Goal: Task Accomplishment & Management: Use online tool/utility

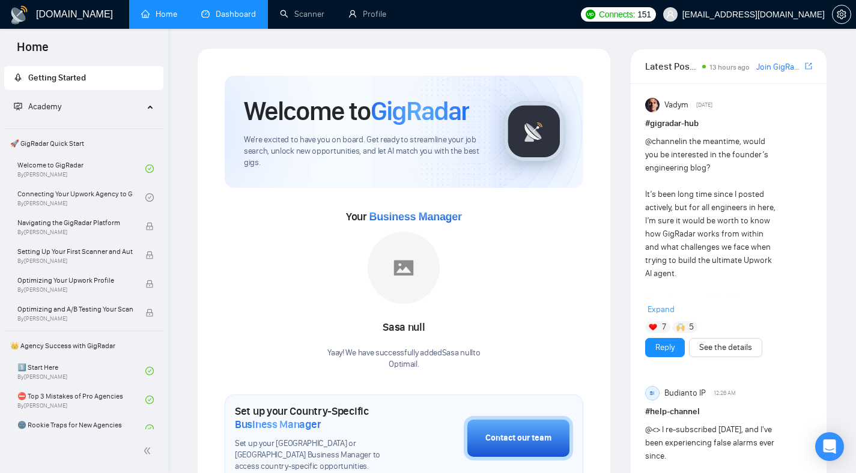
click at [232, 16] on link "Dashboard" at bounding box center [228, 14] width 55 height 10
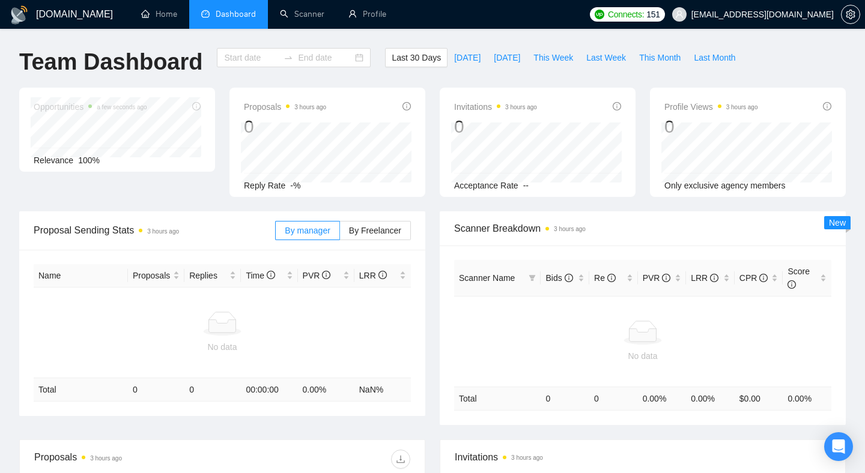
type input "[DATE]"
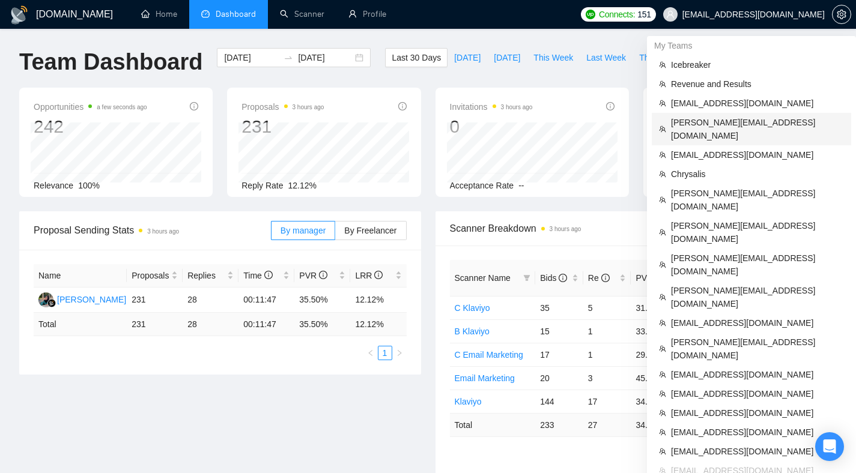
click at [730, 122] on span "[PERSON_NAME][EMAIL_ADDRESS][DOMAIN_NAME]" at bounding box center [757, 129] width 173 height 26
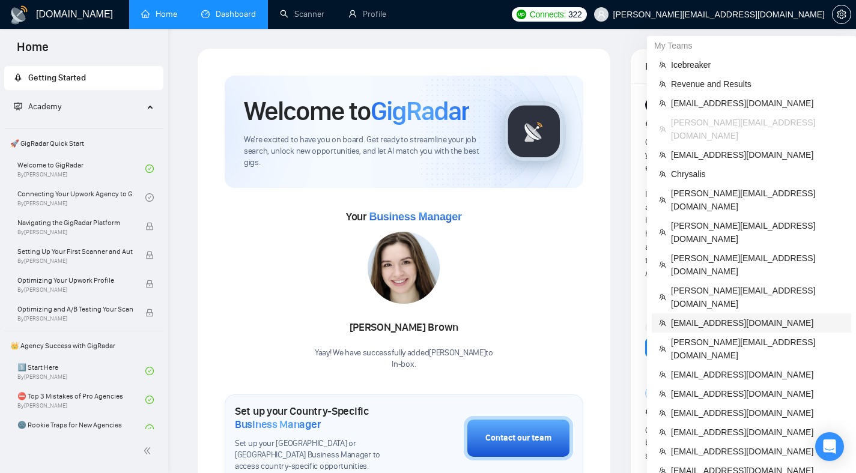
click at [733, 317] on span "[EMAIL_ADDRESS][DOMAIN_NAME]" at bounding box center [757, 323] width 173 height 13
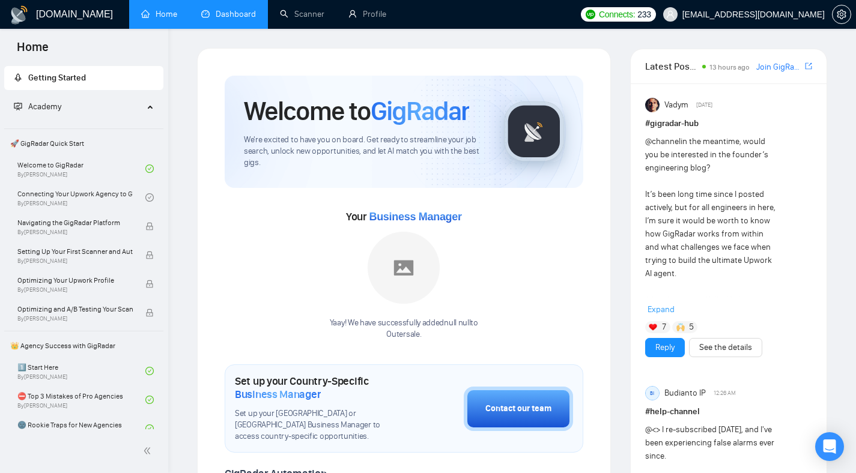
click at [214, 19] on link "Dashboard" at bounding box center [228, 14] width 55 height 10
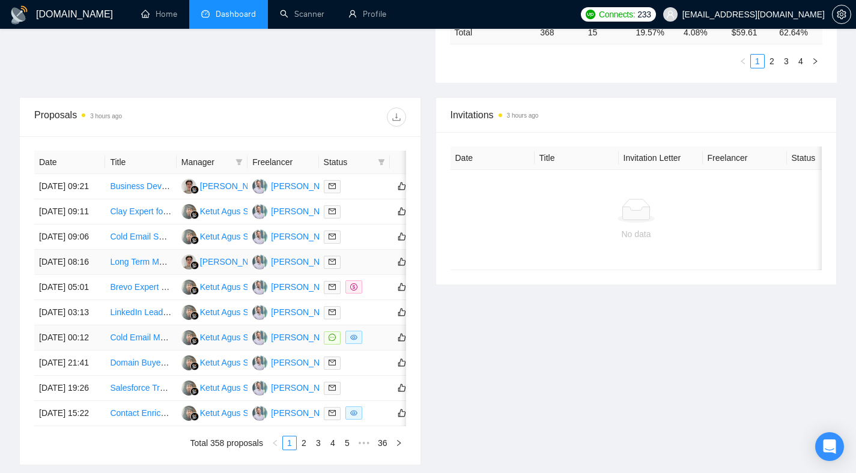
scroll to position [467, 0]
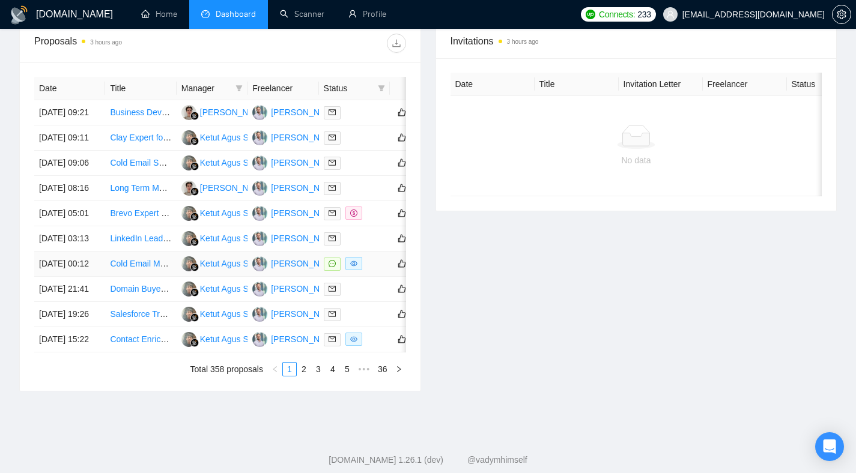
click at [82, 277] on td "13 Oct, 2025 00:12" at bounding box center [69, 264] width 71 height 25
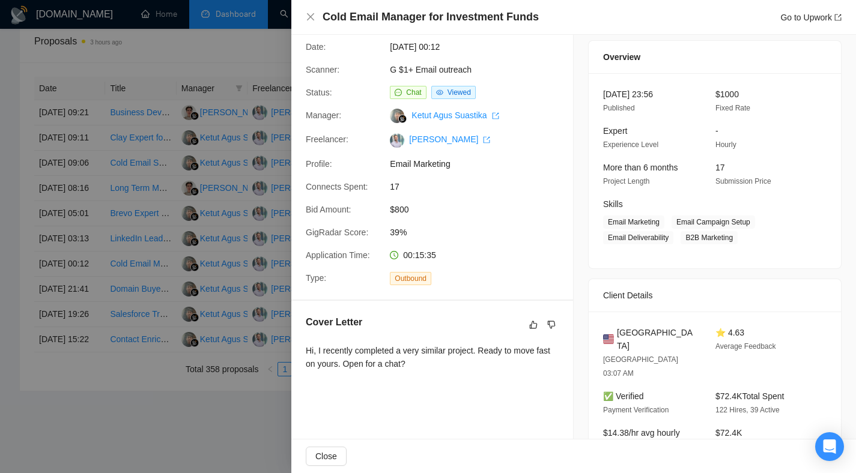
scroll to position [0, 0]
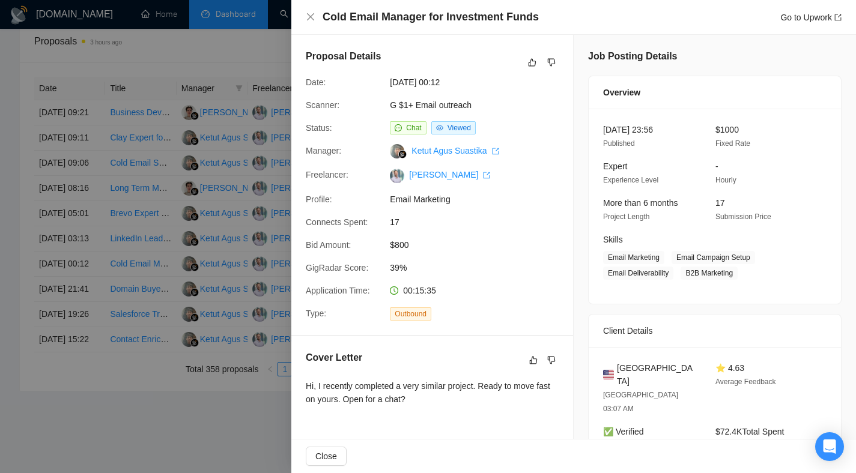
click at [203, 202] on div at bounding box center [428, 236] width 856 height 473
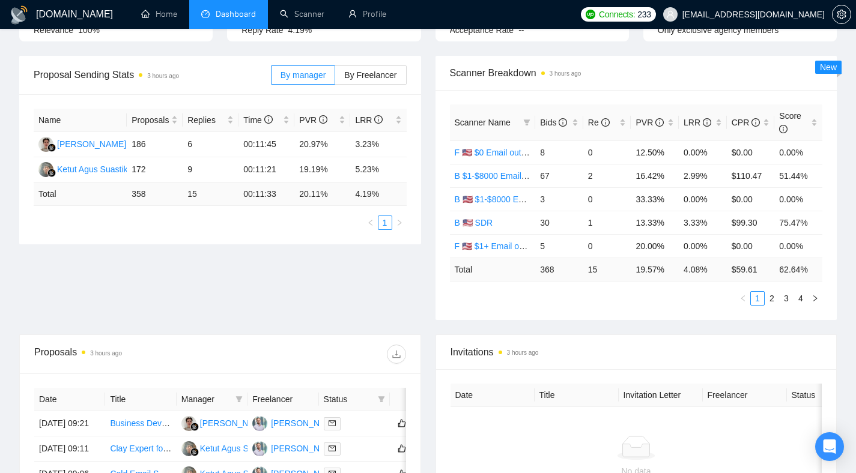
scroll to position [172, 0]
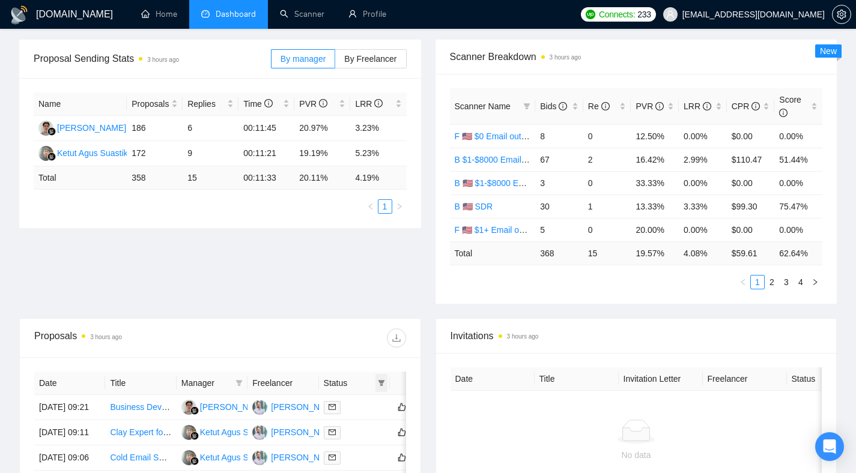
click at [382, 384] on icon "filter" at bounding box center [381, 383] width 7 height 6
click at [345, 408] on span "Chat" at bounding box center [343, 407] width 23 height 10
checkbox input "true"
click at [369, 450] on span "OK" at bounding box center [372, 450] width 12 height 13
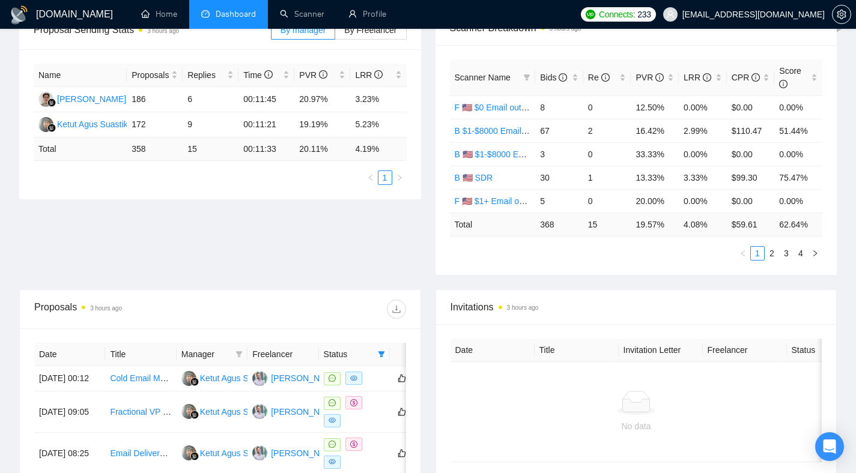
scroll to position [277, 0]
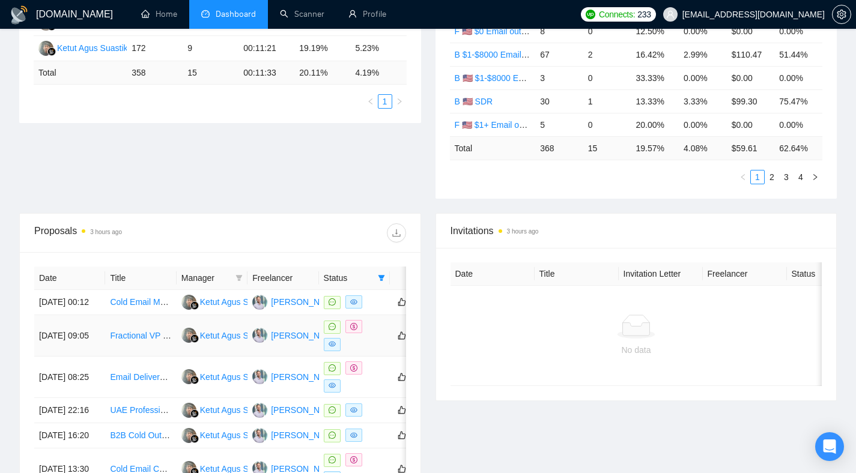
click at [74, 347] on td "10 Oct, 2025 09:05" at bounding box center [69, 335] width 71 height 41
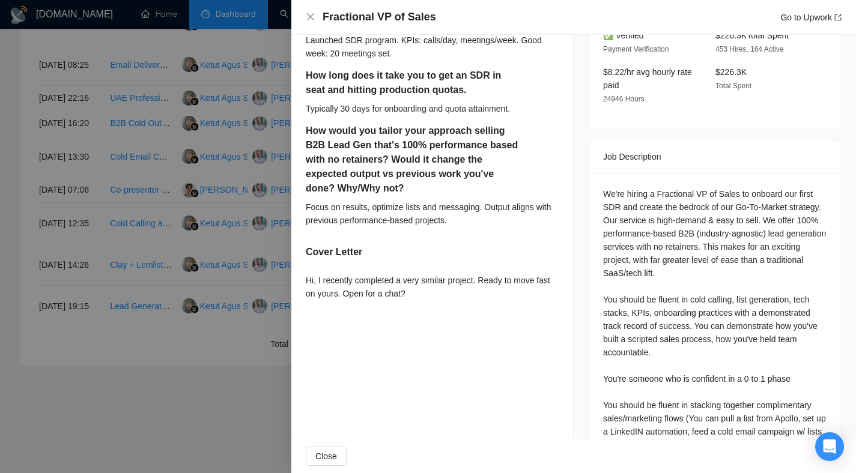
scroll to position [375, 0]
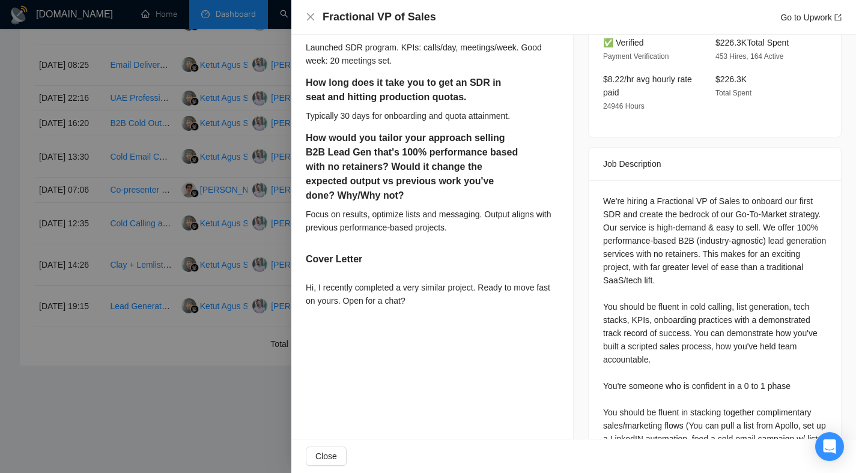
click at [221, 235] on div at bounding box center [428, 236] width 856 height 473
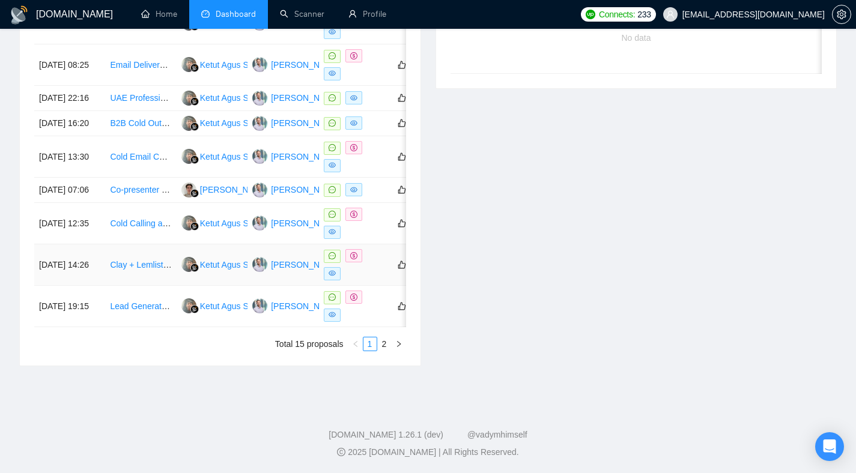
scroll to position [479, 0]
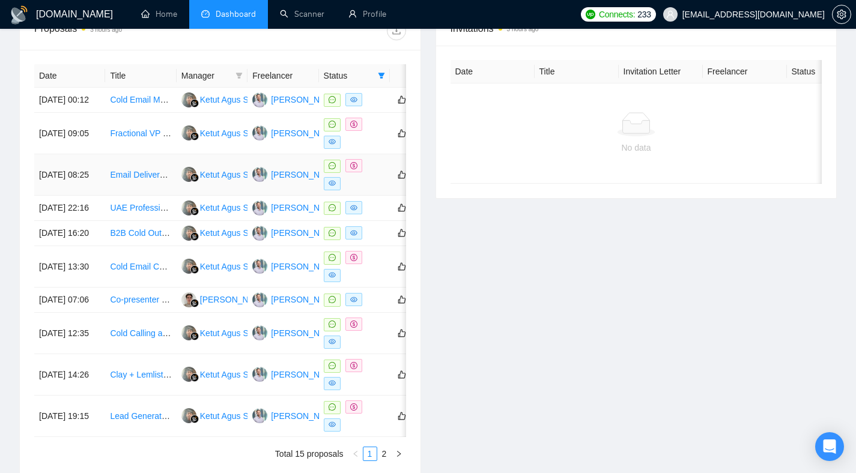
click at [74, 188] on td "09 Oct, 2025 08:25" at bounding box center [69, 174] width 71 height 41
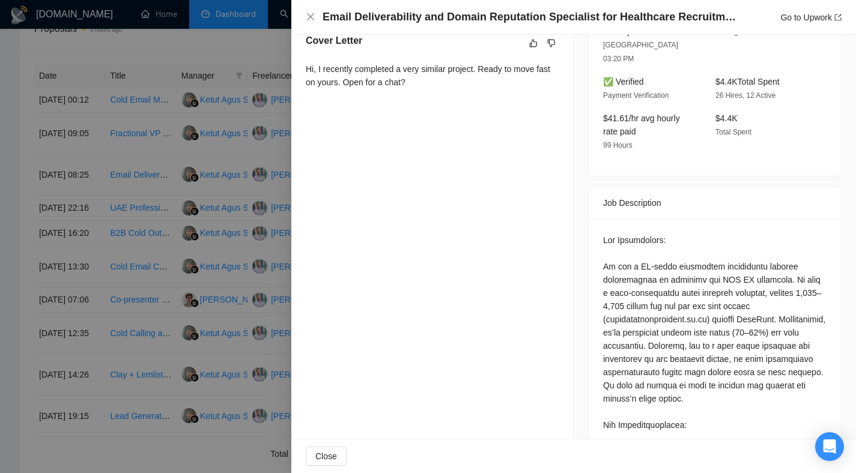
scroll to position [332, 0]
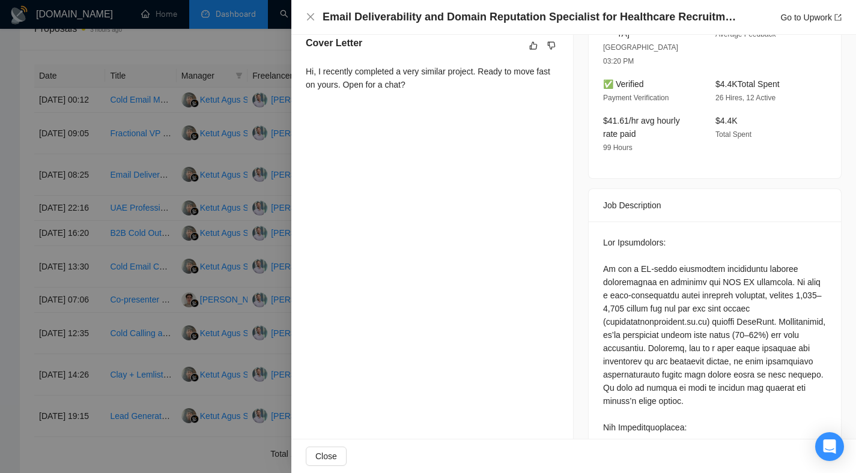
click at [89, 207] on div at bounding box center [428, 236] width 856 height 473
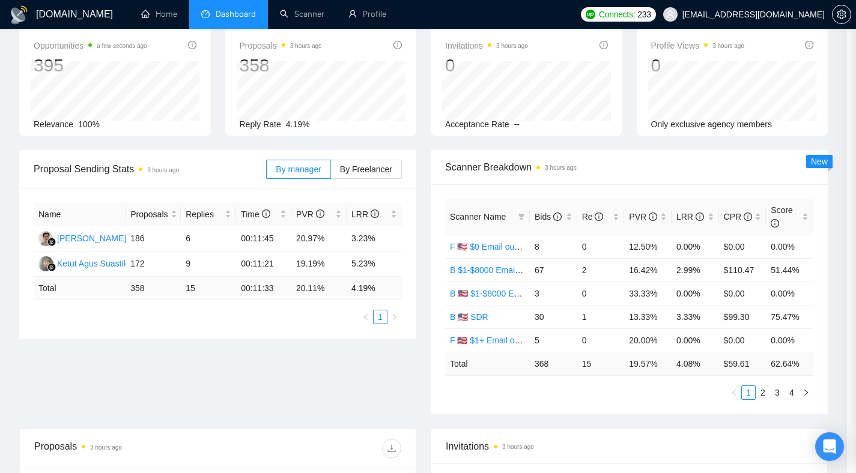
scroll to position [0, 0]
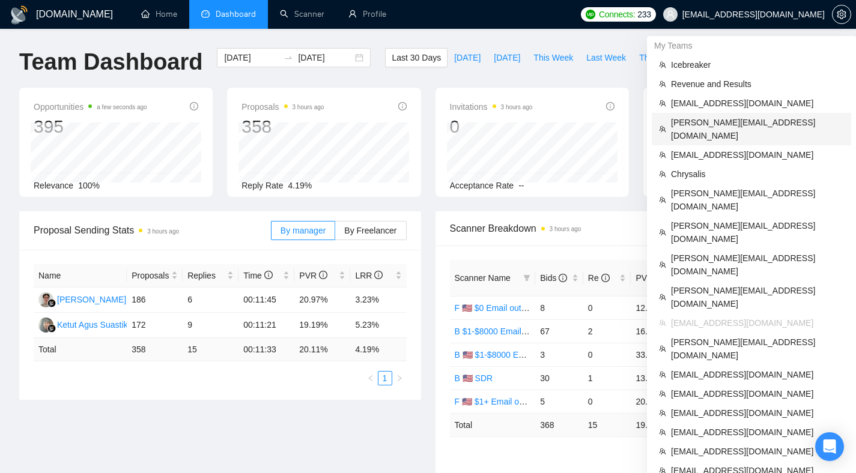
click at [728, 118] on span "[PERSON_NAME][EMAIL_ADDRESS][DOMAIN_NAME]" at bounding box center [757, 129] width 173 height 26
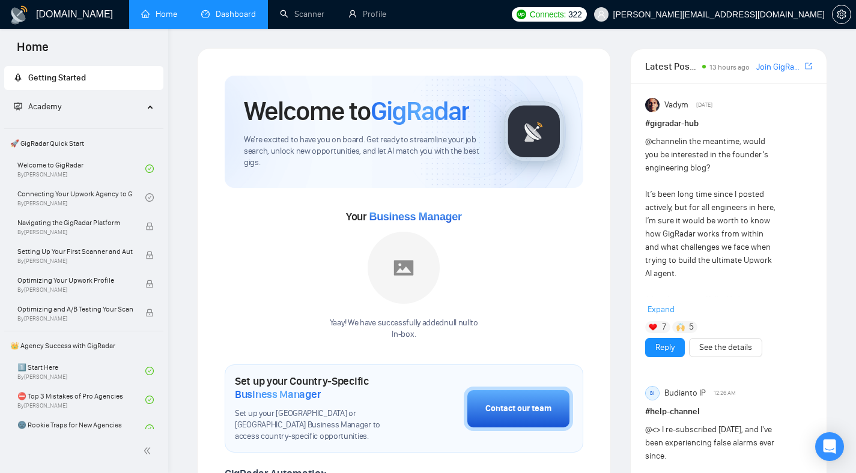
click at [222, 18] on link "Dashboard" at bounding box center [228, 14] width 55 height 10
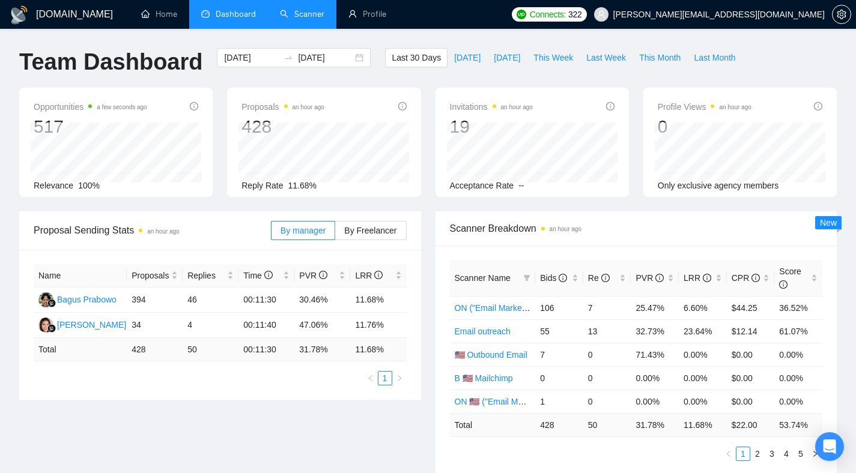
click at [307, 9] on link "Scanner" at bounding box center [302, 14] width 44 height 10
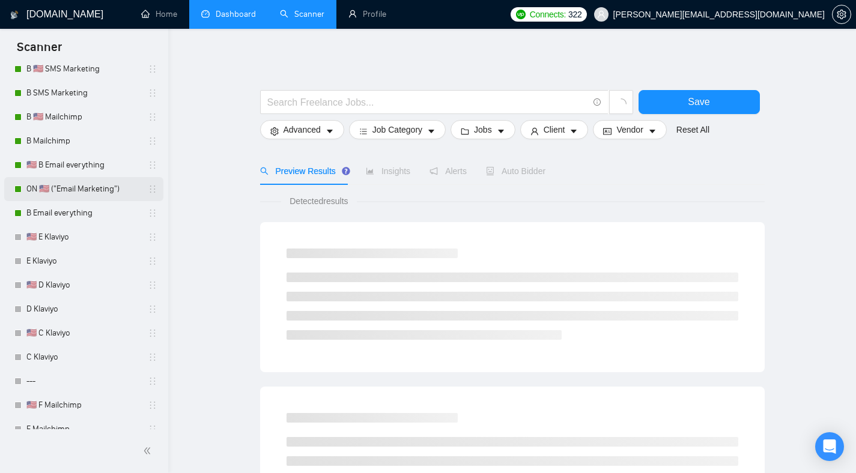
scroll to position [1053, 0]
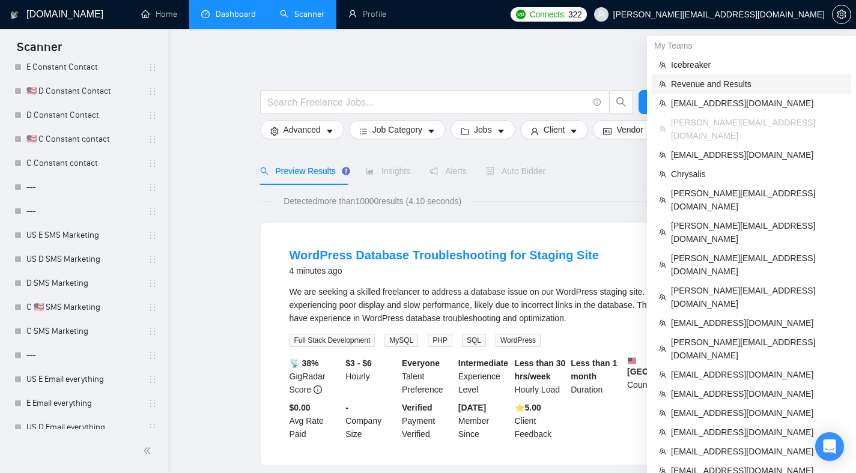
click at [721, 83] on span "Revenue and Results" at bounding box center [757, 83] width 173 height 13
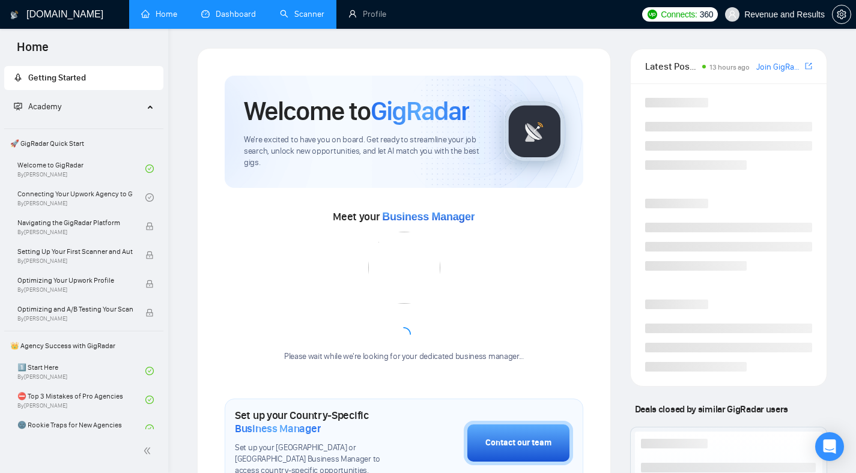
drag, startPoint x: 190, startPoint y: 3, endPoint x: 214, endPoint y: 7, distance: 24.4
click at [201, 9] on link "Dashboard" at bounding box center [228, 14] width 55 height 10
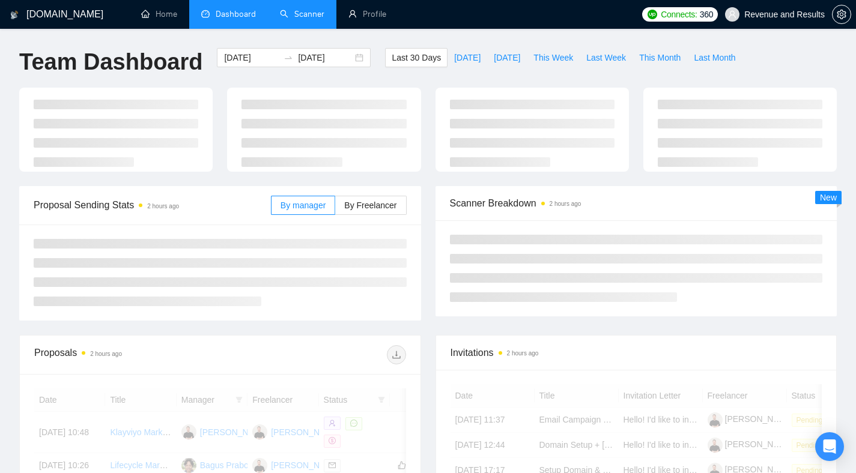
click at [230, 10] on span "Dashboard" at bounding box center [236, 14] width 40 height 10
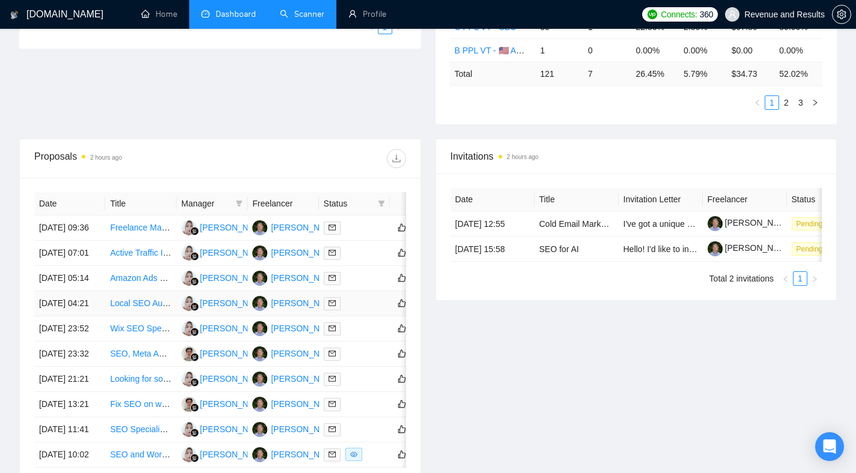
scroll to position [385, 0]
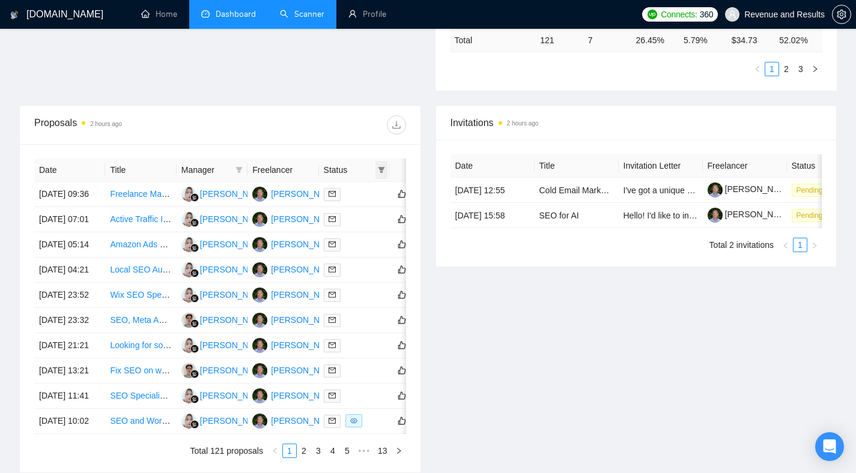
click at [379, 169] on icon "filter" at bounding box center [381, 169] width 7 height 7
click at [349, 195] on span "Chat" at bounding box center [343, 193] width 23 height 10
checkbox input "true"
click at [368, 235] on span "OK" at bounding box center [372, 235] width 12 height 13
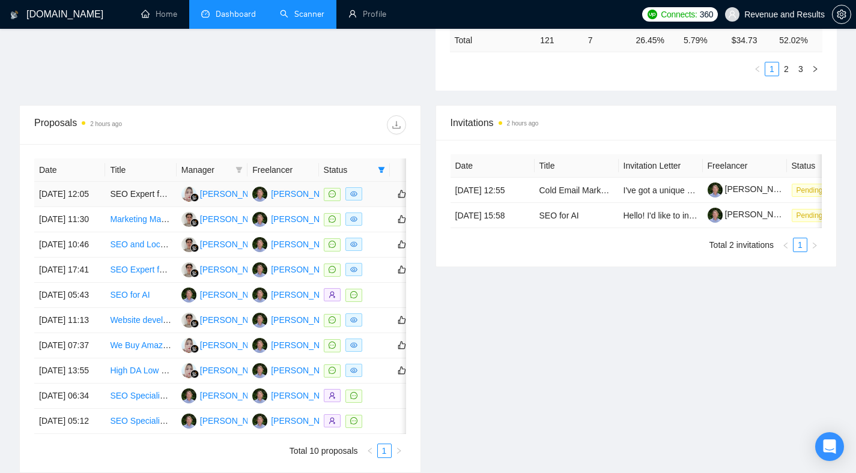
click at [92, 205] on td "08 Oct, 2025 12:05" at bounding box center [69, 194] width 71 height 25
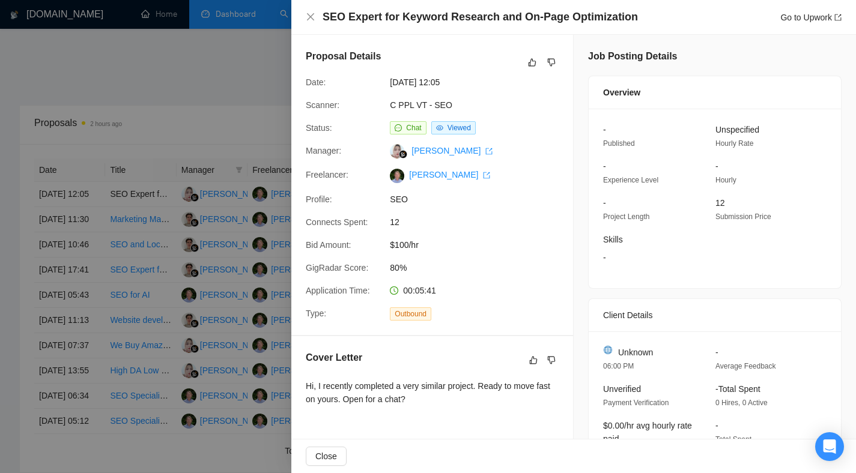
click at [127, 137] on div at bounding box center [428, 236] width 856 height 473
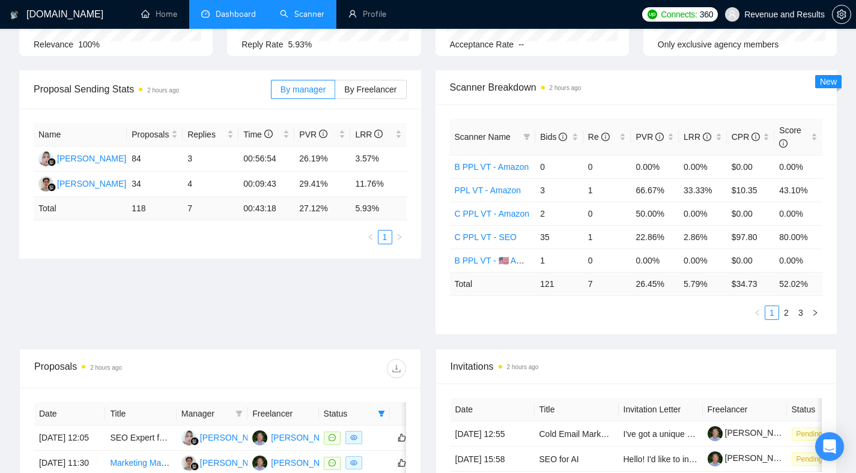
scroll to position [147, 0]
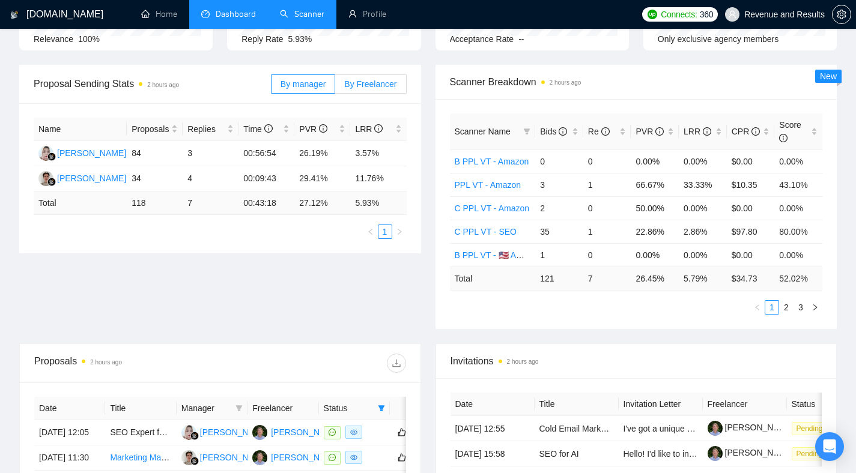
click at [361, 89] on label "By Freelancer" at bounding box center [370, 83] width 71 height 19
click at [335, 87] on input "By Freelancer" at bounding box center [335, 87] width 0 height 0
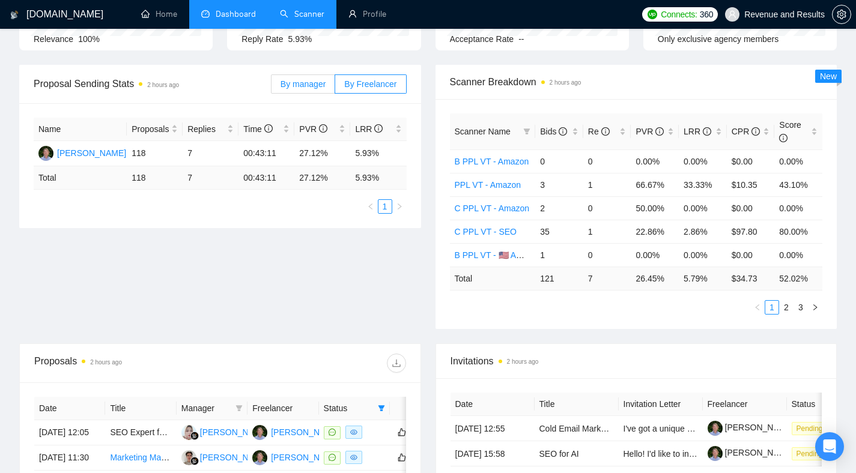
click at [298, 81] on span "By manager" at bounding box center [302, 84] width 45 height 10
click at [271, 87] on input "By manager" at bounding box center [271, 87] width 0 height 0
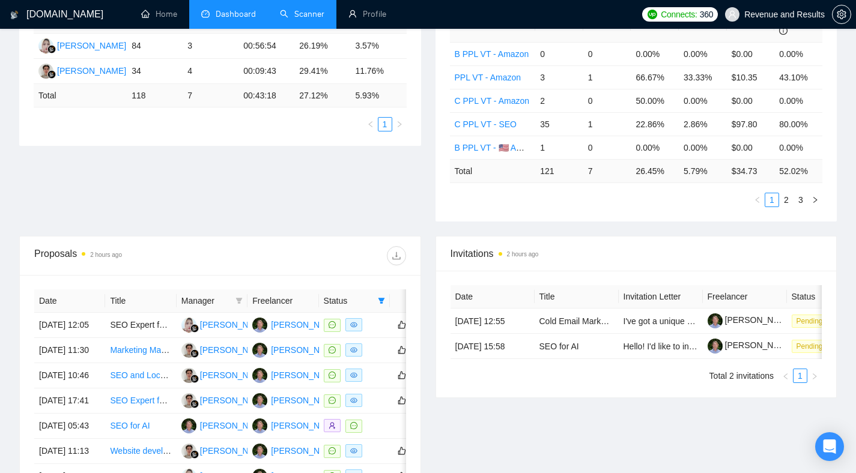
scroll to position [300, 0]
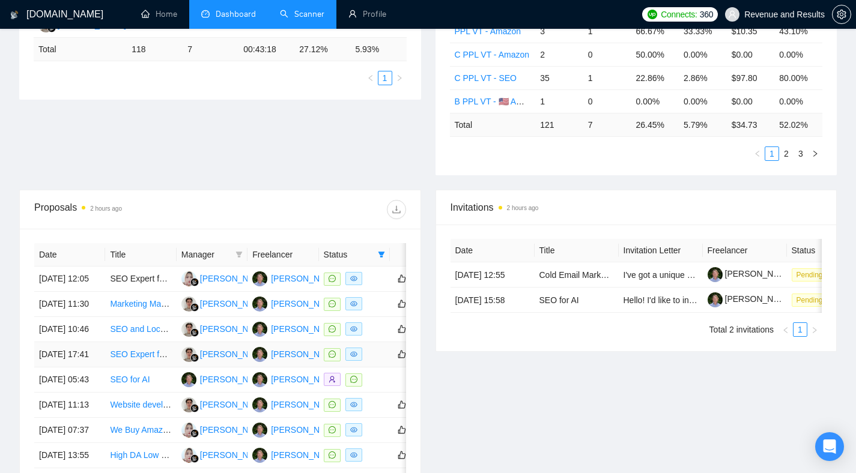
click at [88, 368] on td "07 Oct, 2025 17:41" at bounding box center [69, 354] width 71 height 25
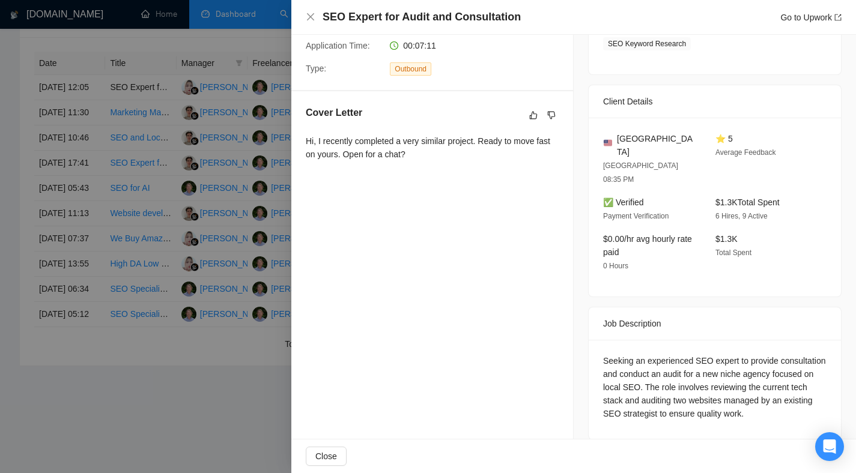
scroll to position [591, 0]
click at [197, 175] on div at bounding box center [428, 236] width 856 height 473
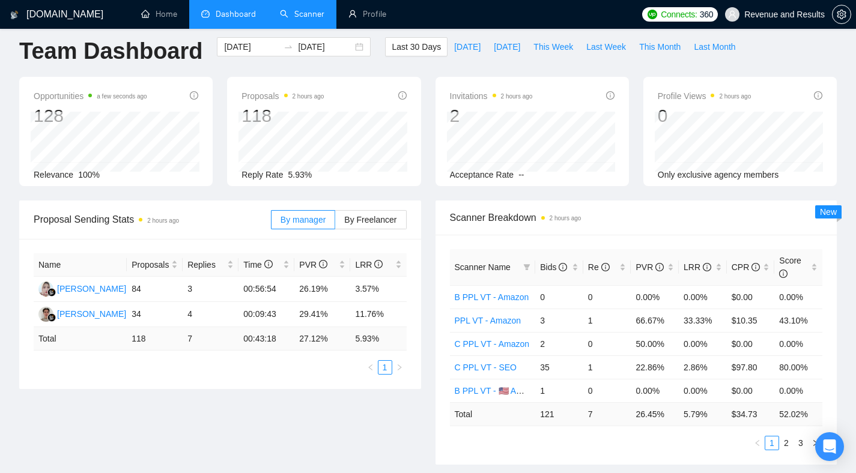
scroll to position [0, 0]
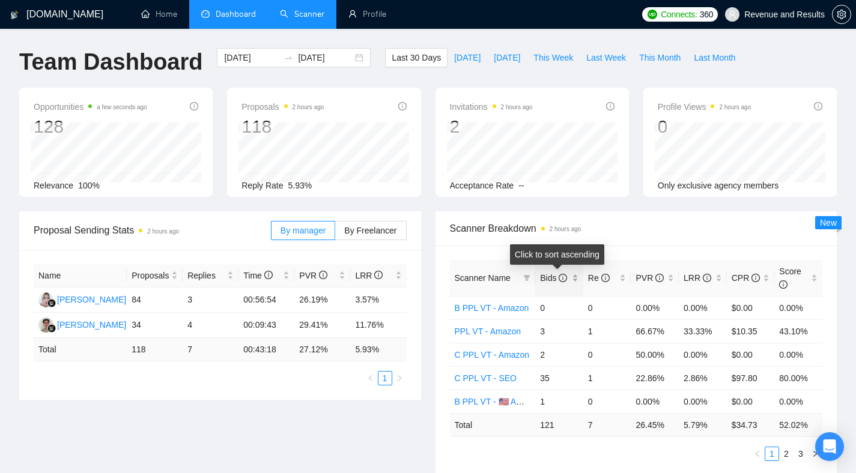
click at [562, 284] on span "Bids" at bounding box center [554, 277] width 29 height 13
click at [560, 281] on icon "info-circle" at bounding box center [563, 278] width 8 height 8
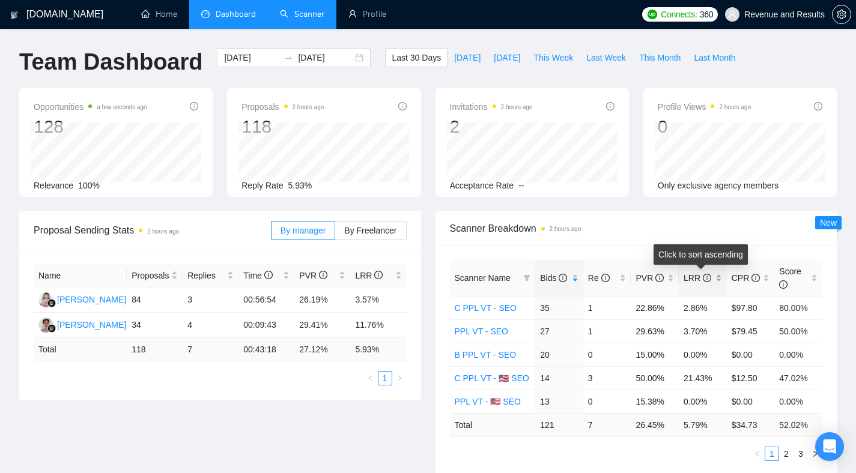
click at [691, 277] on span "LRR" at bounding box center [697, 278] width 28 height 10
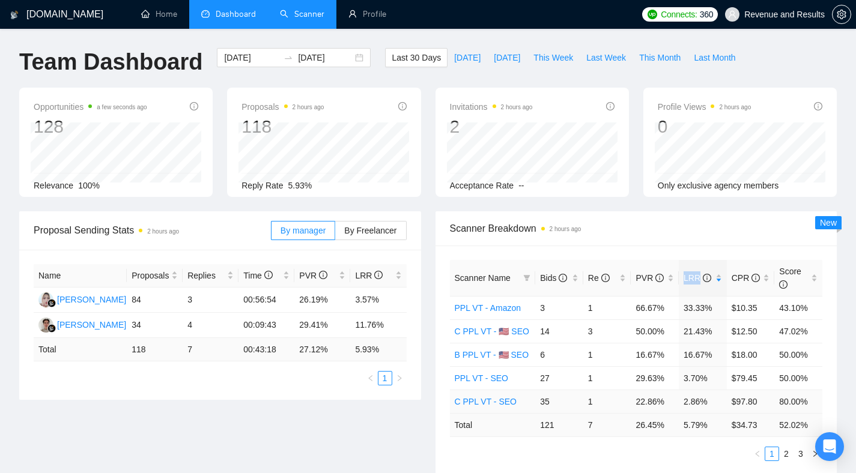
click at [500, 402] on link "C PPL VT - SEO" at bounding box center [486, 402] width 62 height 10
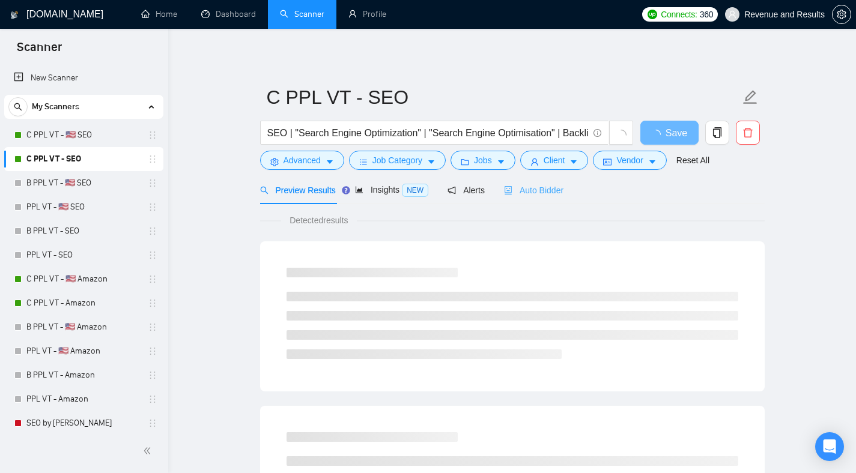
click at [542, 198] on div "Auto Bidder" at bounding box center [533, 190] width 59 height 28
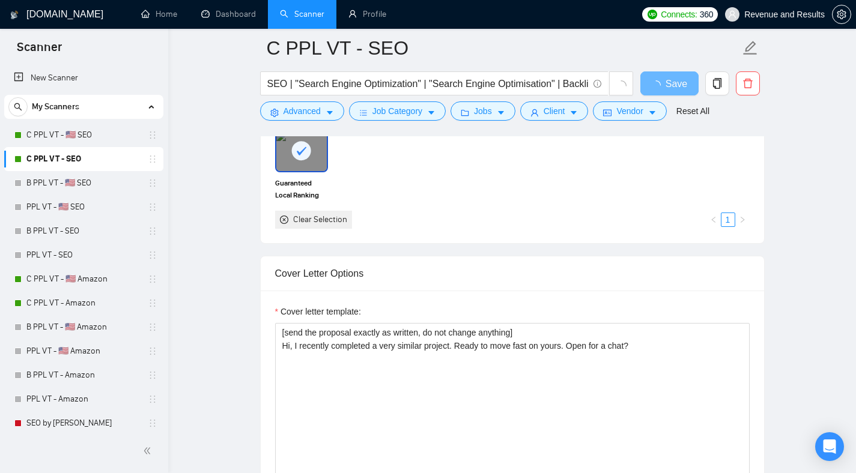
scroll to position [1227, 0]
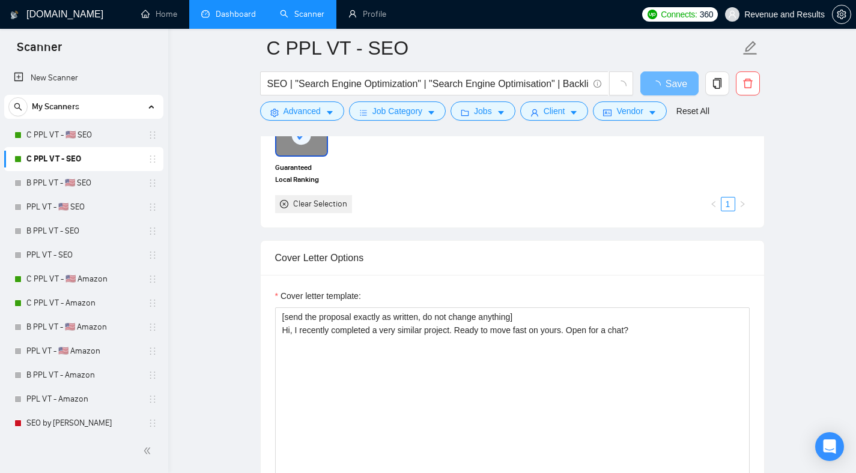
click at [228, 19] on link "Dashboard" at bounding box center [228, 14] width 55 height 10
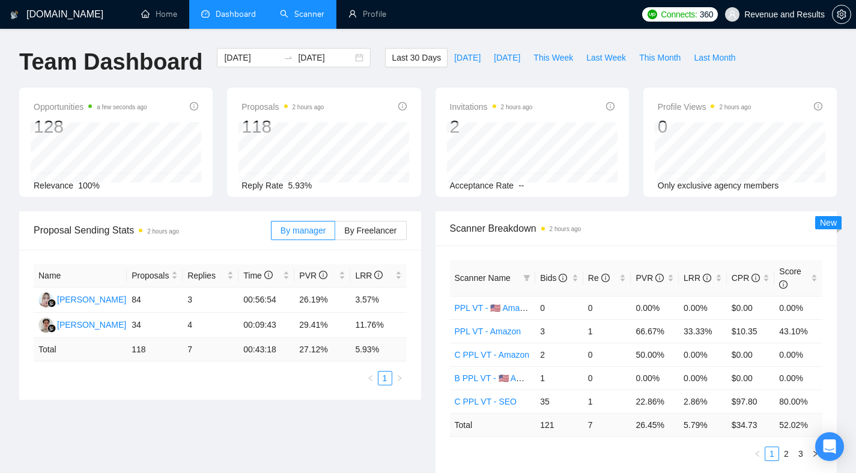
click at [309, 14] on link "Scanner" at bounding box center [302, 14] width 44 height 10
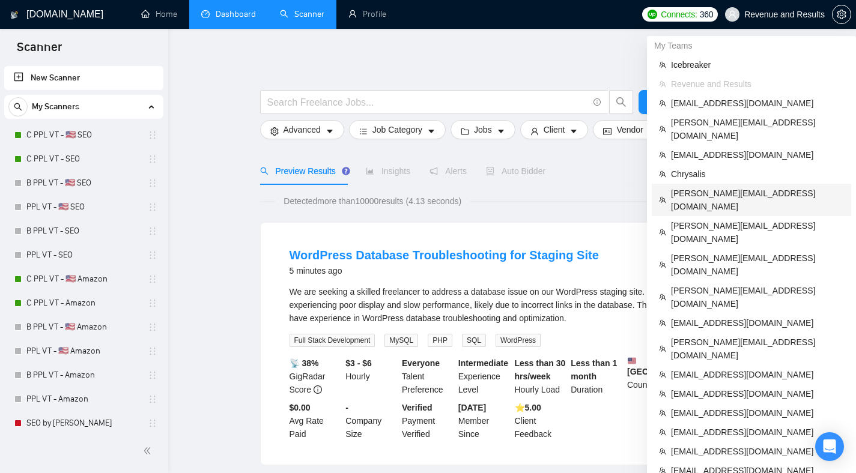
drag, startPoint x: 719, startPoint y: 184, endPoint x: 598, endPoint y: 179, distance: 120.8
click at [719, 187] on span "[PERSON_NAME][EMAIL_ADDRESS][DOMAIN_NAME]" at bounding box center [757, 200] width 173 height 26
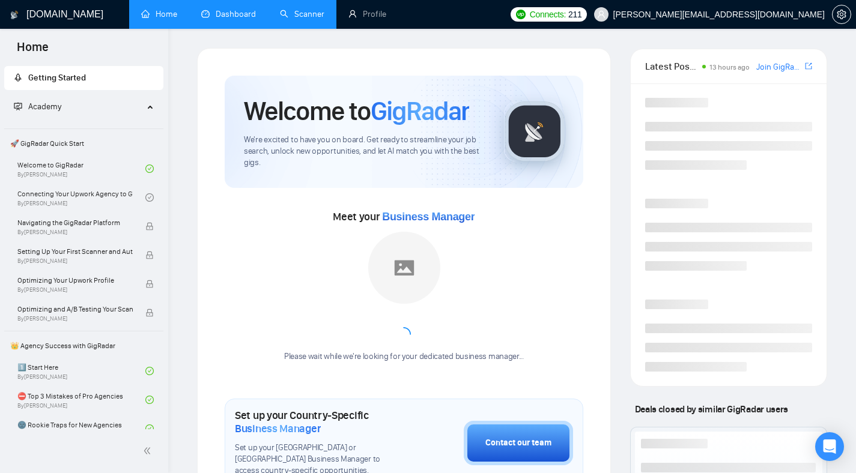
click at [246, 19] on link "Dashboard" at bounding box center [228, 14] width 55 height 10
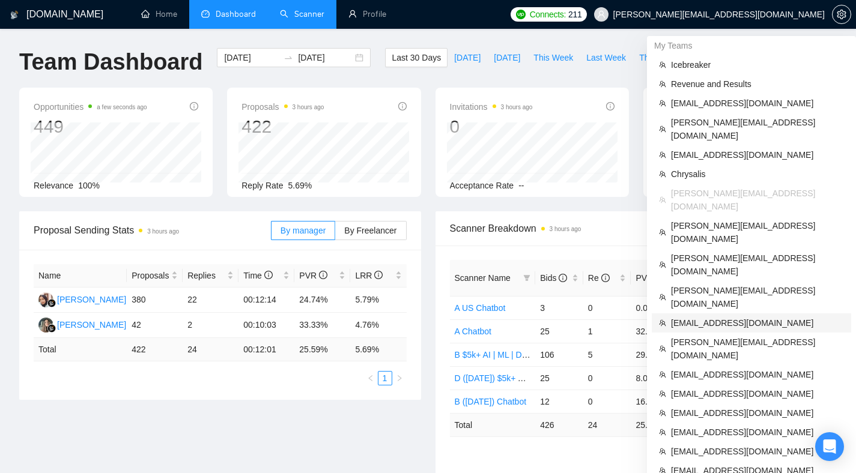
click at [736, 317] on span "[EMAIL_ADDRESS][DOMAIN_NAME]" at bounding box center [757, 323] width 173 height 13
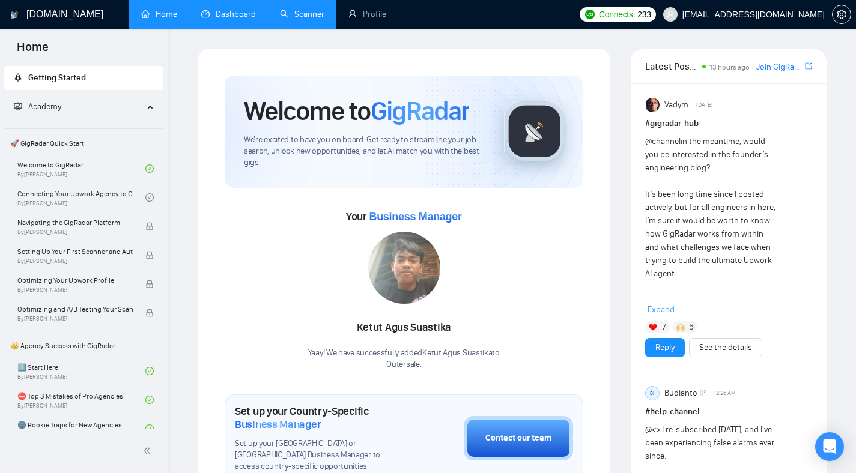
click at [237, 11] on link "Dashboard" at bounding box center [228, 14] width 55 height 10
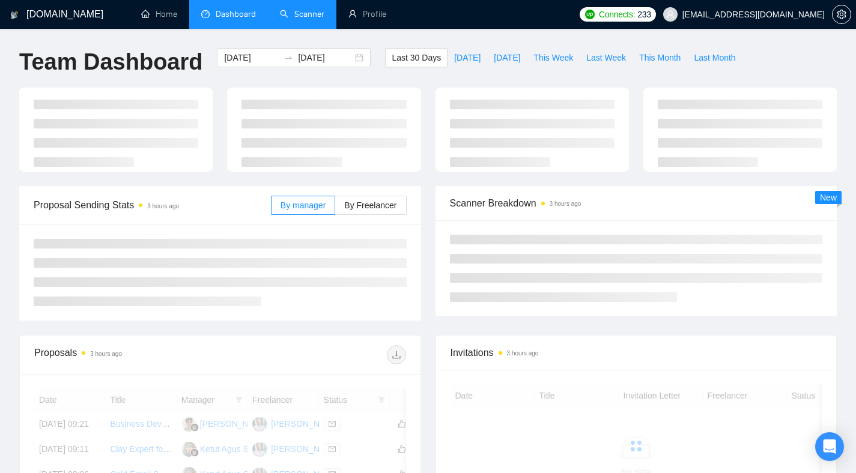
click at [301, 13] on link "Scanner" at bounding box center [302, 14] width 44 height 10
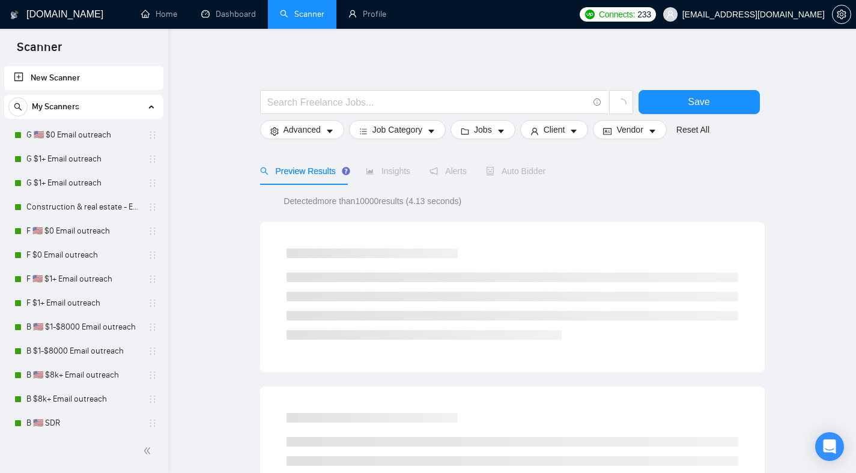
click at [70, 80] on link "New Scanner" at bounding box center [84, 78] width 140 height 24
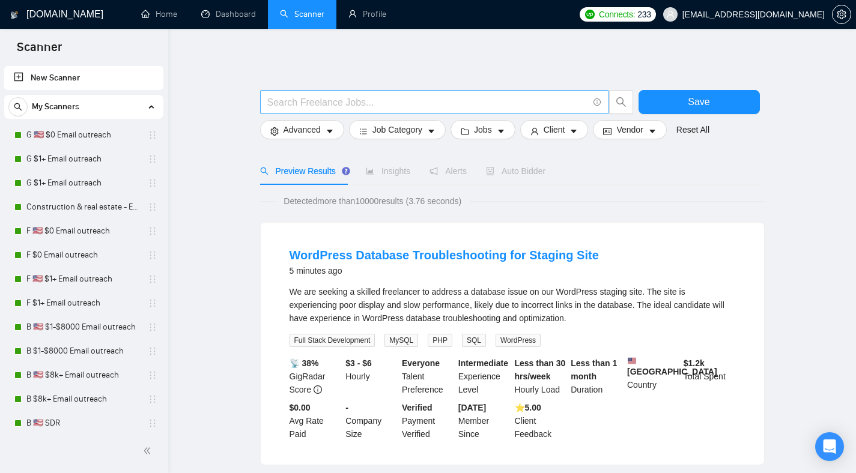
click at [335, 103] on input "text" at bounding box center [427, 102] width 321 height 15
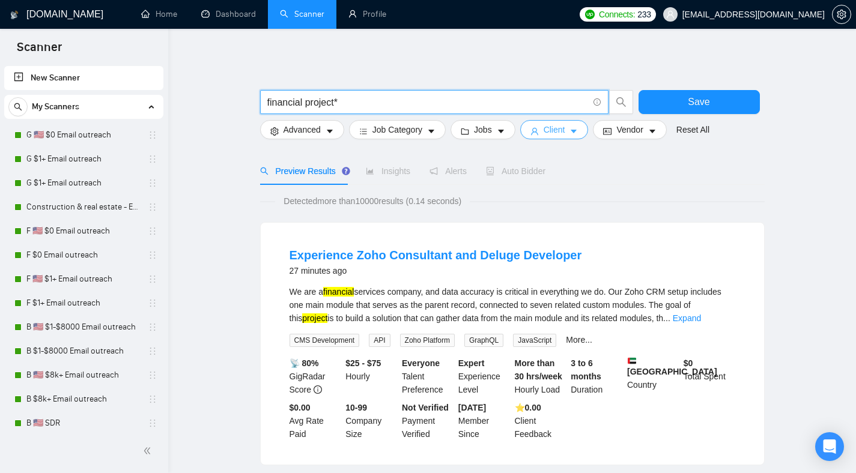
type input "financial project*"
click at [571, 121] on button "Client" at bounding box center [554, 129] width 68 height 19
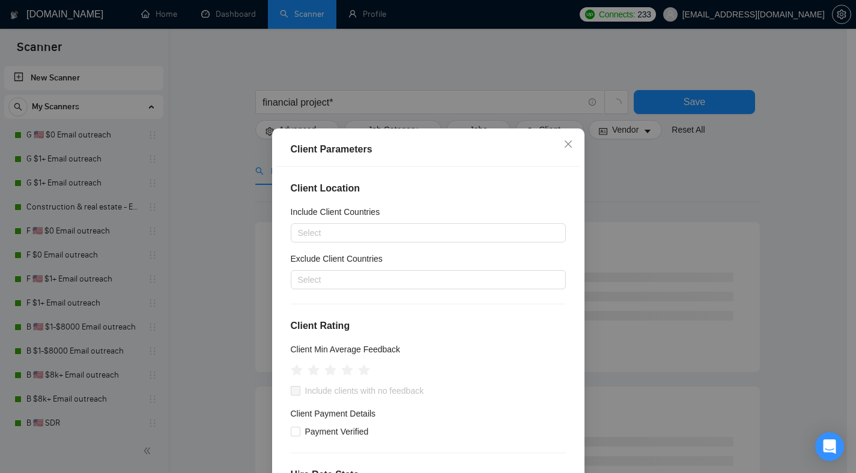
click at [671, 156] on div "Client Parameters Client Location Include Client Countries Select Exclude Clien…" at bounding box center [428, 236] width 856 height 473
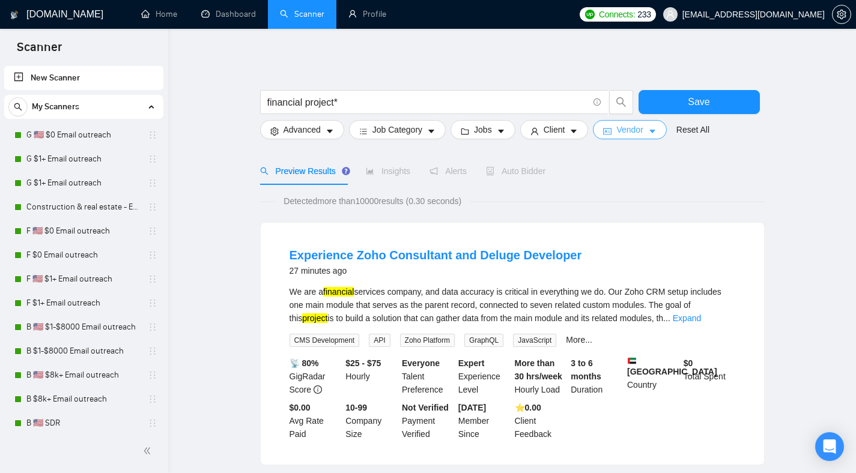
click at [638, 129] on span "Vendor" at bounding box center [629, 129] width 26 height 13
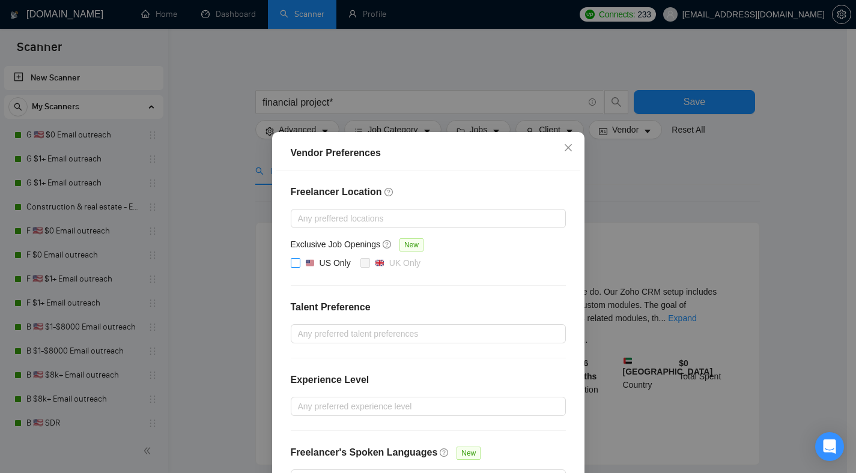
click at [323, 264] on div "US Only" at bounding box center [335, 262] width 31 height 13
click at [299, 264] on input "US Only" at bounding box center [295, 262] width 8 height 8
checkbox input "true"
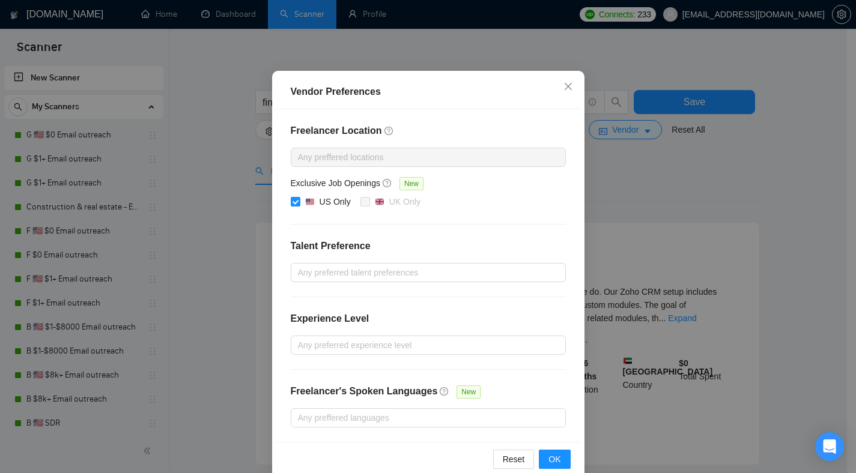
scroll to position [82, 0]
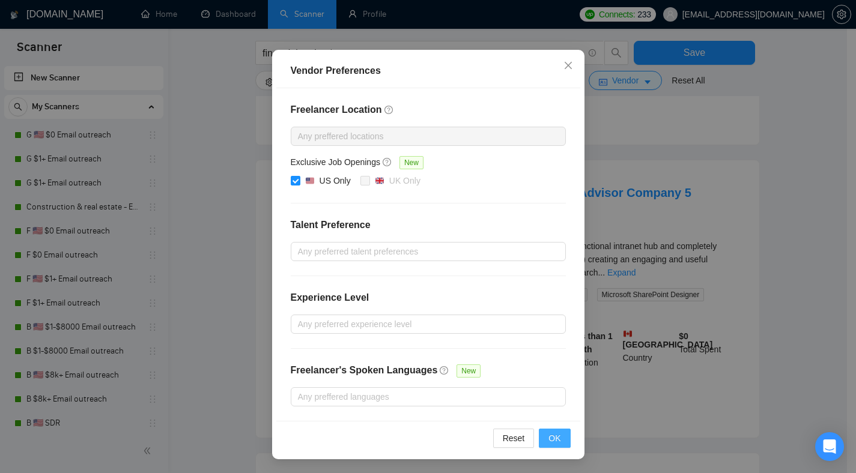
click at [549, 440] on span "OK" at bounding box center [554, 438] width 12 height 13
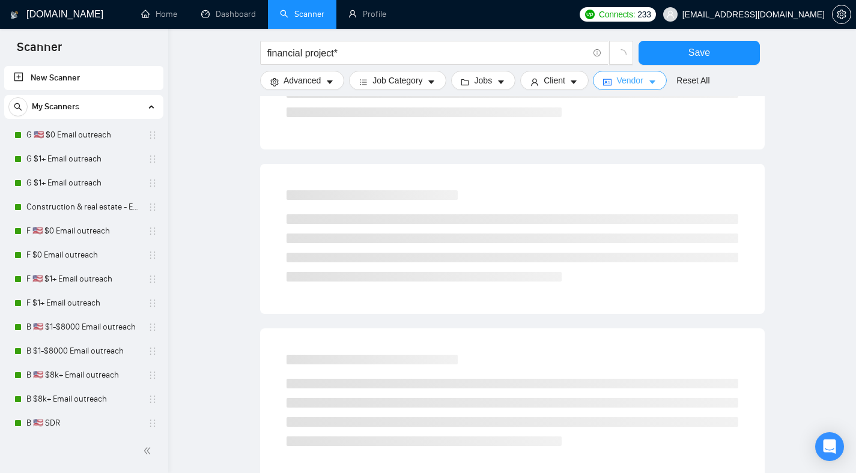
scroll to position [0, 0]
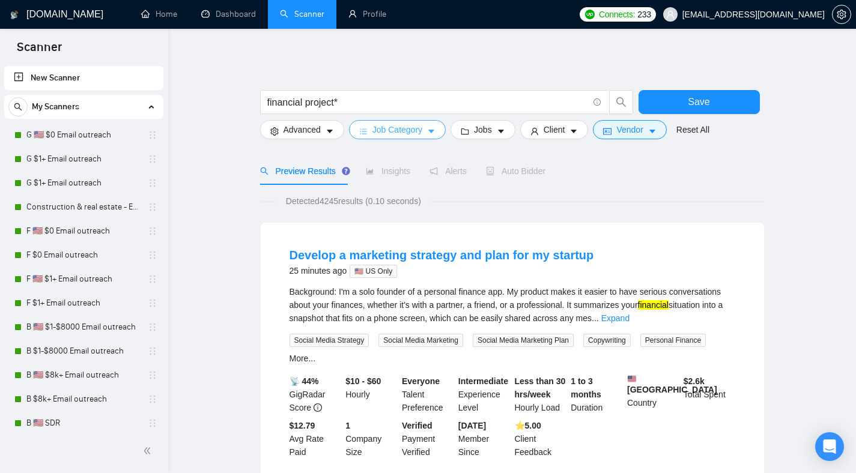
click at [408, 138] on button "Job Category" at bounding box center [397, 129] width 97 height 19
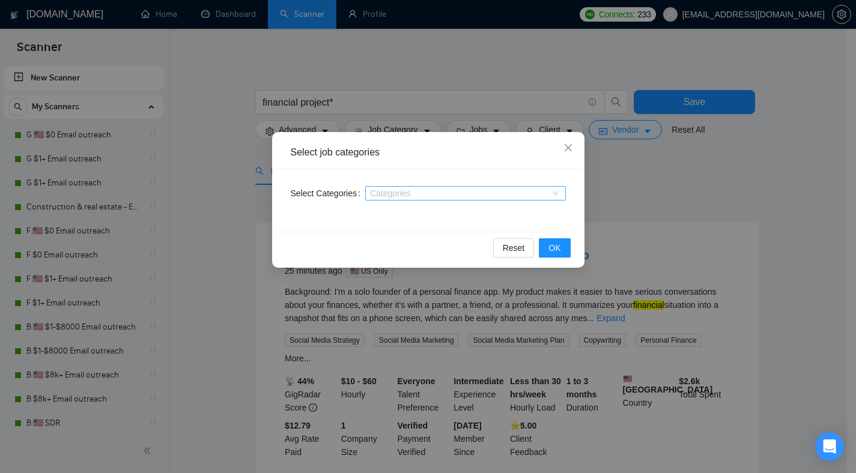
click at [419, 190] on div at bounding box center [459, 194] width 183 height 10
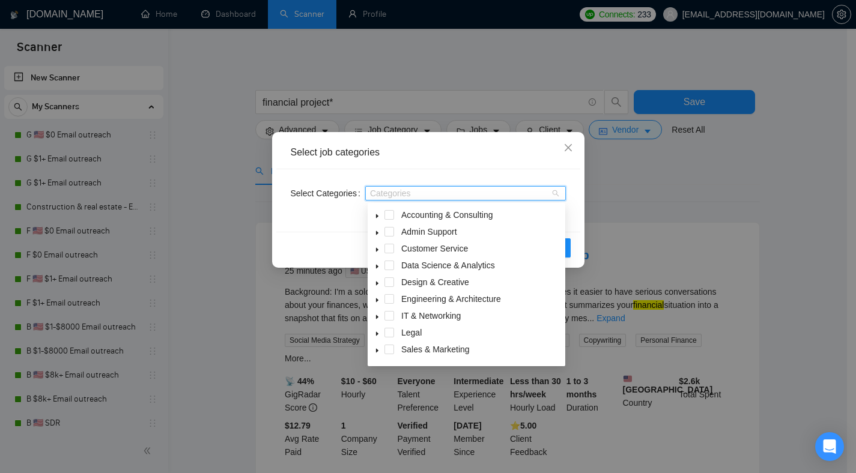
click at [377, 214] on icon "caret-down" at bounding box center [377, 216] width 6 height 6
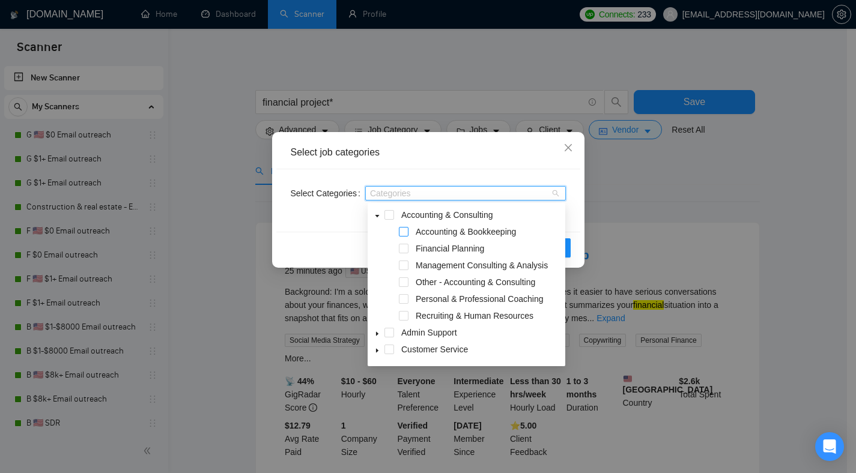
click at [405, 232] on span at bounding box center [404, 232] width 10 height 10
click at [405, 249] on span at bounding box center [404, 249] width 10 height 10
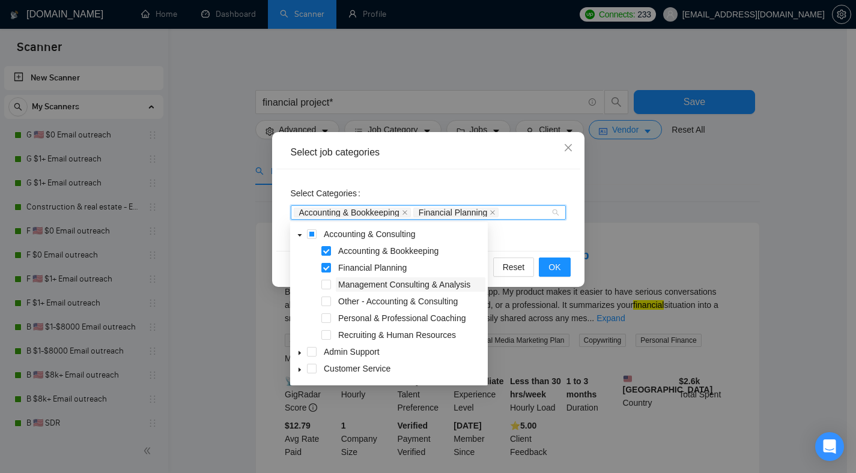
click at [385, 283] on span "Management Consulting & Analysis" at bounding box center [404, 285] width 132 height 10
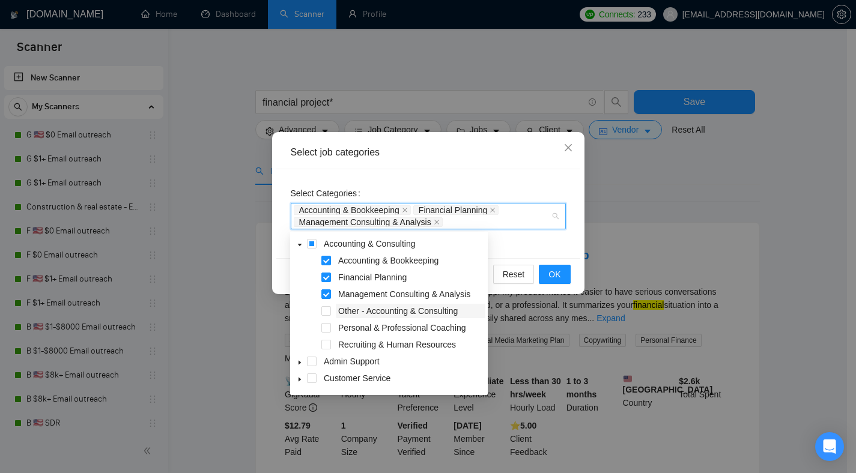
click at [378, 310] on span "Other - Accounting & Consulting" at bounding box center [398, 311] width 120 height 10
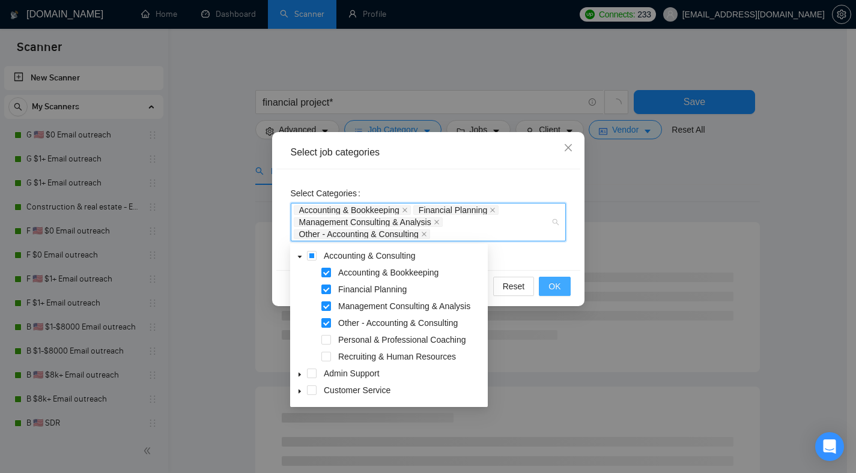
click at [560, 282] on span "OK" at bounding box center [554, 286] width 12 height 13
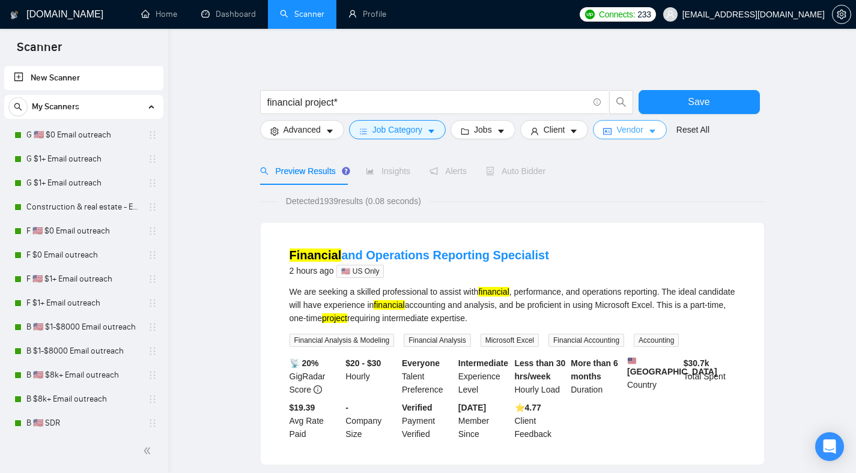
click at [629, 132] on span "Vendor" at bounding box center [629, 129] width 26 height 13
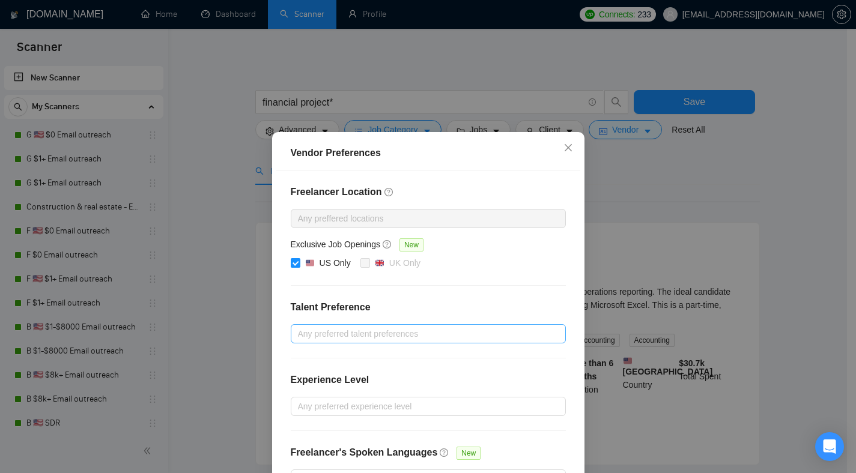
scroll to position [2, 0]
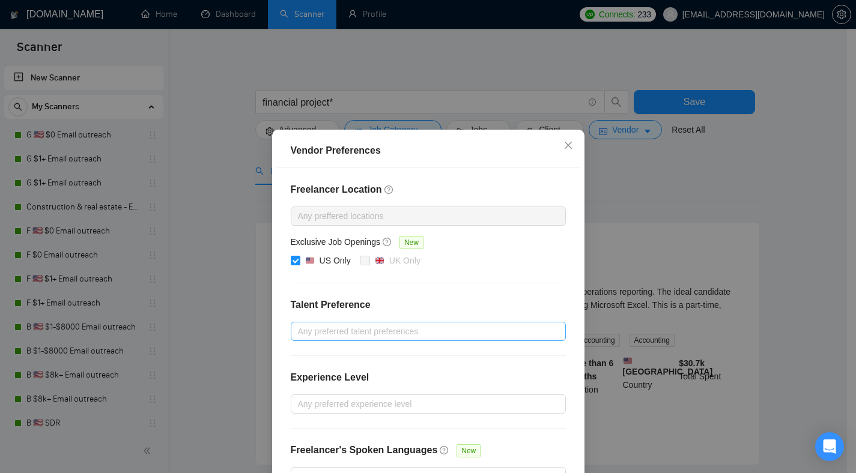
click at [375, 329] on div at bounding box center [422, 331] width 257 height 14
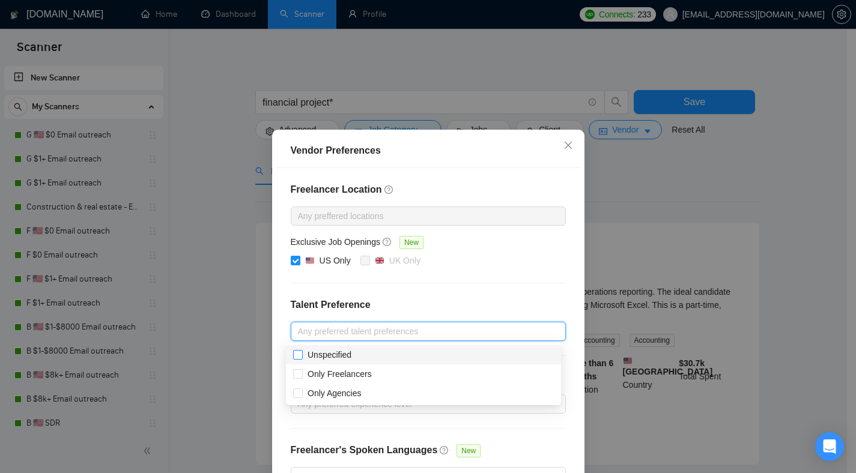
click at [351, 357] on span "Unspecified" at bounding box center [330, 355] width 44 height 10
click at [302, 357] on input "Unspecified" at bounding box center [297, 354] width 8 height 8
checkbox input "true"
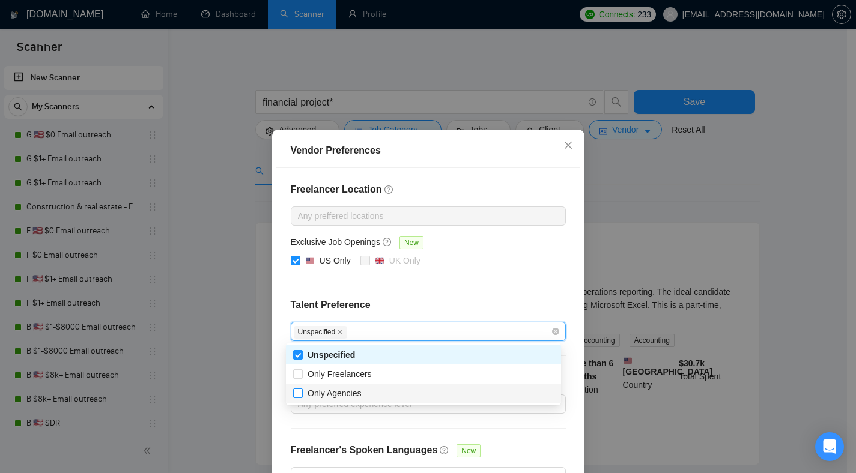
click at [354, 392] on span "Only Agencies" at bounding box center [335, 394] width 54 height 10
click at [302, 392] on input "Only Agencies" at bounding box center [297, 393] width 8 height 8
checkbox input "true"
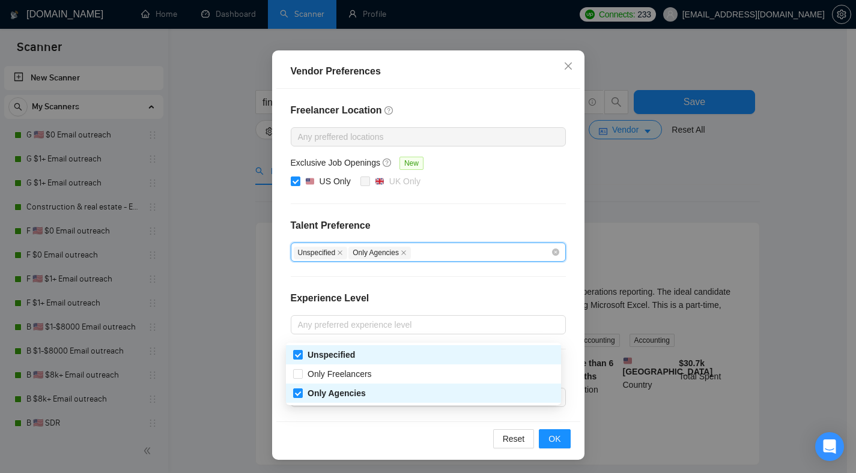
scroll to position [82, 0]
click at [485, 201] on div "Freelancer Location Any preffered locations Exclusive Job Openings New US Only …" at bounding box center [428, 254] width 304 height 333
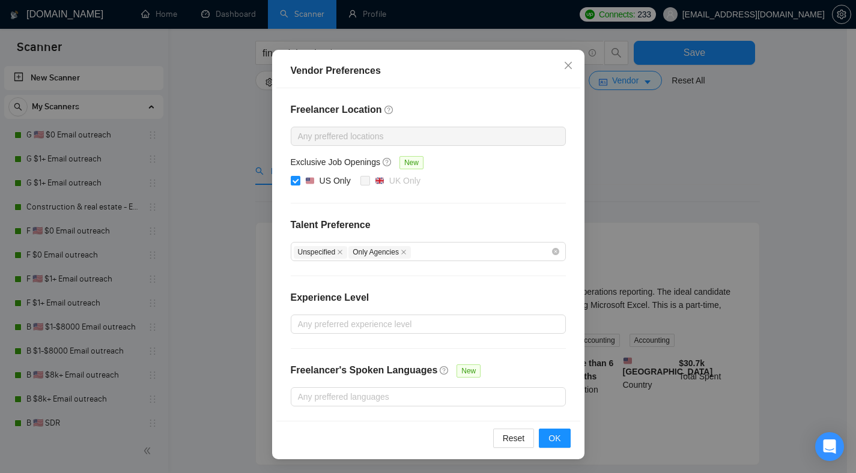
scroll to position [156, 0]
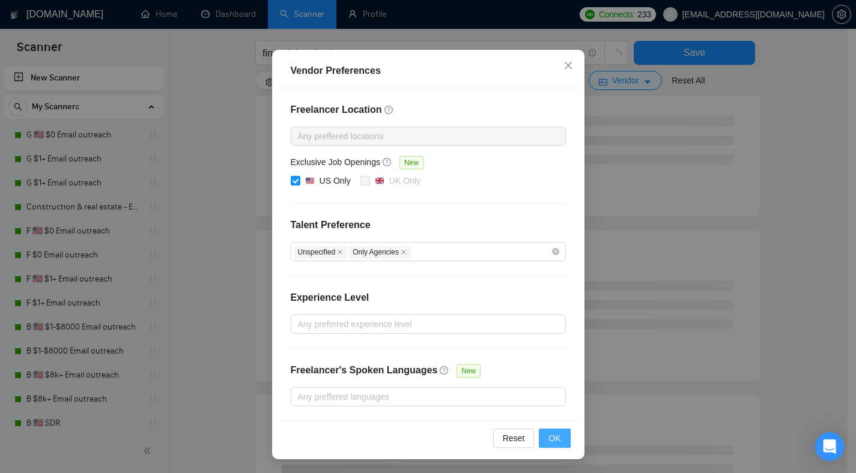
click at [551, 441] on span "OK" at bounding box center [554, 438] width 12 height 13
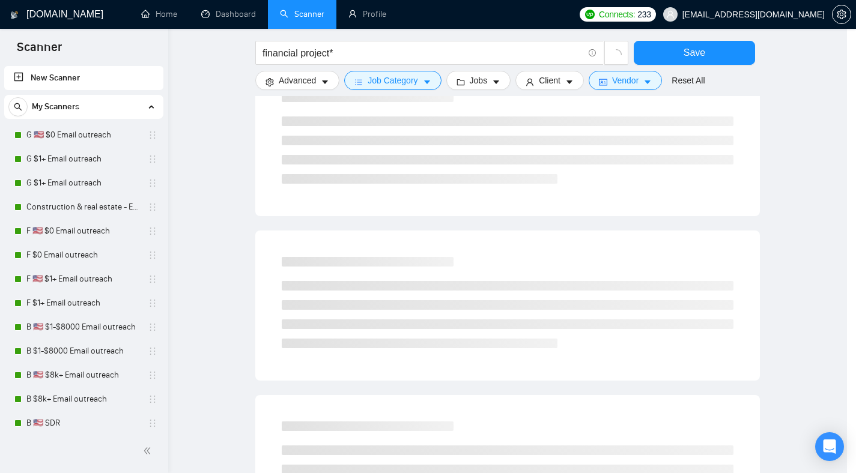
scroll to position [22, 0]
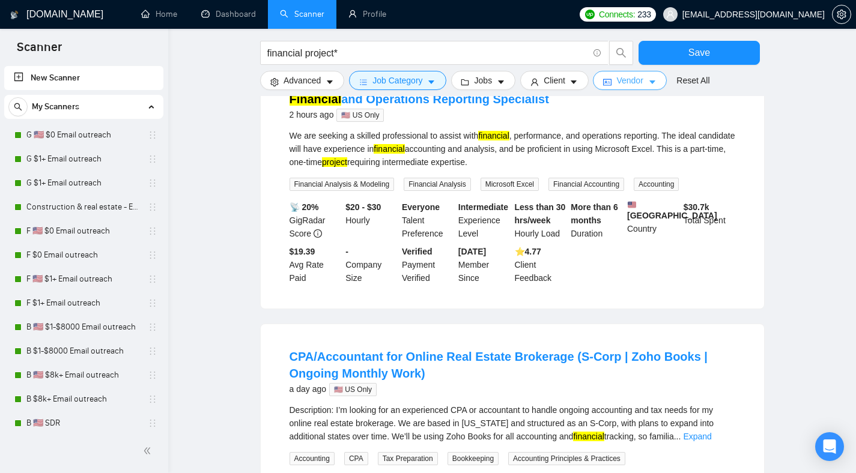
click at [619, 74] on button "Vendor" at bounding box center [629, 80] width 73 height 19
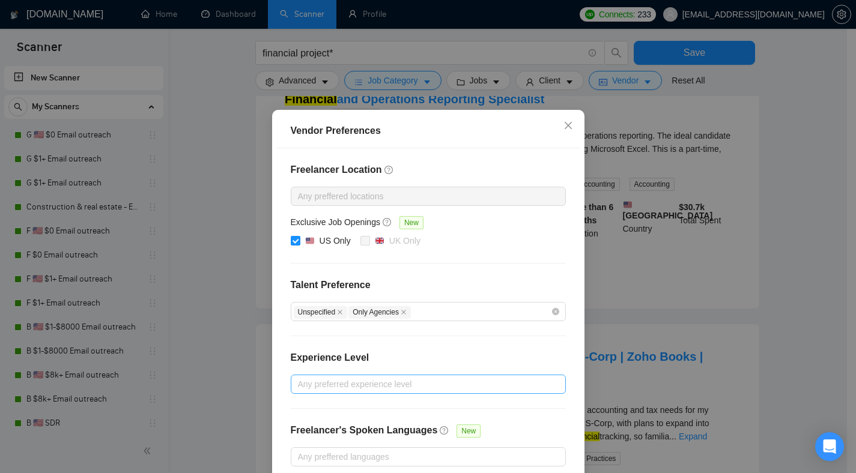
click at [359, 392] on div at bounding box center [422, 384] width 257 height 14
click at [336, 468] on span "Expert" at bounding box center [320, 468] width 34 height 13
click at [302, 468] on input "Expert" at bounding box center [297, 468] width 8 height 8
checkbox input "false"
click at [452, 285] on div "Freelancer Location Any preffered locations Exclusive Job Openings New US Only …" at bounding box center [428, 314] width 304 height 333
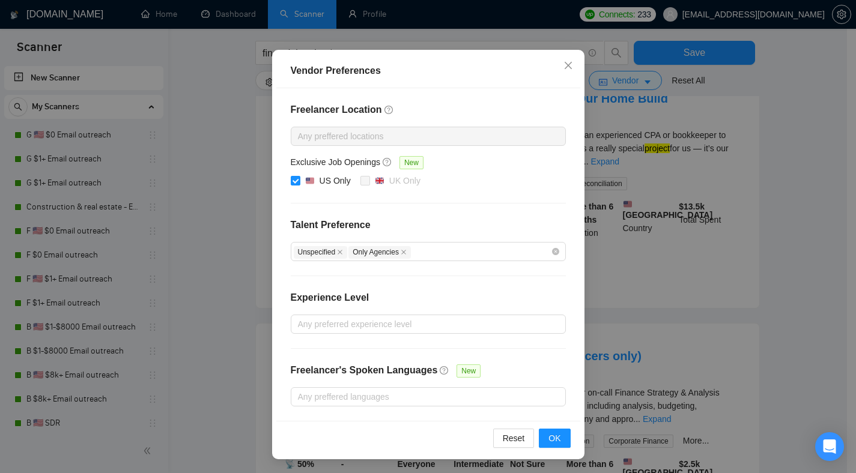
scroll to position [996, 0]
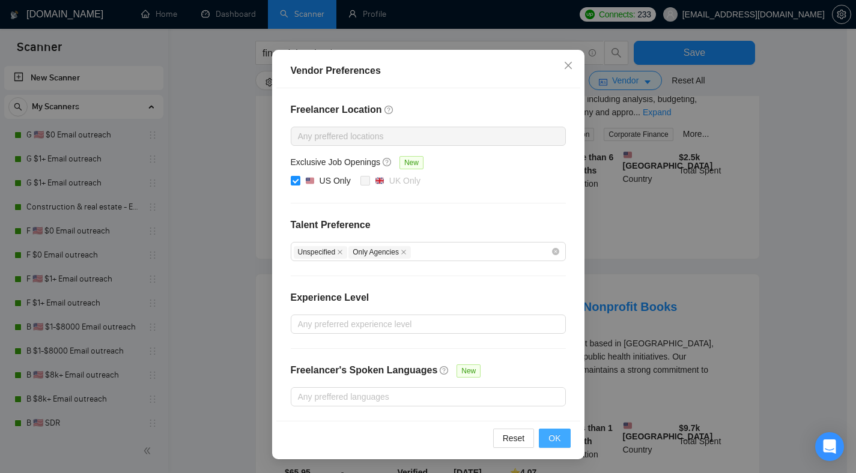
click at [556, 438] on span "OK" at bounding box center [554, 438] width 12 height 13
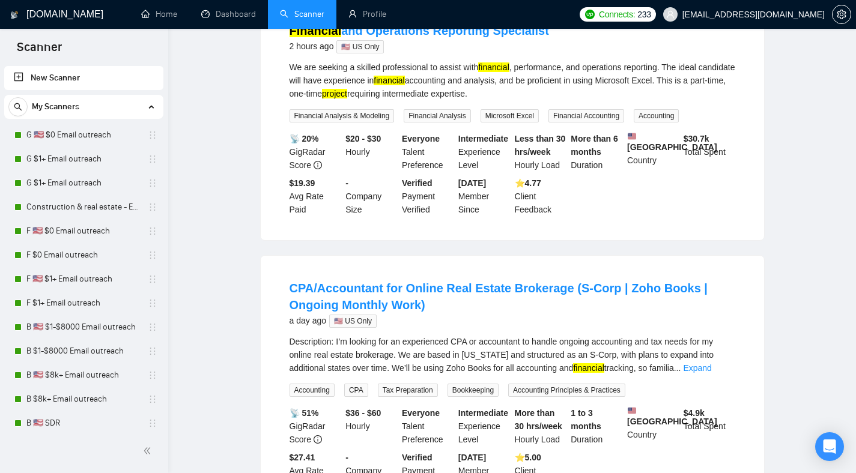
scroll to position [0, 0]
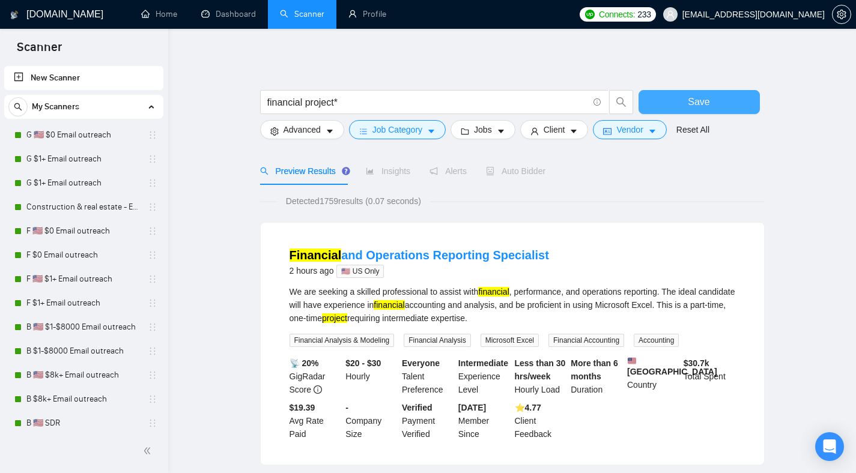
click at [699, 105] on span "Save" at bounding box center [699, 101] width 22 height 15
click at [505, 132] on icon "caret-down" at bounding box center [501, 131] width 8 height 8
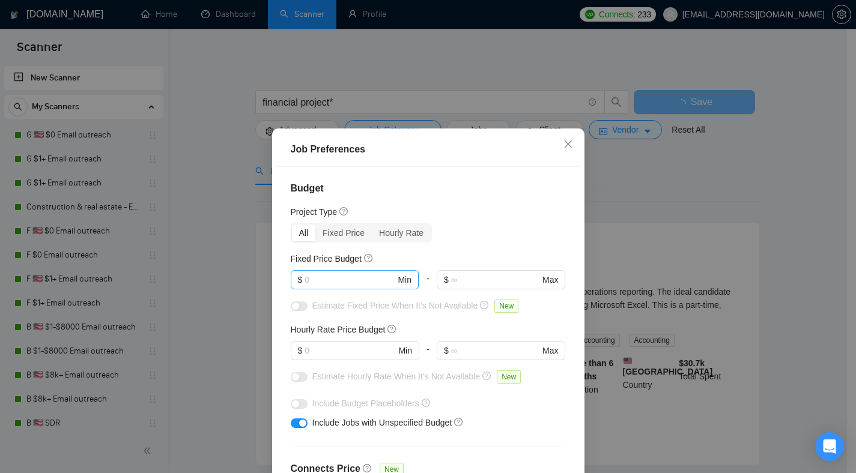
click at [357, 283] on input "text" at bounding box center [350, 279] width 91 height 13
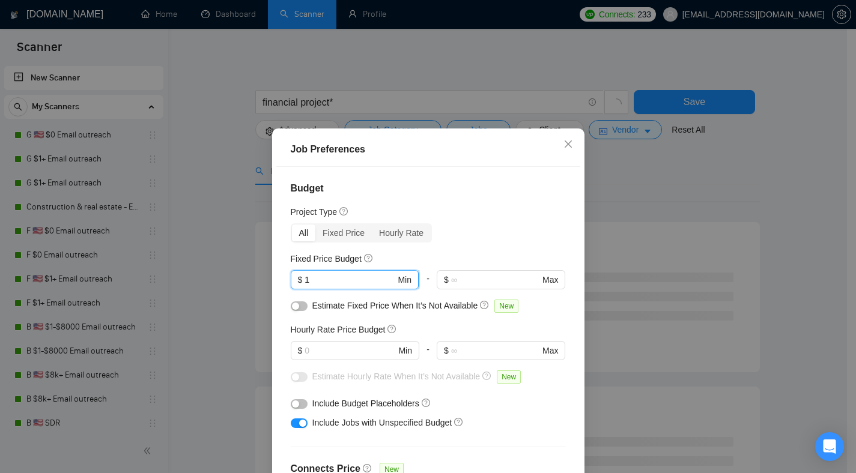
click at [345, 281] on input "1" at bounding box center [350, 279] width 91 height 13
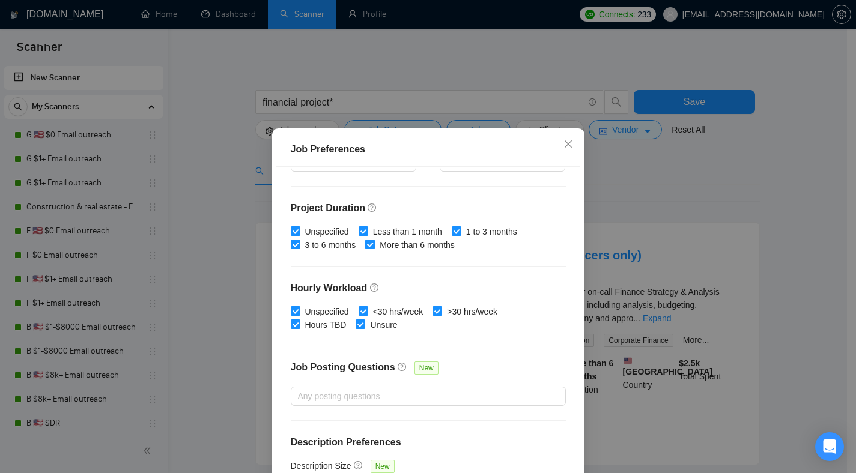
scroll to position [345, 0]
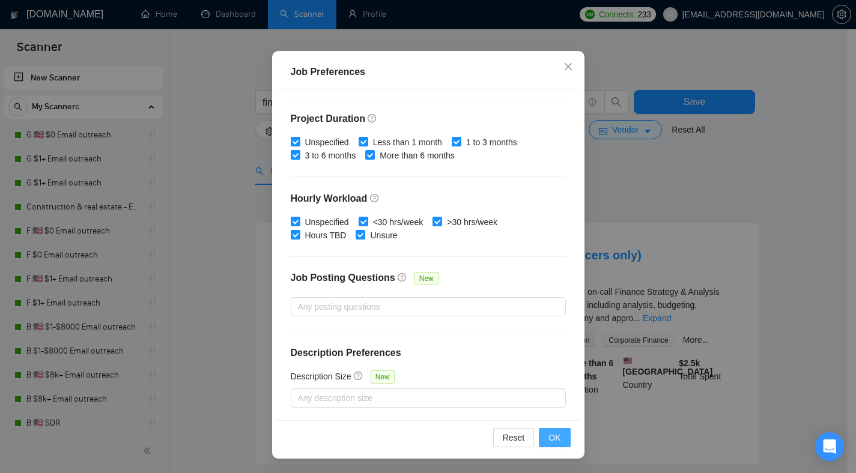
type input "1000"
click at [554, 443] on span "OK" at bounding box center [554, 437] width 12 height 13
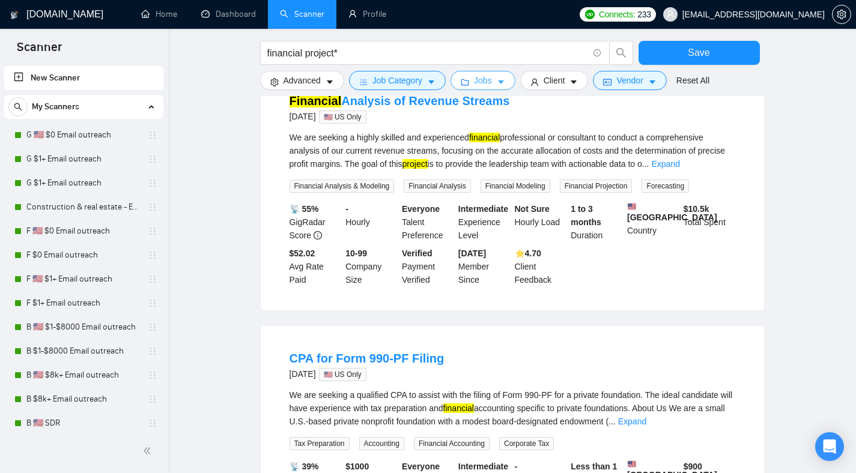
scroll to position [195, 0]
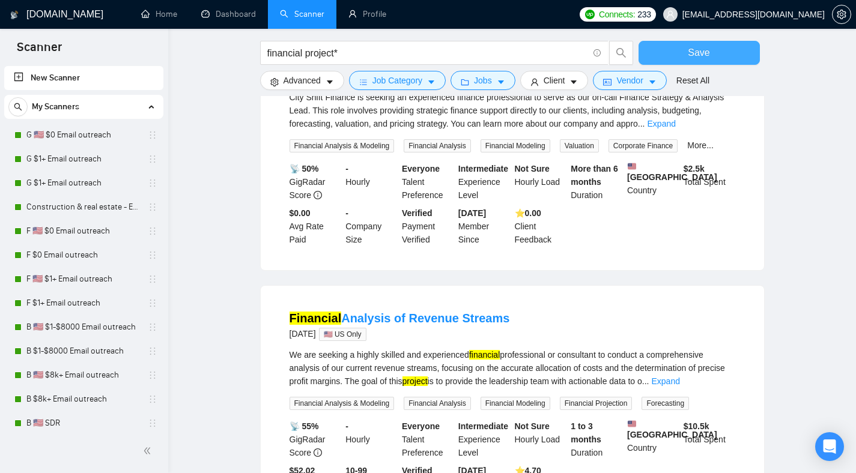
click at [726, 59] on button "Save" at bounding box center [698, 53] width 121 height 24
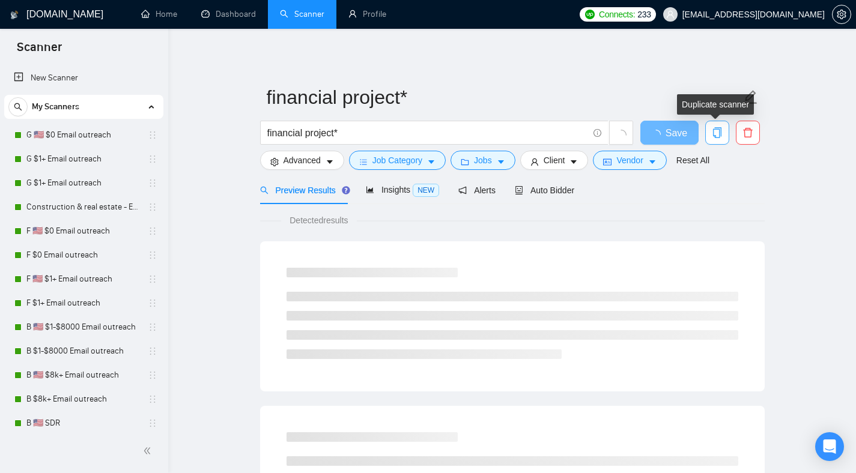
click at [717, 133] on icon "copy" at bounding box center [717, 132] width 11 height 11
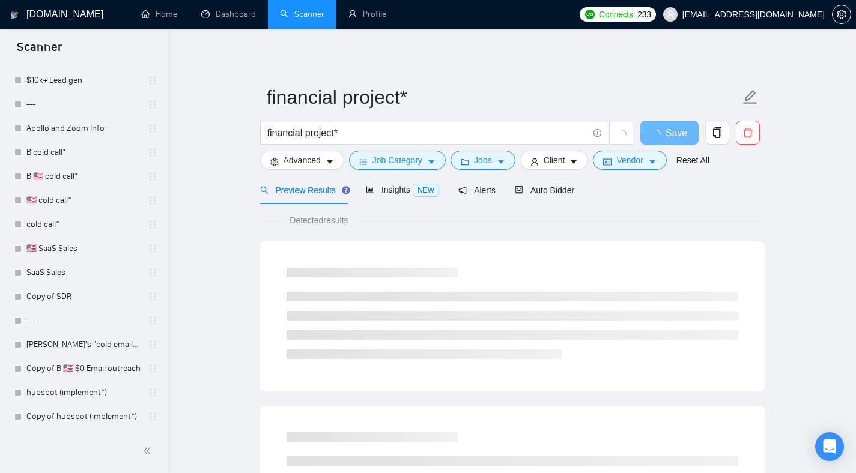
scroll to position [1183, 0]
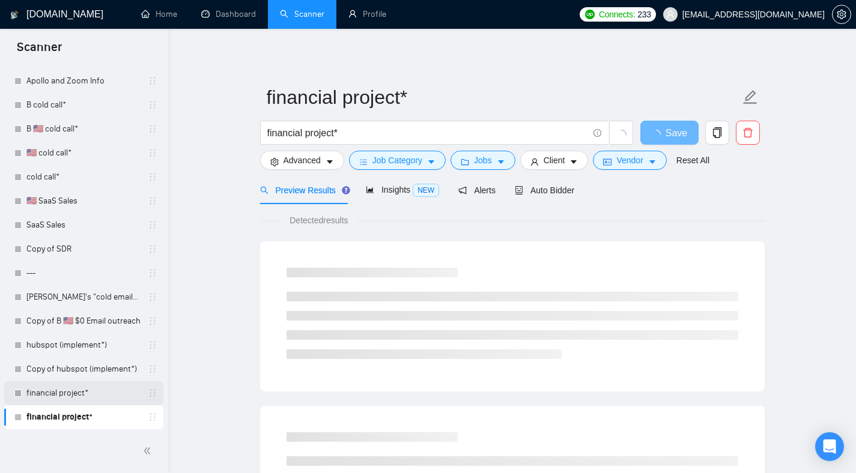
click at [76, 392] on link "financial project*" at bounding box center [83, 393] width 114 height 24
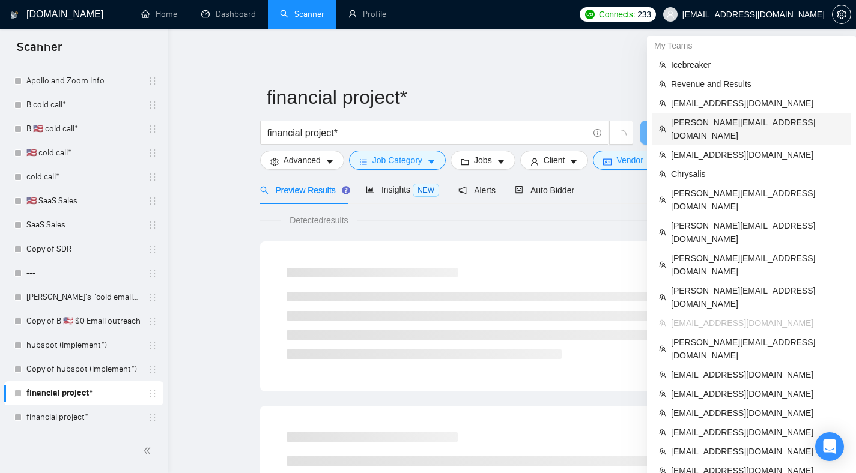
click at [703, 124] on span "[PERSON_NAME][EMAIL_ADDRESS][DOMAIN_NAME]" at bounding box center [757, 129] width 173 height 26
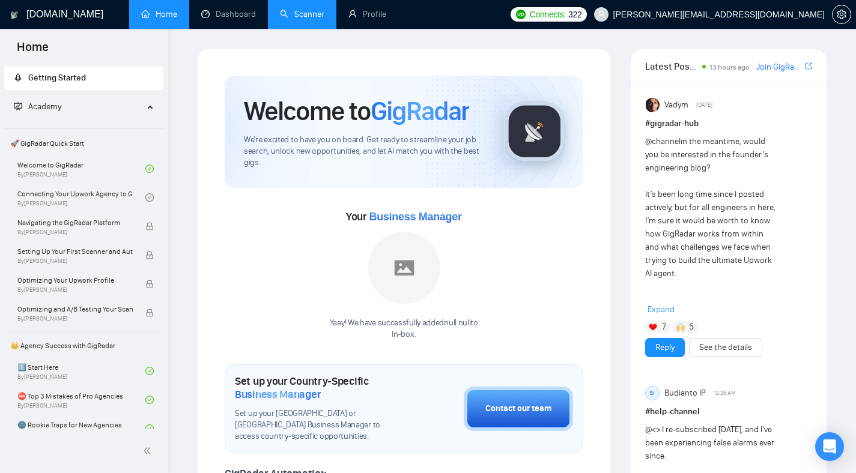
click at [316, 14] on link "Scanner" at bounding box center [302, 14] width 44 height 10
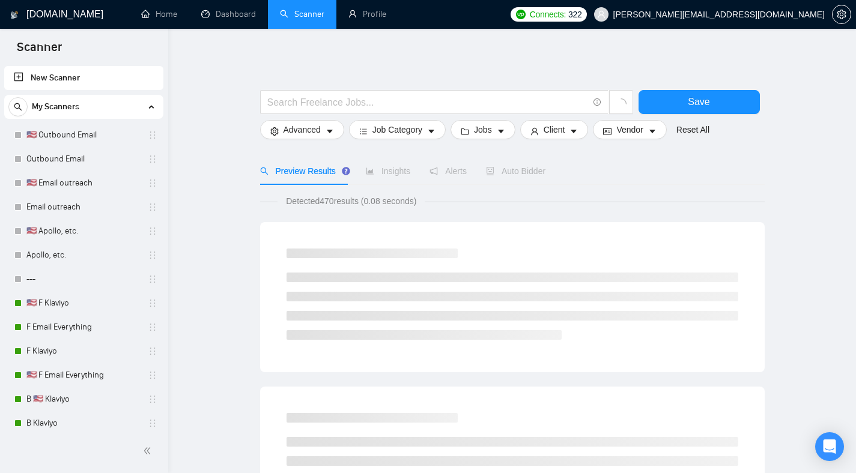
click at [70, 73] on link "New Scanner" at bounding box center [84, 78] width 140 height 24
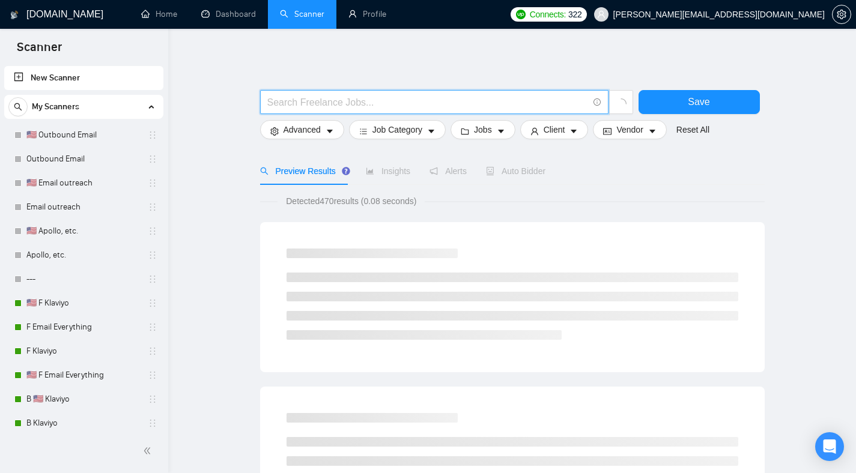
click at [300, 98] on input "text" at bounding box center [427, 102] width 321 height 15
click at [304, 103] on input "financial projection*" at bounding box center [427, 102] width 321 height 15
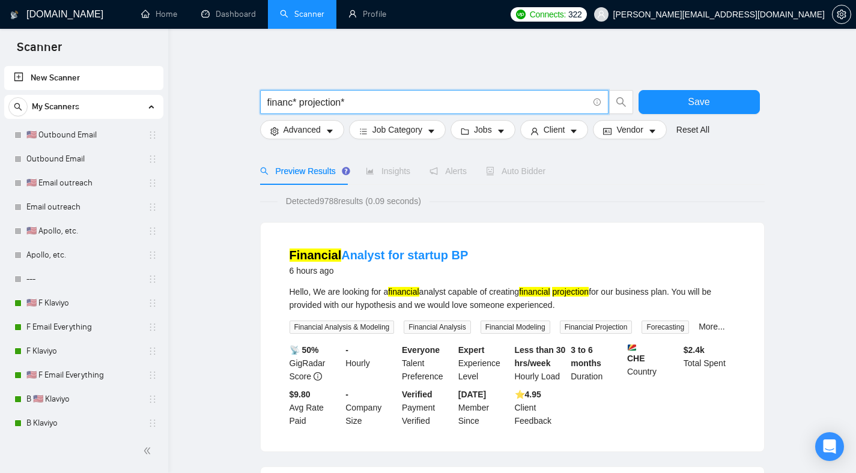
click at [267, 102] on input "financ* projection*" at bounding box center [427, 102] width 321 height 15
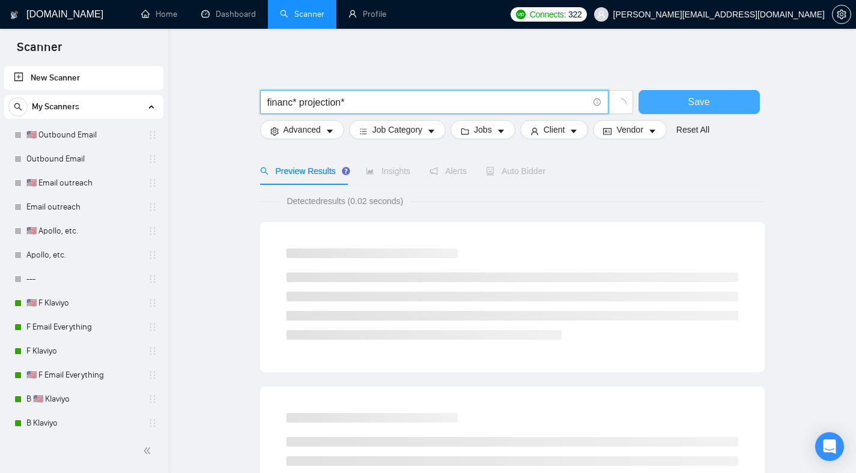
type input "financ* projection*"
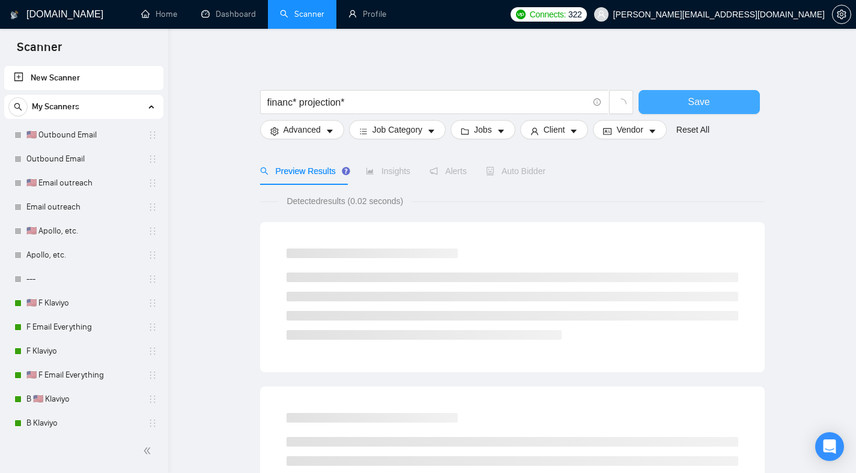
click at [715, 111] on button "Save" at bounding box center [698, 102] width 121 height 24
click at [565, 131] on span "Client" at bounding box center [555, 129] width 22 height 13
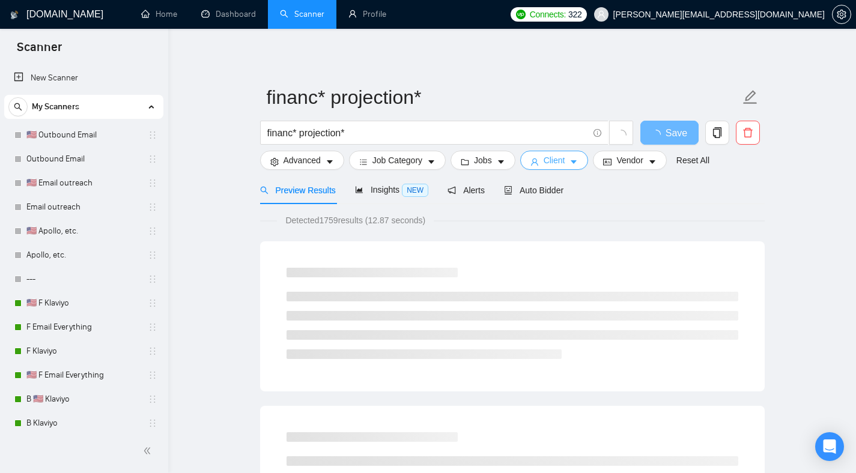
click at [562, 160] on span "Client" at bounding box center [555, 160] width 22 height 13
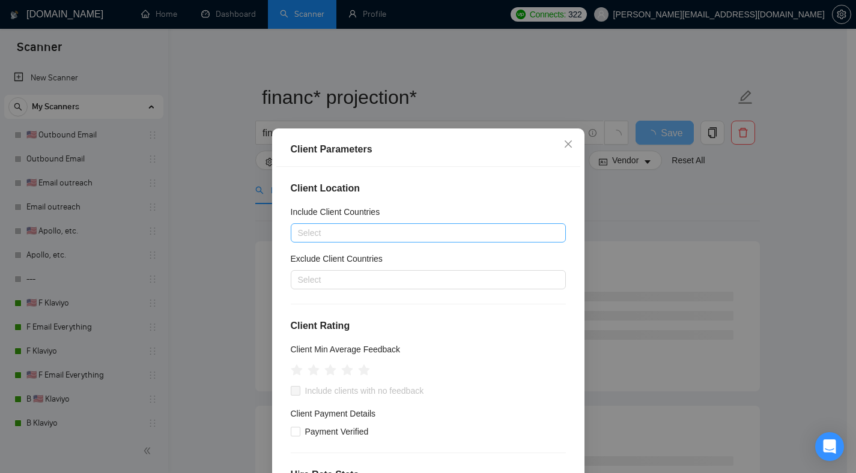
click at [381, 226] on div at bounding box center [422, 233] width 257 height 14
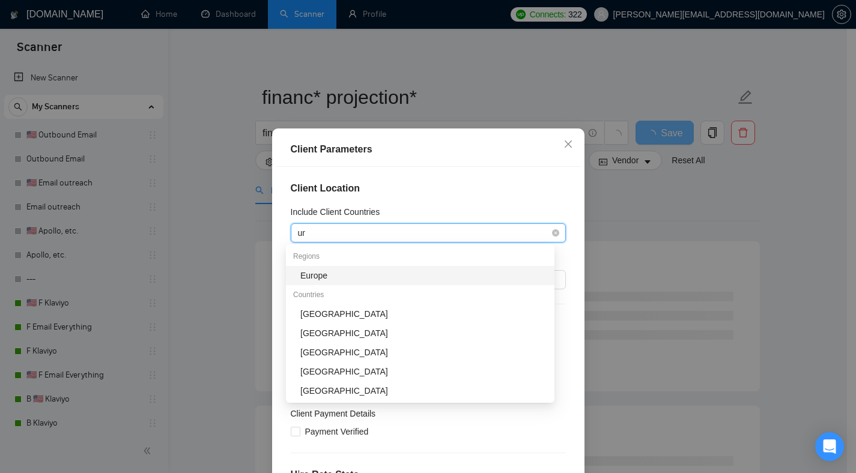
type input "uni"
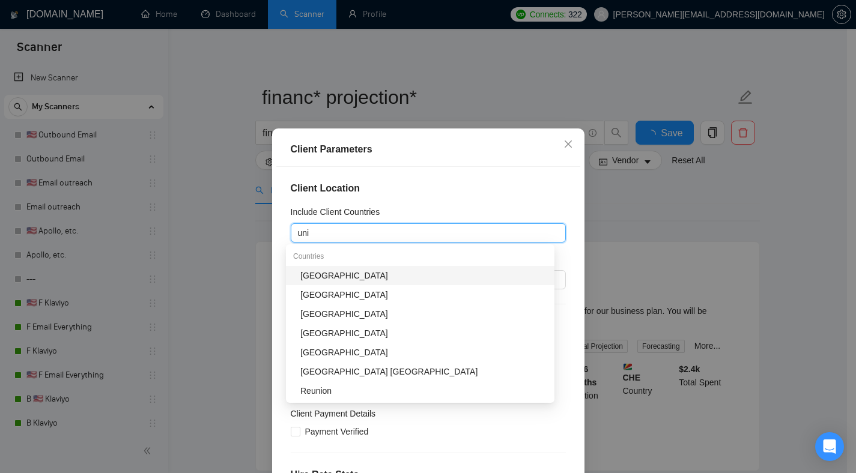
click at [335, 274] on div "[GEOGRAPHIC_DATA]" at bounding box center [423, 275] width 247 height 13
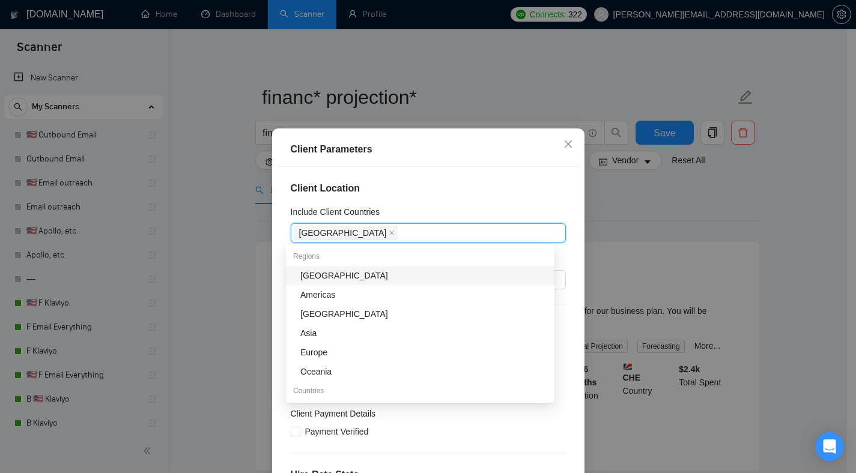
click at [440, 183] on h4 "Client Location" at bounding box center [428, 188] width 275 height 14
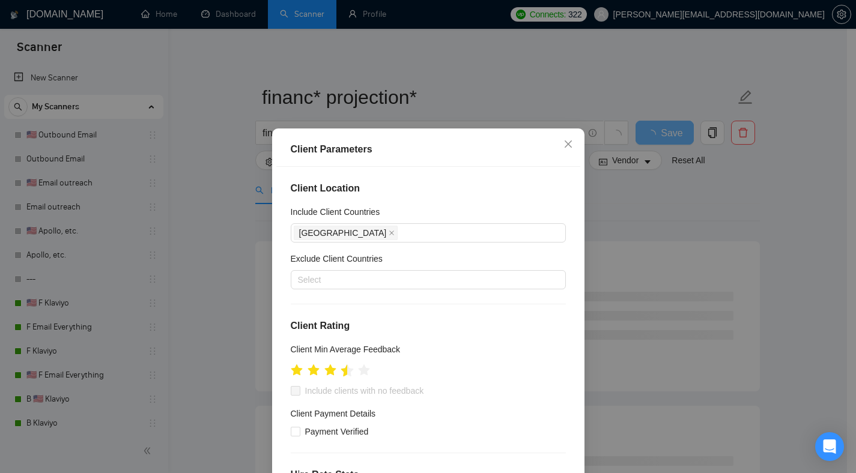
click at [342, 376] on icon "star" at bounding box center [347, 371] width 13 height 13
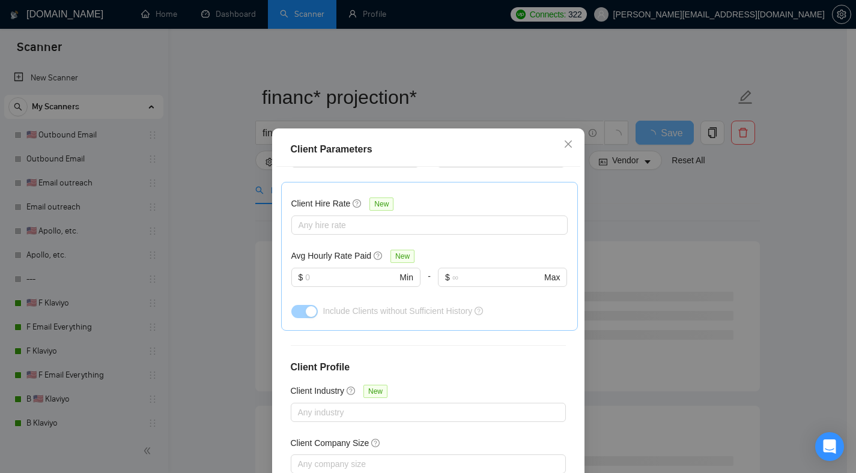
scroll to position [77, 0]
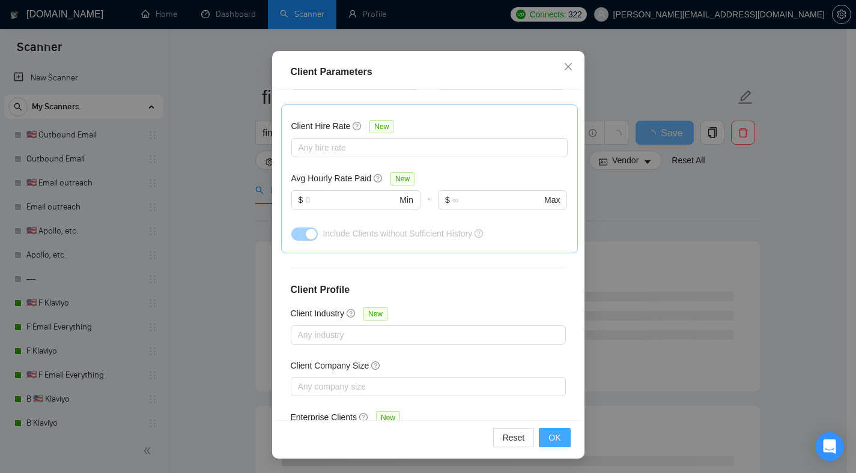
click at [554, 439] on span "OK" at bounding box center [554, 437] width 12 height 13
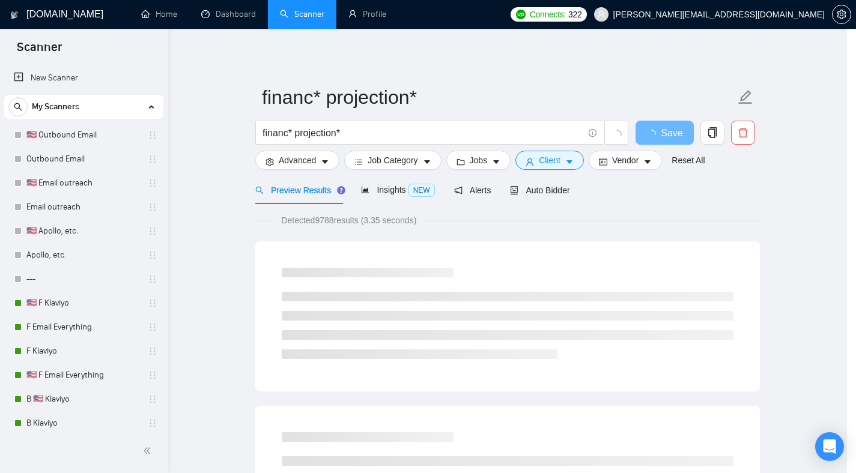
scroll to position [21, 0]
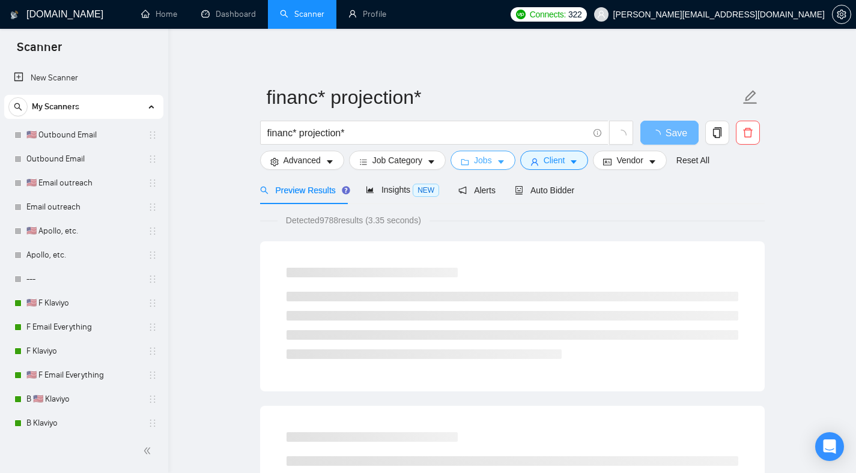
click at [482, 169] on button "Jobs" at bounding box center [482, 160] width 65 height 19
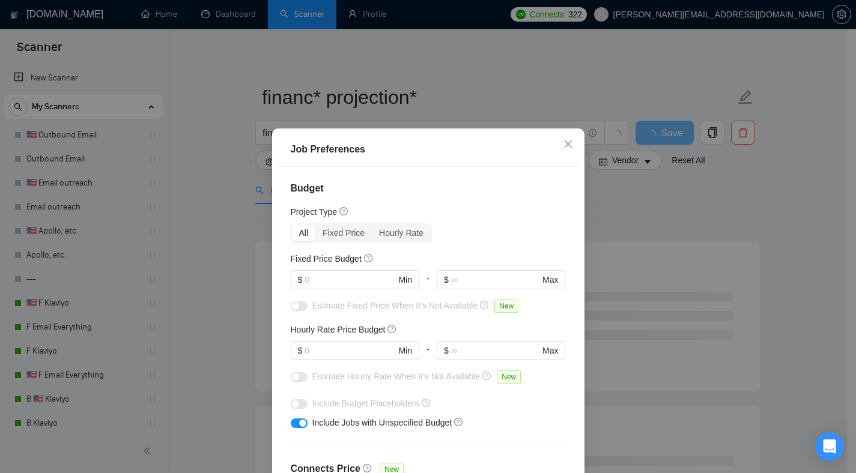
drag, startPoint x: 676, startPoint y: 214, endPoint x: 653, endPoint y: 220, distance: 24.2
click at [676, 215] on div "Job Preferences Budget Project Type All Fixed Price Hourly Rate Fixed Price Bud…" at bounding box center [428, 236] width 856 height 473
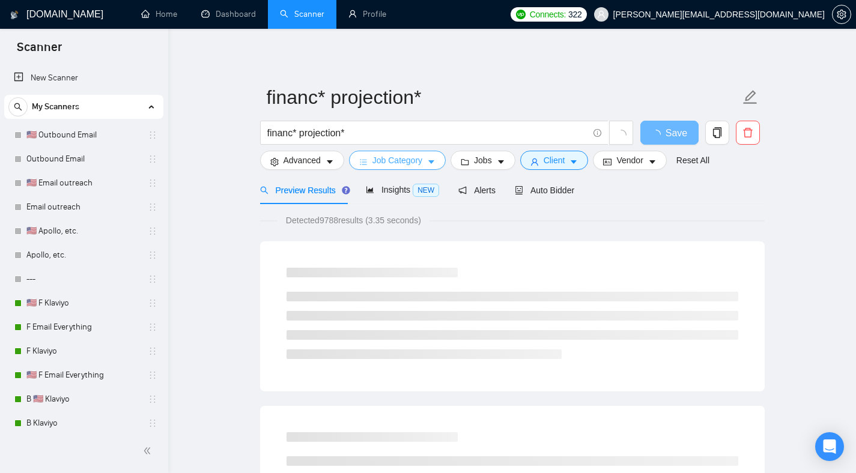
click at [404, 159] on span "Job Category" at bounding box center [397, 160] width 50 height 13
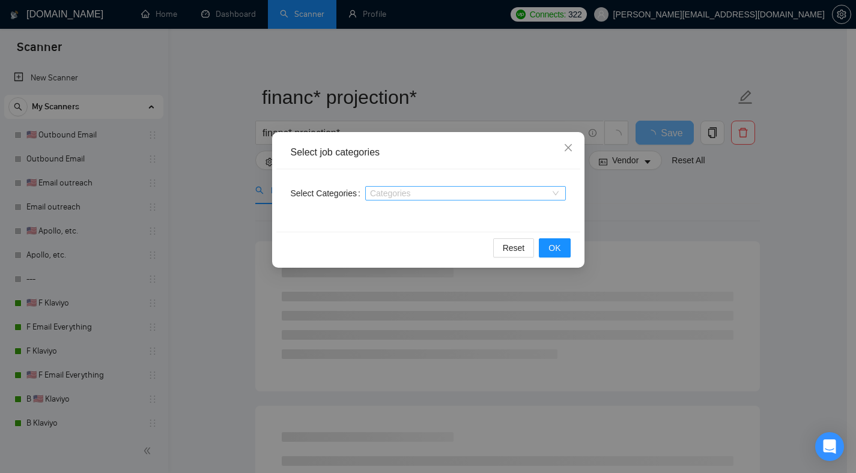
click at [387, 193] on div at bounding box center [459, 194] width 183 height 10
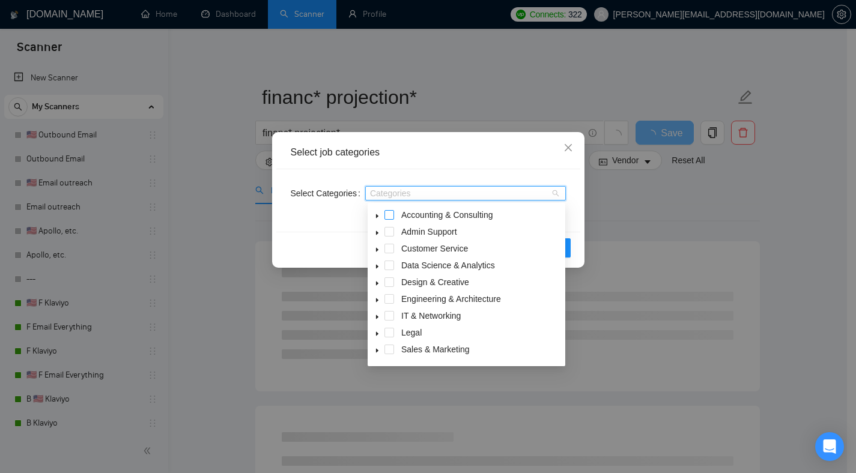
click at [388, 214] on span at bounding box center [389, 215] width 10 height 10
click at [377, 217] on icon "caret-down" at bounding box center [377, 216] width 2 height 4
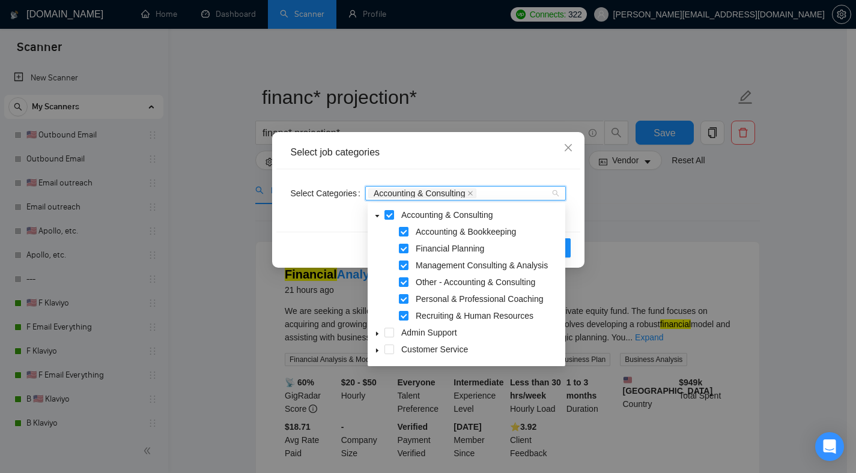
click at [484, 319] on span "Recruiting & Human Resources" at bounding box center [475, 316] width 118 height 10
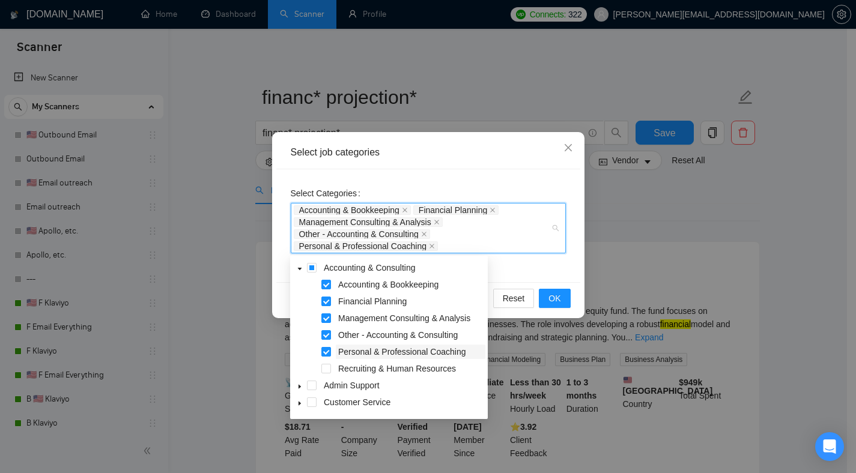
click at [408, 354] on span "Personal & Professional Coaching" at bounding box center [401, 352] width 127 height 10
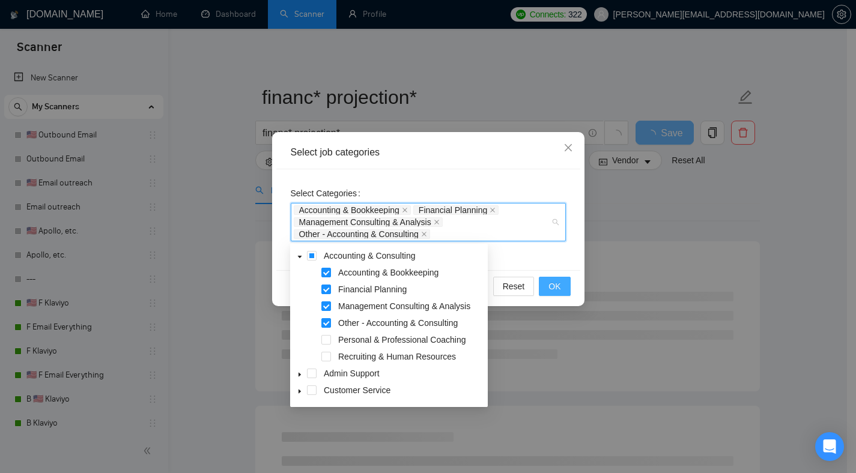
click at [563, 279] on button "OK" at bounding box center [554, 286] width 31 height 19
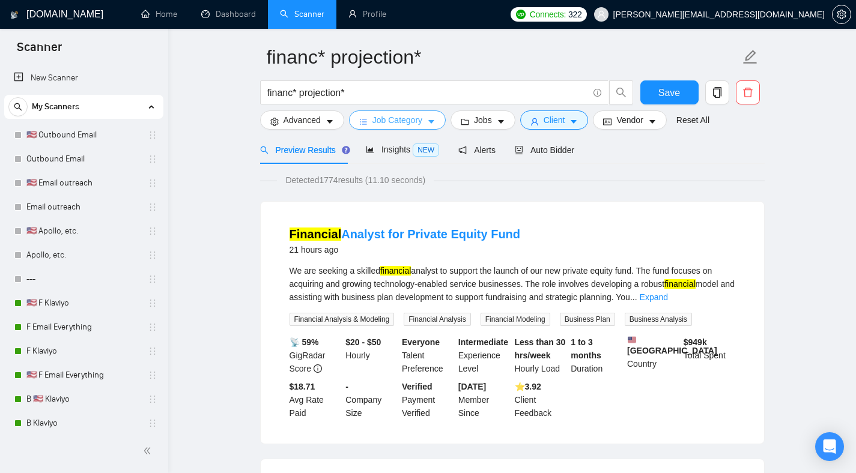
scroll to position [0, 0]
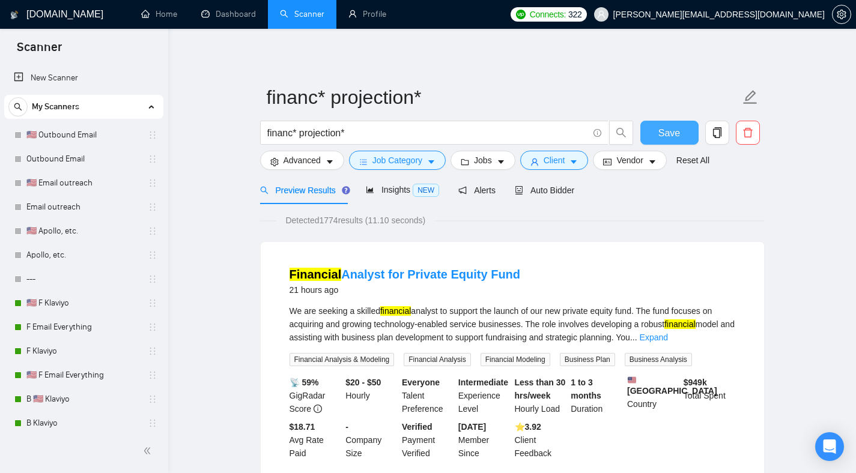
click at [665, 141] on button "Save" at bounding box center [669, 133] width 58 height 24
click at [718, 135] on icon "copy" at bounding box center [716, 132] width 8 height 11
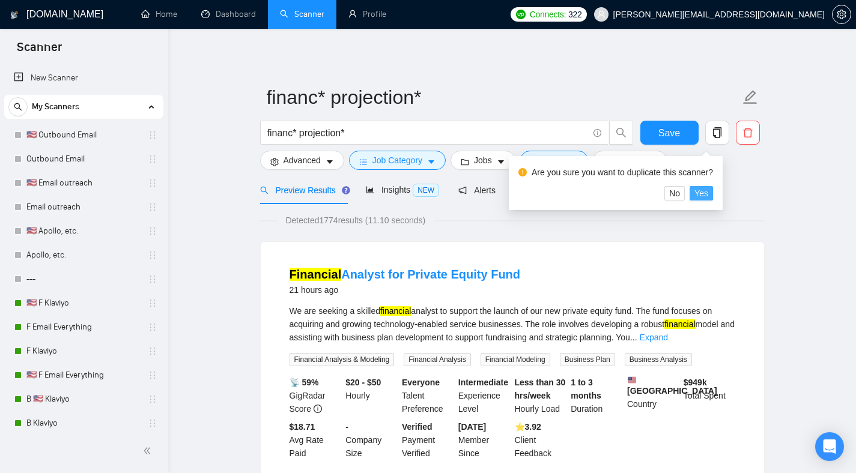
click at [708, 198] on span "Yes" at bounding box center [701, 193] width 14 height 13
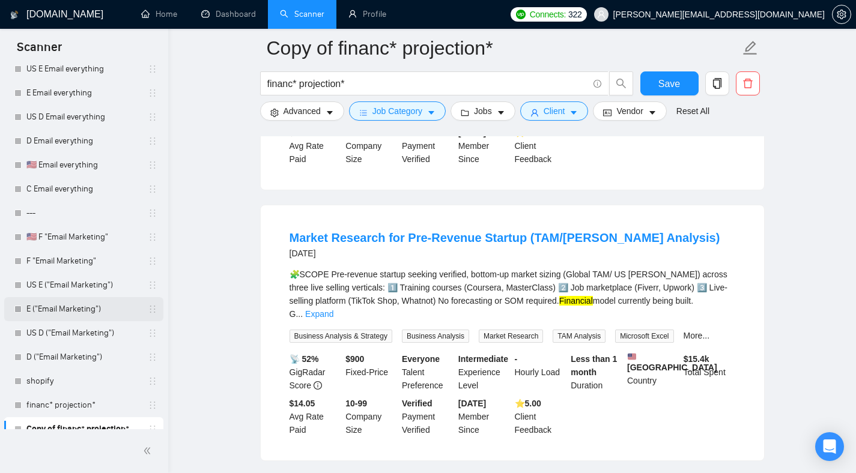
scroll to position [1375, 0]
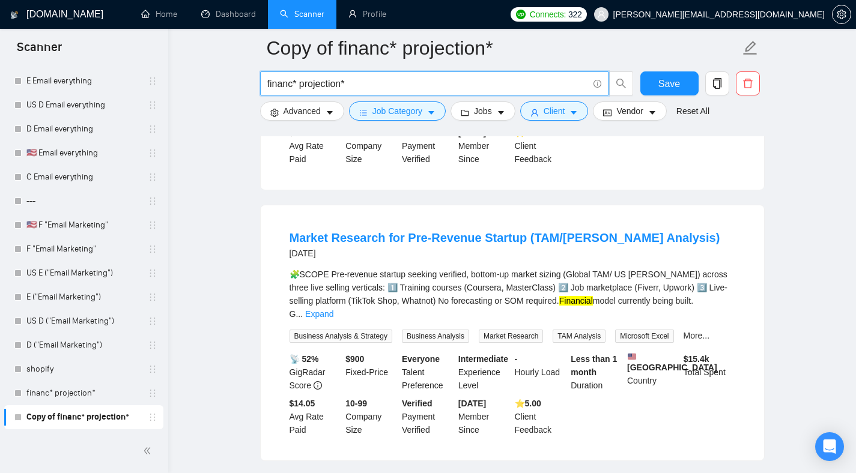
click at [315, 88] on input "financ* projection*" at bounding box center [427, 83] width 321 height 15
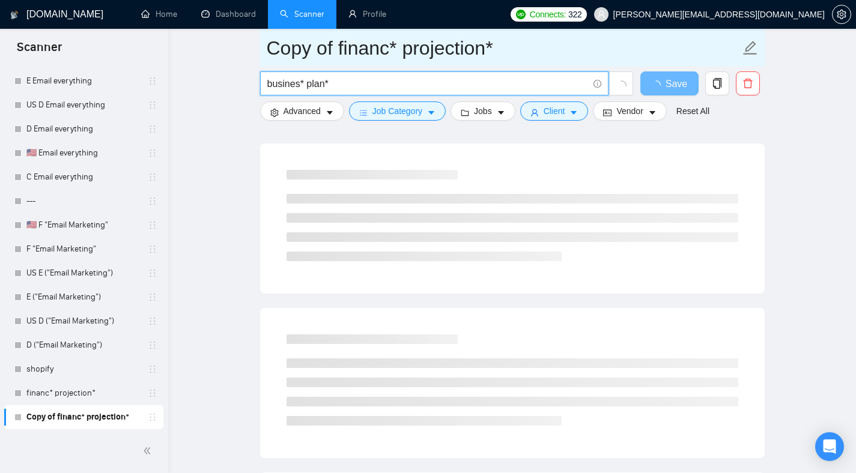
type input "busines* plan*"
click at [409, 52] on input "Copy of financ* projection*" at bounding box center [503, 48] width 473 height 30
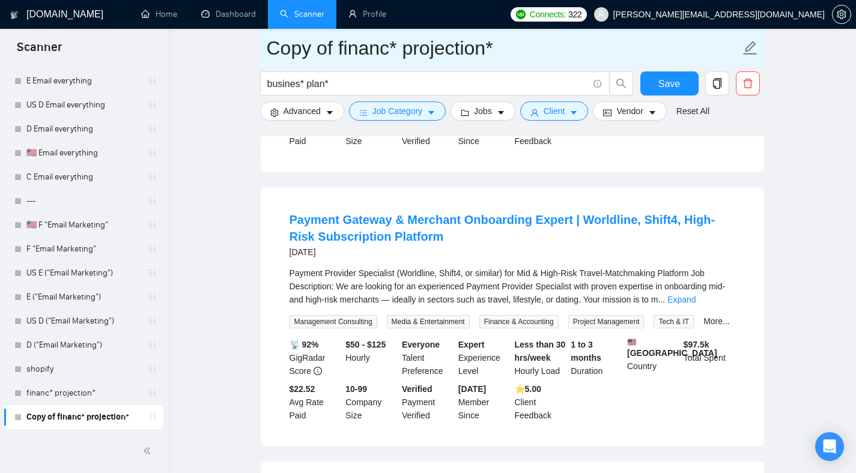
click at [409, 52] on input "Copy of financ* projection*" at bounding box center [503, 48] width 473 height 30
type input "business plan"
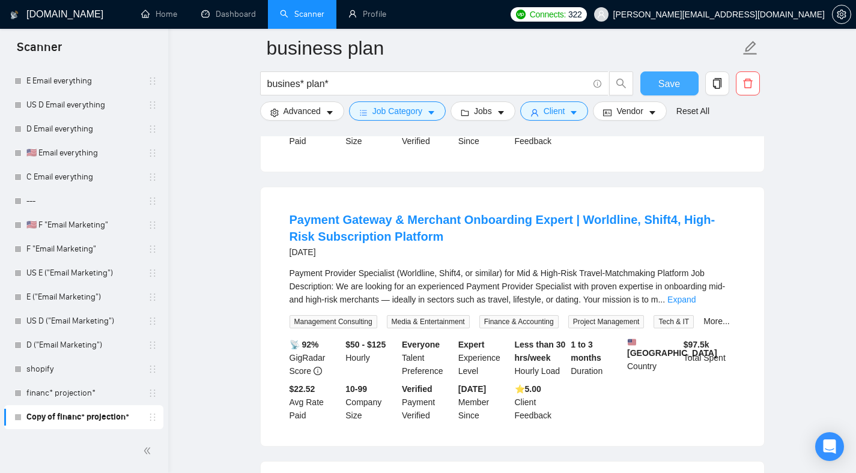
click at [657, 81] on button "Save" at bounding box center [669, 83] width 58 height 24
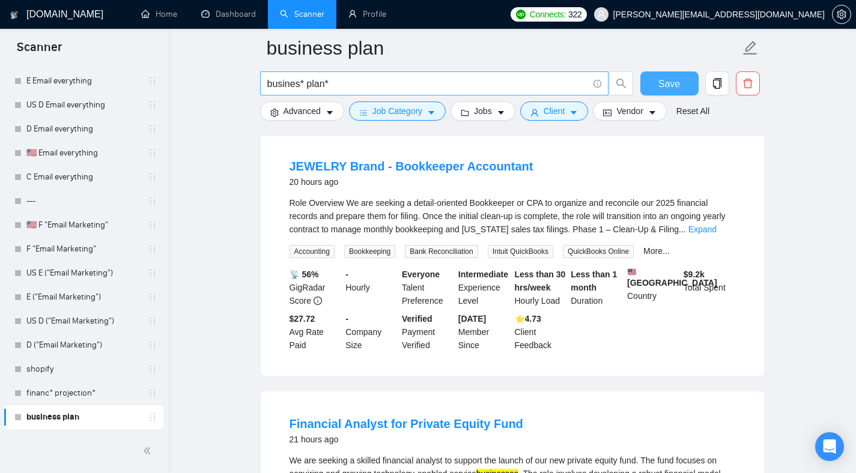
scroll to position [0, 0]
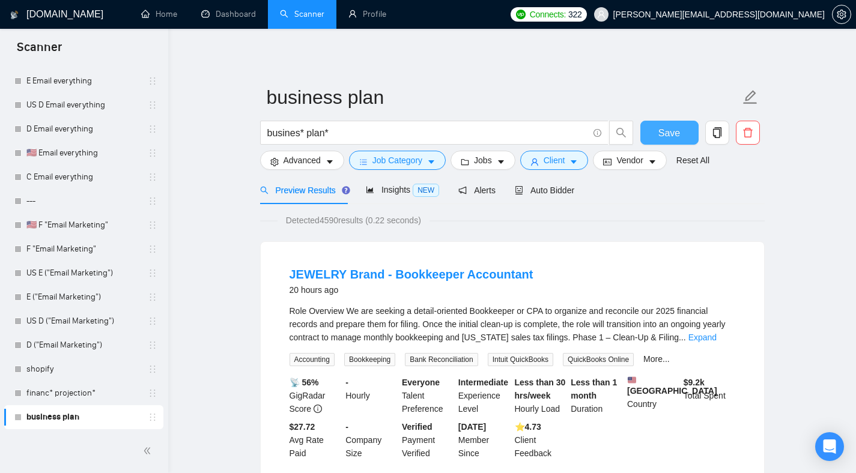
click at [671, 127] on span "Save" at bounding box center [669, 133] width 22 height 15
click at [712, 338] on link "Expand" at bounding box center [702, 338] width 28 height 10
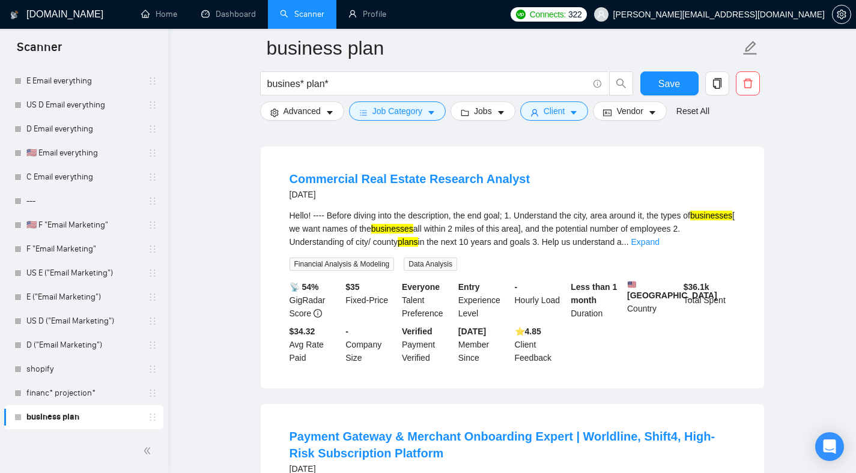
scroll to position [1330, 0]
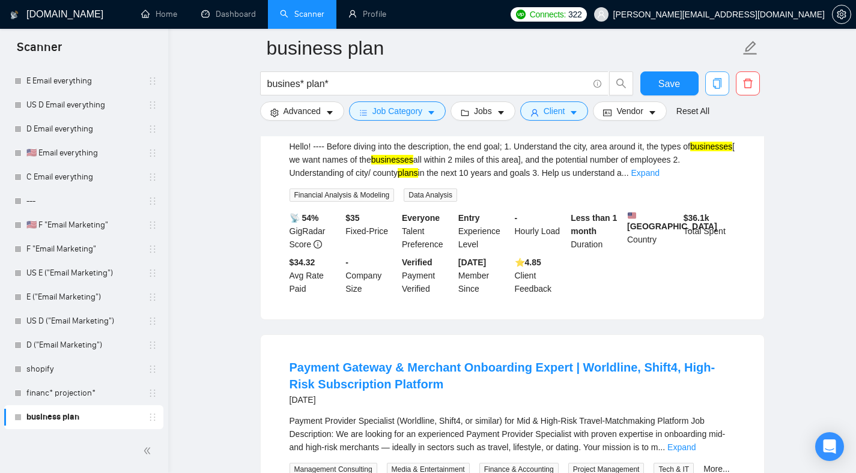
click at [722, 89] on button "button" at bounding box center [717, 83] width 24 height 24
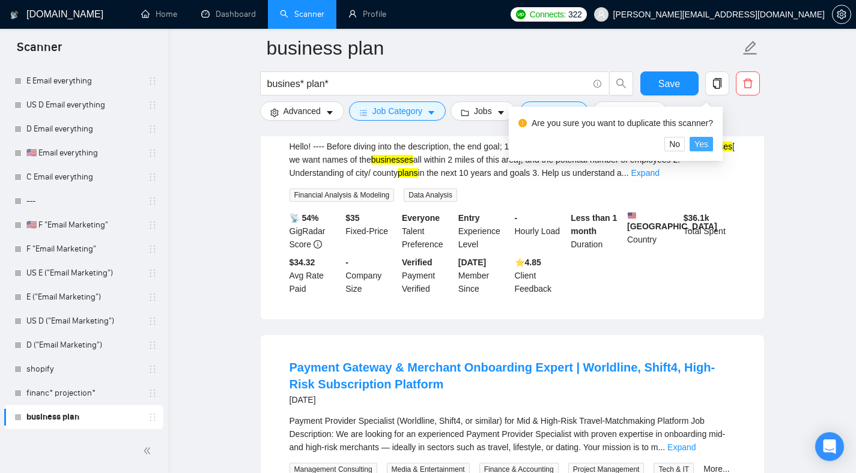
click at [703, 145] on span "Yes" at bounding box center [701, 144] width 14 height 13
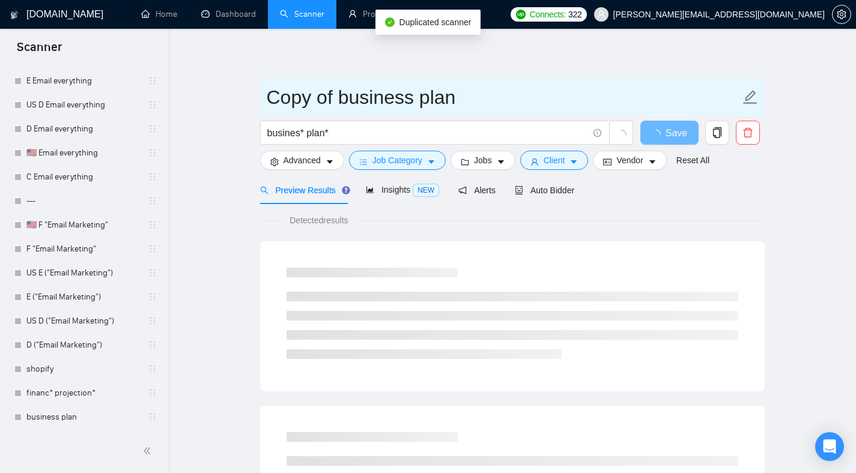
click at [332, 94] on input "Copy of business plan" at bounding box center [503, 97] width 473 height 30
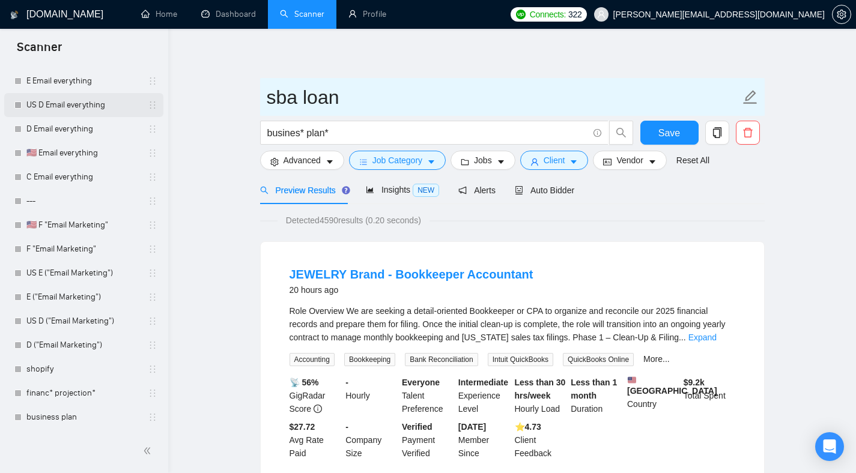
drag, startPoint x: 353, startPoint y: 95, endPoint x: 153, endPoint y: 95, distance: 200.0
type input "sba loan"
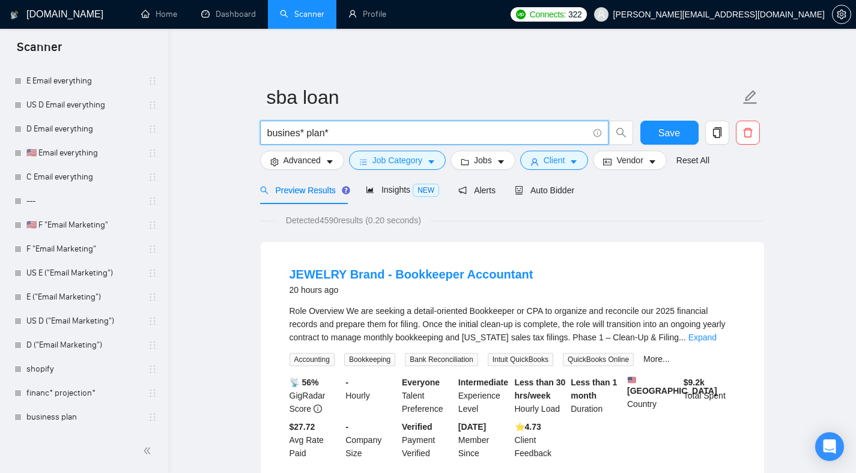
click at [332, 135] on input "busines* plan*" at bounding box center [427, 133] width 321 height 15
drag, startPoint x: 341, startPoint y: 135, endPoint x: 240, endPoint y: 139, distance: 101.0
paste input "sba loan"
type input "sba loan"
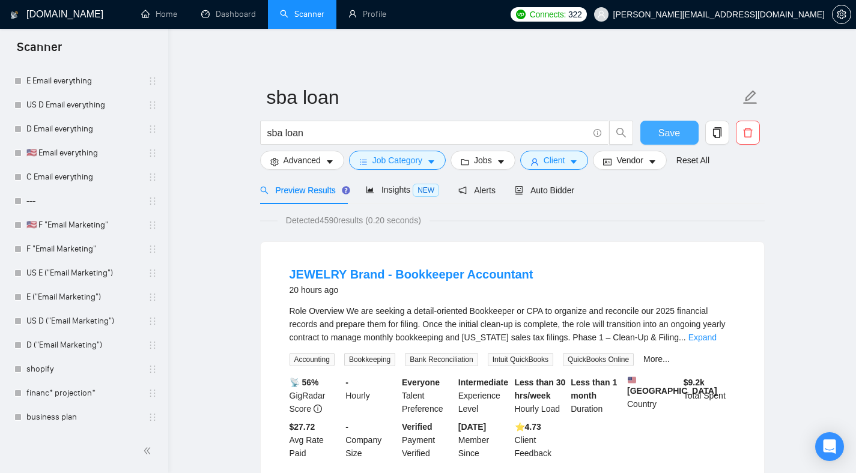
click at [646, 128] on button "Save" at bounding box center [669, 133] width 58 height 24
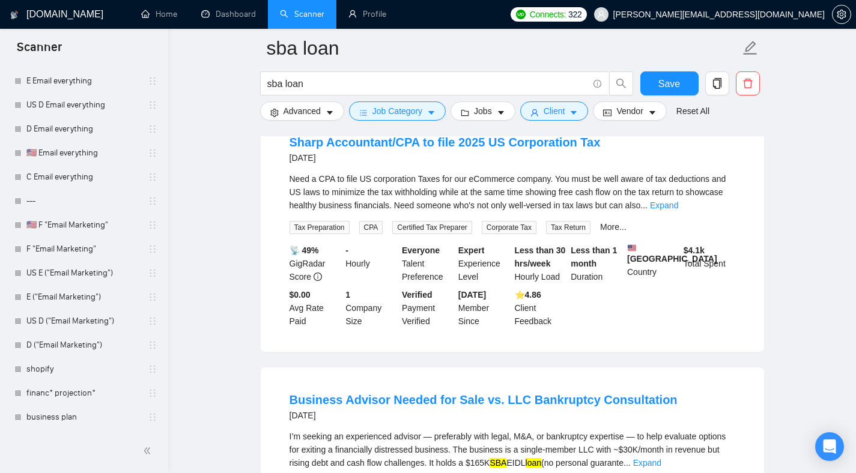
scroll to position [757, 0]
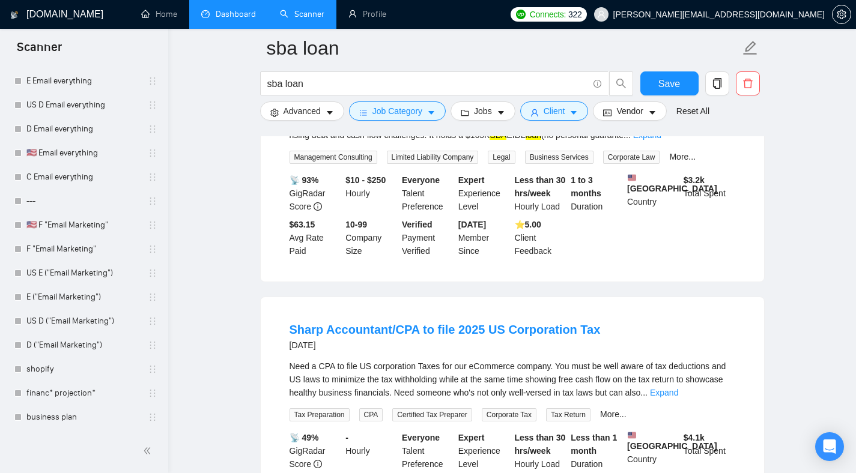
click at [237, 17] on link "Dashboard" at bounding box center [228, 14] width 55 height 10
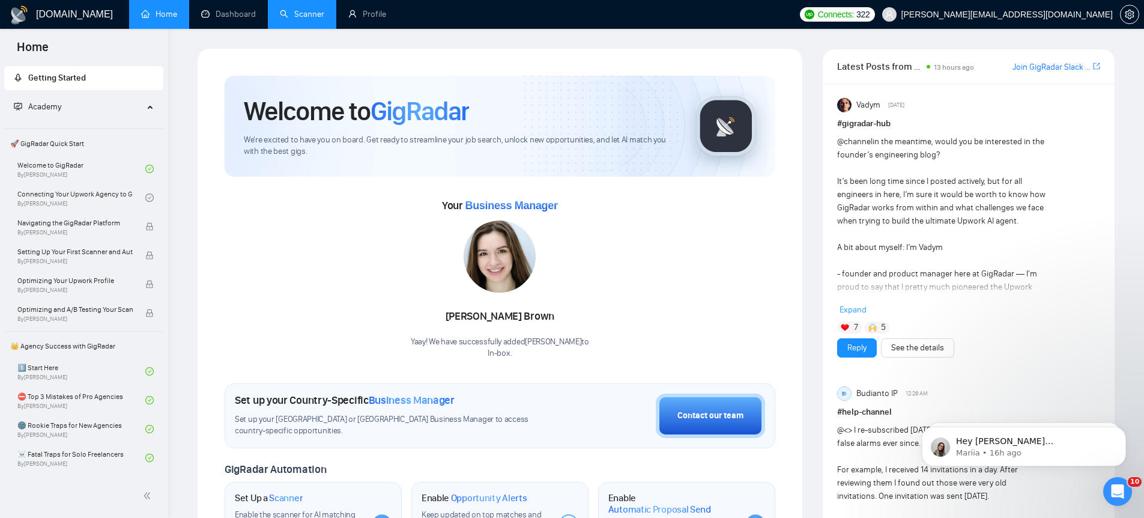
click at [312, 19] on link "Scanner" at bounding box center [302, 14] width 44 height 10
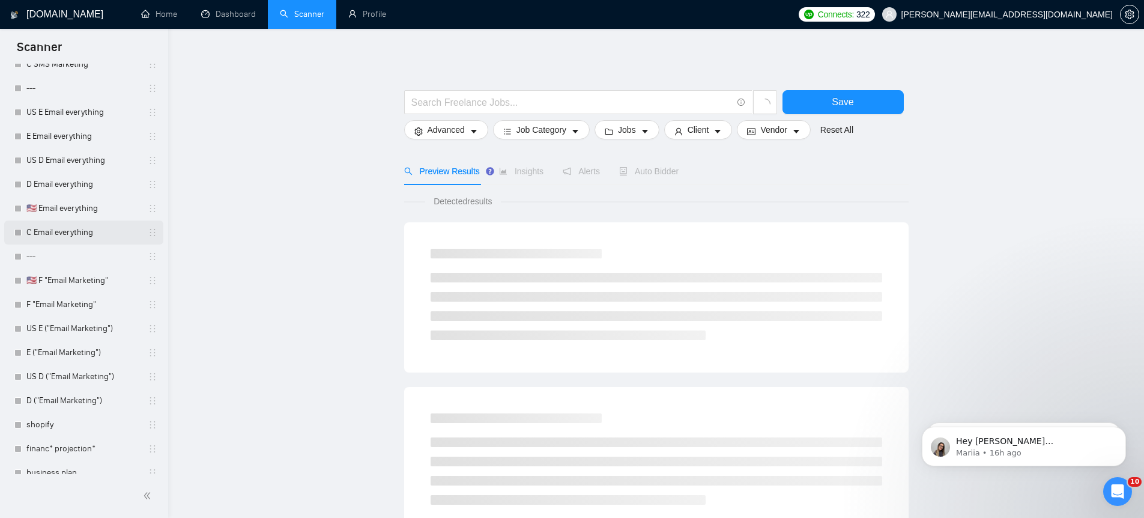
scroll to position [1355, 0]
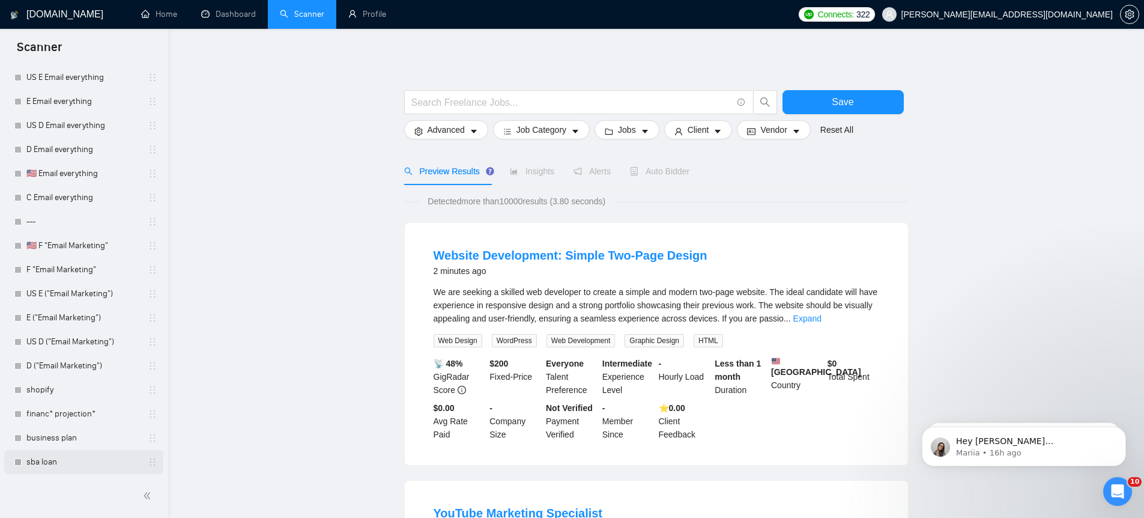
click at [70, 467] on link "sba loan" at bounding box center [83, 462] width 114 height 24
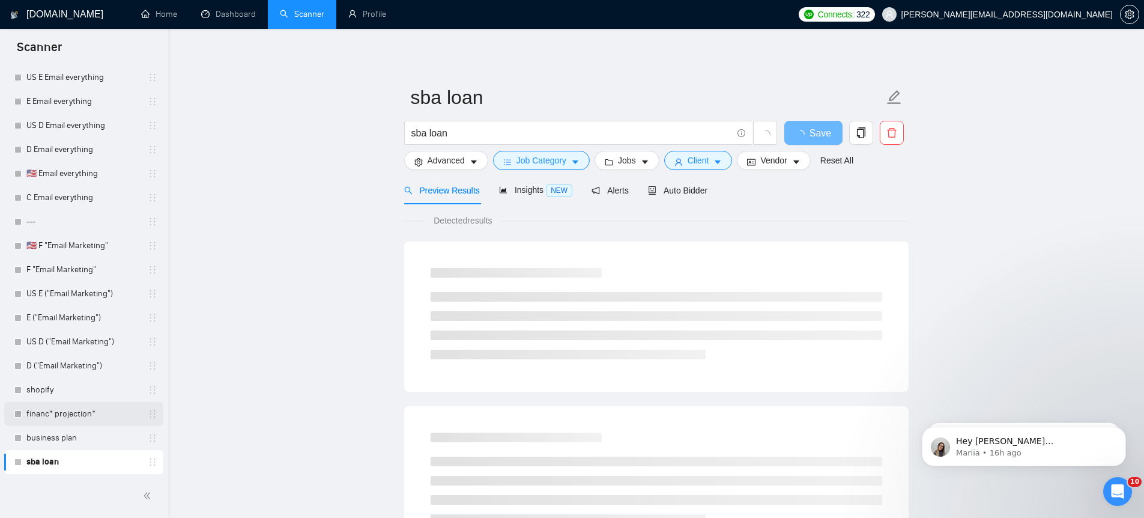
click at [73, 416] on link "financ* projection*" at bounding box center [83, 414] width 114 height 24
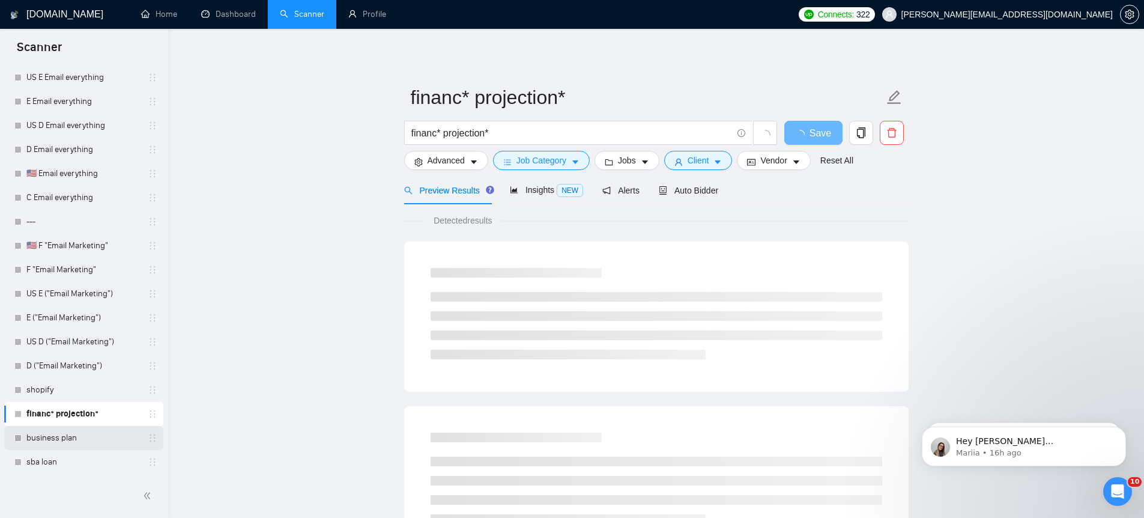
click at [98, 437] on link "business plan" at bounding box center [83, 438] width 114 height 24
click at [84, 463] on link "sba loan" at bounding box center [83, 462] width 114 height 24
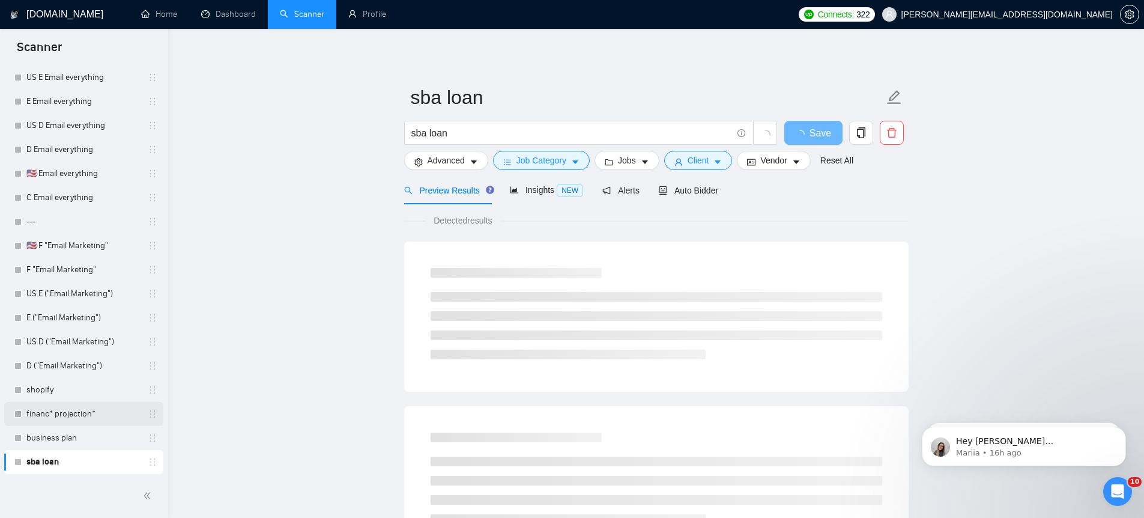
click at [82, 414] on link "financ* projection*" at bounding box center [83, 414] width 114 height 24
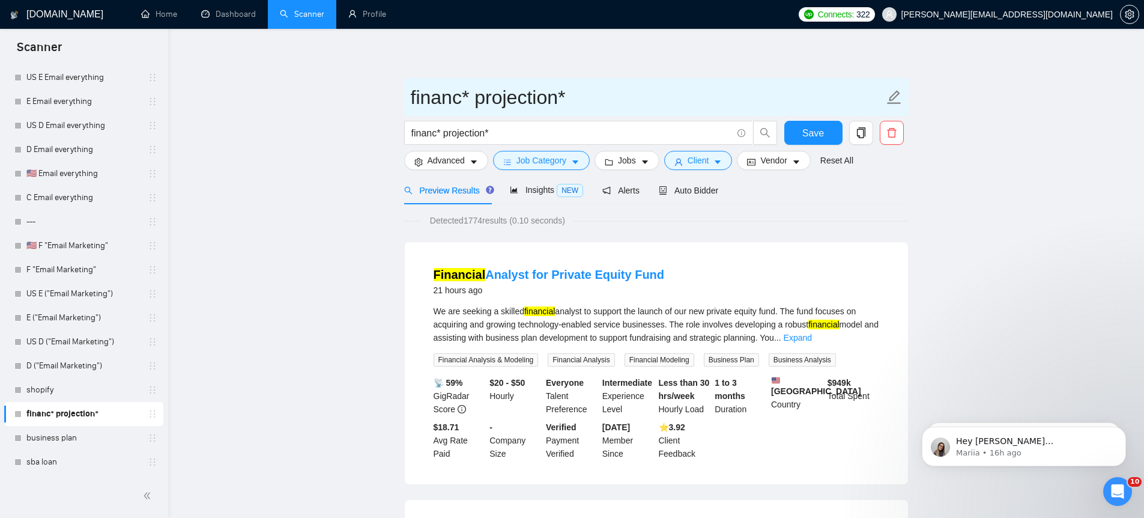
drag, startPoint x: 414, startPoint y: 94, endPoint x: 617, endPoint y: 100, distance: 202.5
click at [617, 100] on span "financ* projection*" at bounding box center [656, 97] width 505 height 38
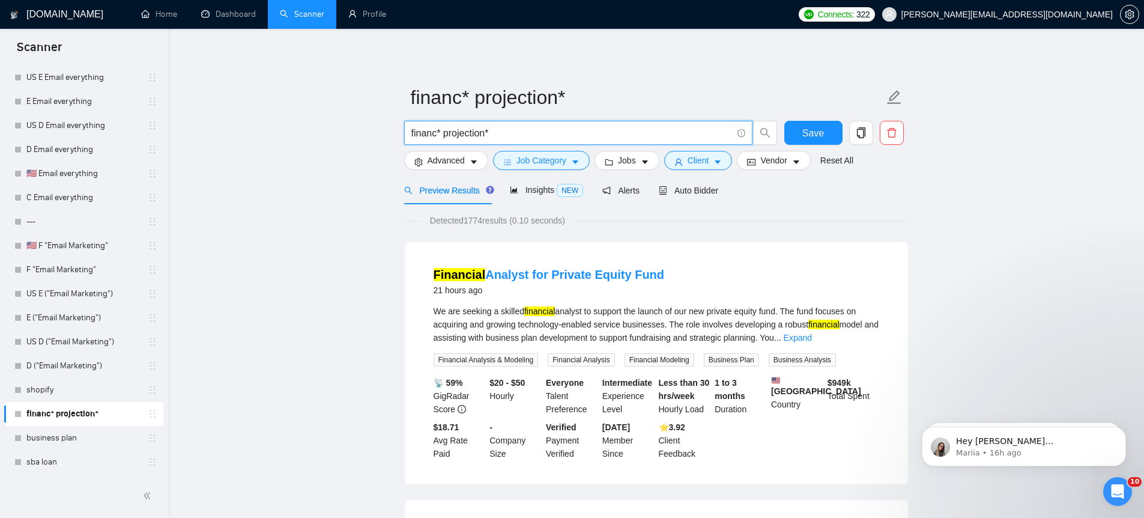
drag, startPoint x: 412, startPoint y: 133, endPoint x: 440, endPoint y: 135, distance: 27.7
click at [440, 135] on input "financ* projection*" at bounding box center [571, 133] width 321 height 15
click at [439, 133] on input "financ* projection*" at bounding box center [571, 133] width 321 height 15
click at [442, 133] on input "financ* projection*" at bounding box center [571, 133] width 321 height 15
click at [464, 136] on input "financ* projection*" at bounding box center [571, 133] width 321 height 15
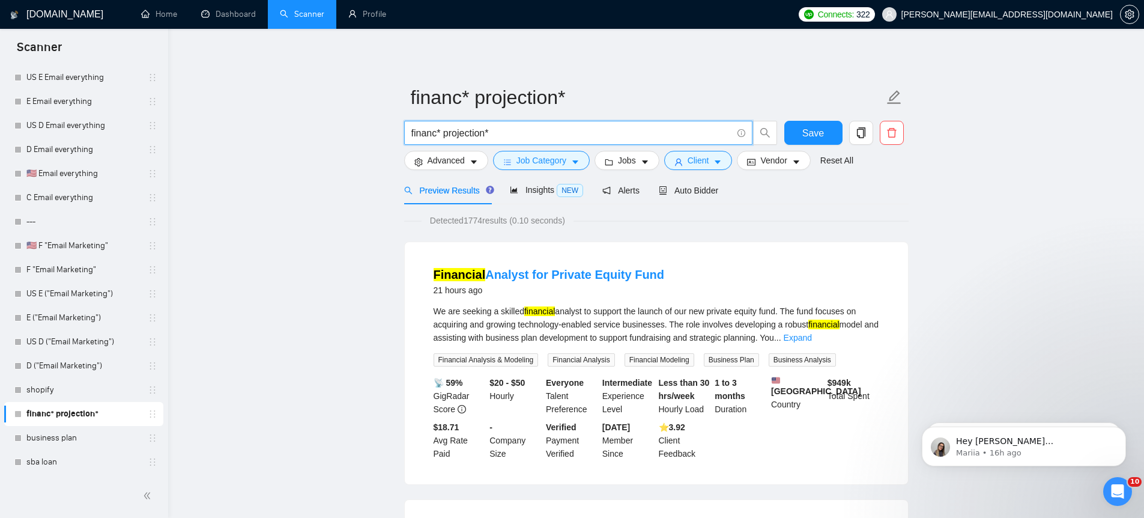
click at [444, 133] on input "financ* projection*" at bounding box center [571, 133] width 321 height 15
drag, startPoint x: 442, startPoint y: 135, endPoint x: 489, endPoint y: 135, distance: 46.9
click at [483, 133] on input "financ* projection*" at bounding box center [571, 133] width 321 height 15
click at [493, 142] on span "financ* projection*" at bounding box center [578, 133] width 348 height 24
click at [535, 155] on span "Job Category" at bounding box center [542, 160] width 50 height 13
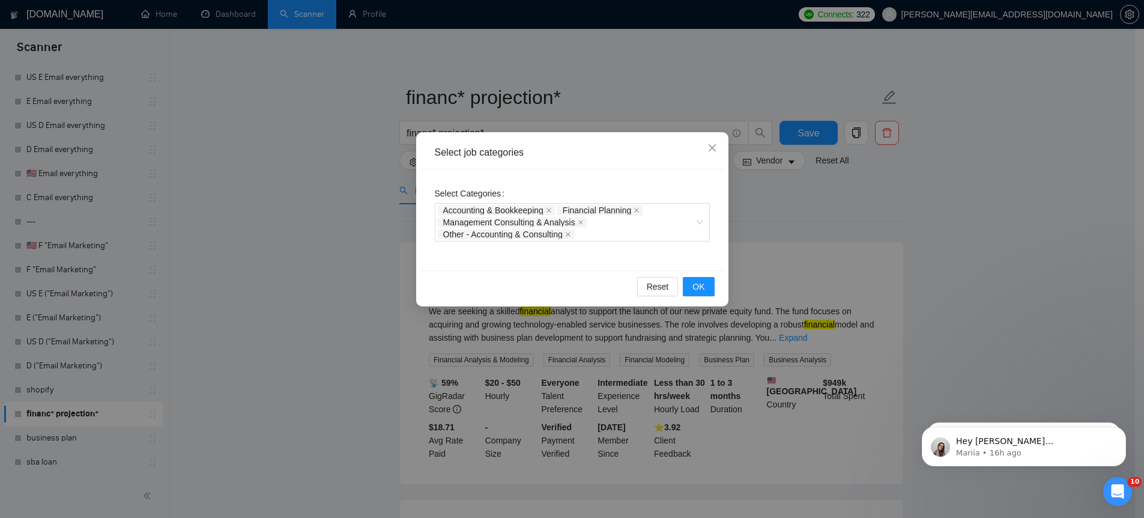
click at [785, 214] on div "Select job categories Select Categories Accounting & Bookkeeping Financial Plan…" at bounding box center [572, 259] width 1144 height 518
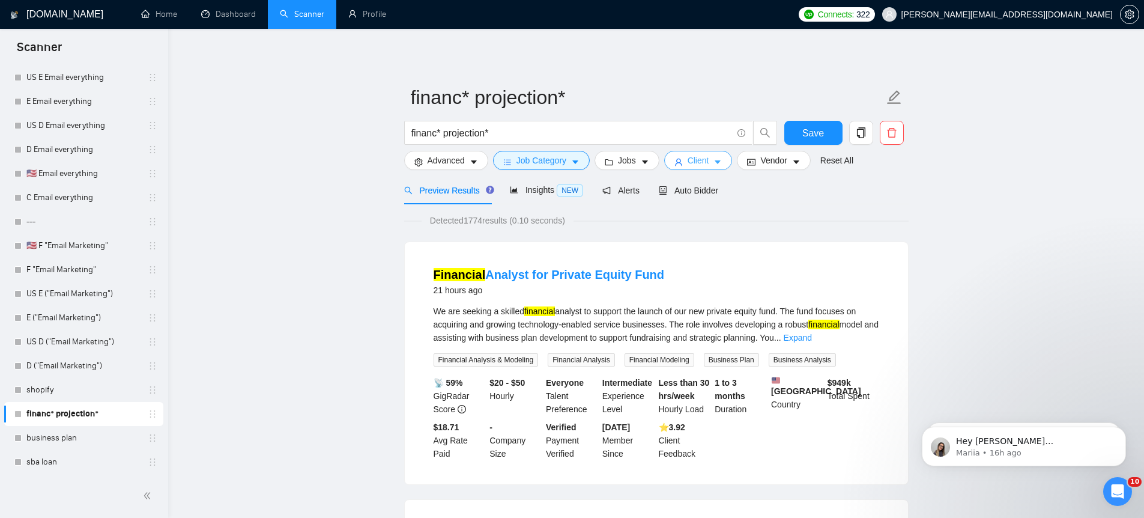
click at [689, 162] on button "Client" at bounding box center [698, 160] width 68 height 19
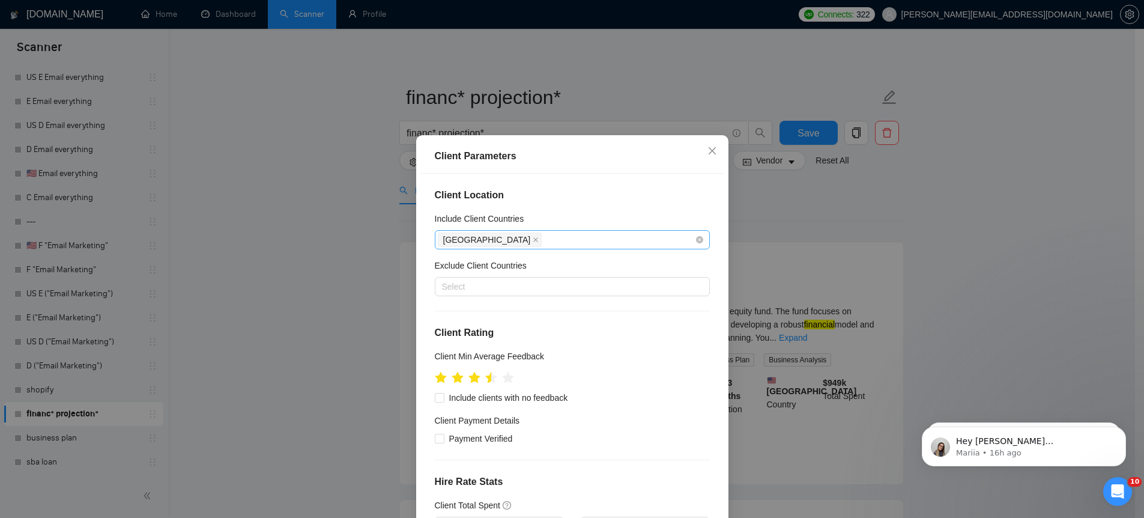
click at [538, 241] on div "[GEOGRAPHIC_DATA]" at bounding box center [566, 239] width 257 height 17
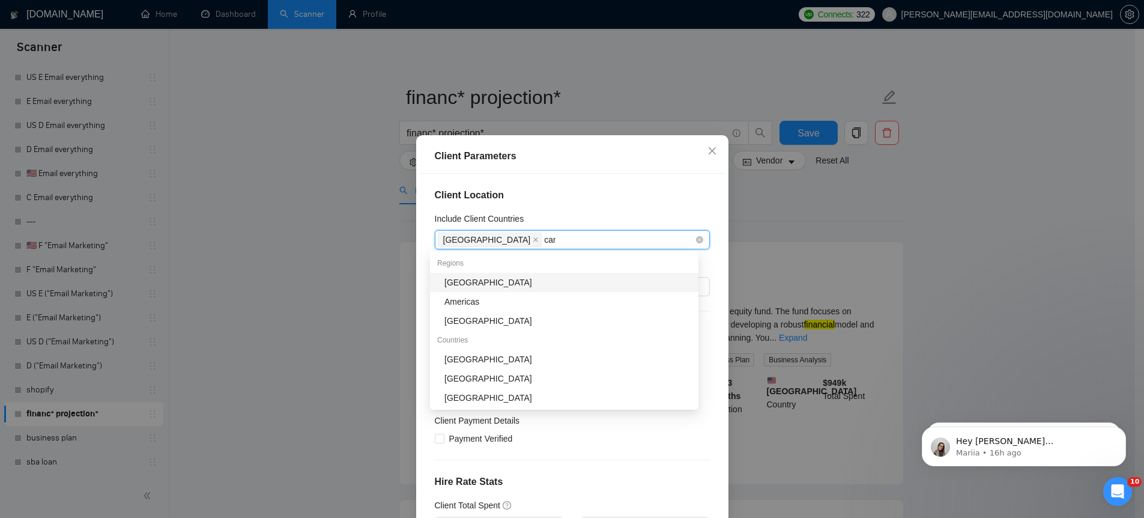
type input "cana"
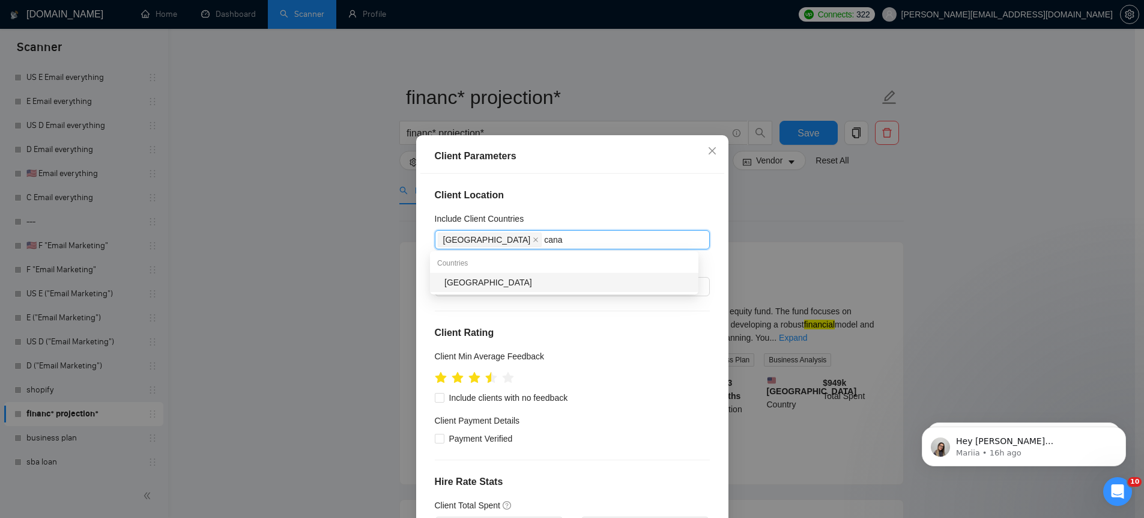
click at [509, 280] on div "[GEOGRAPHIC_DATA]" at bounding box center [567, 282] width 247 height 13
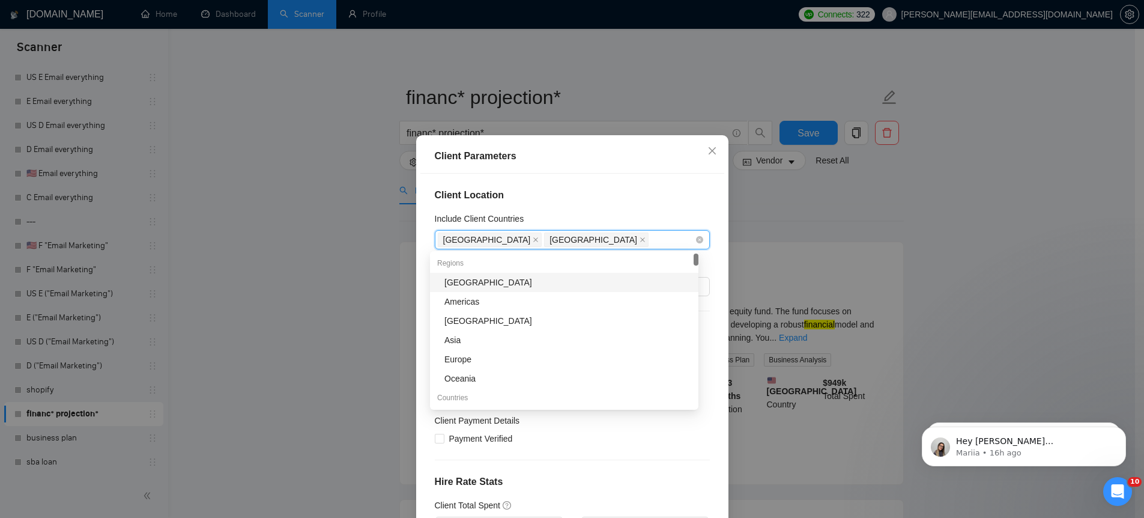
click at [566, 237] on div "[GEOGRAPHIC_DATA] [GEOGRAPHIC_DATA]" at bounding box center [566, 239] width 257 height 17
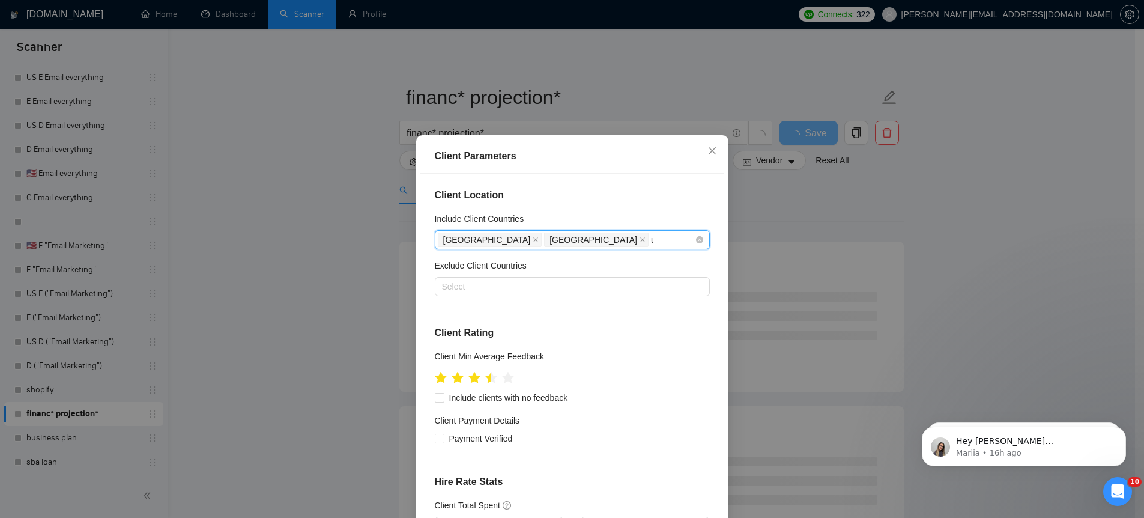
type input "uni"
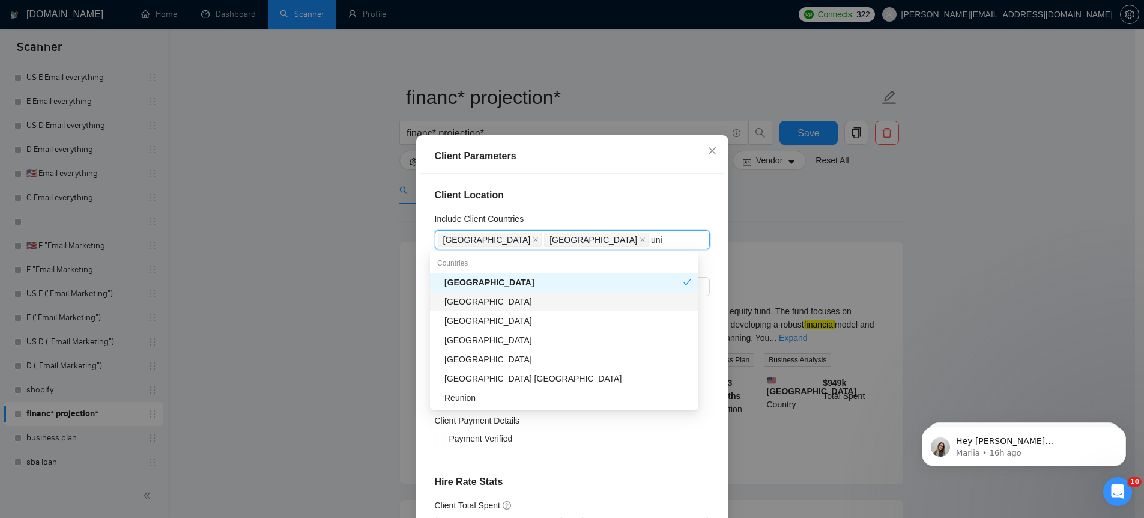
click at [544, 304] on div "[GEOGRAPHIC_DATA]" at bounding box center [567, 301] width 247 height 13
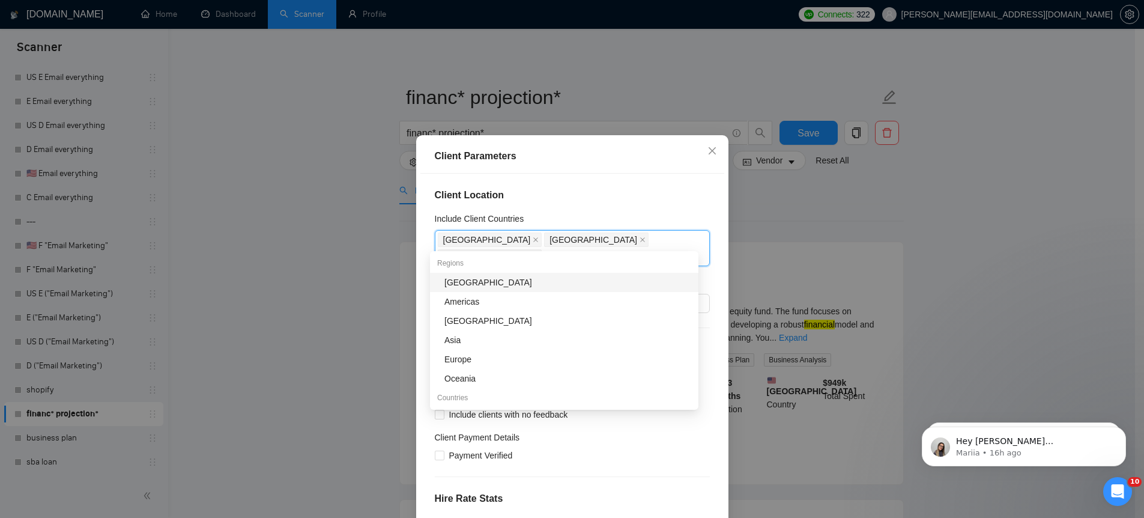
click at [582, 180] on div "Client Location Include Client Countries [GEOGRAPHIC_DATA] [GEOGRAPHIC_DATA] [G…" at bounding box center [572, 355] width 304 height 362
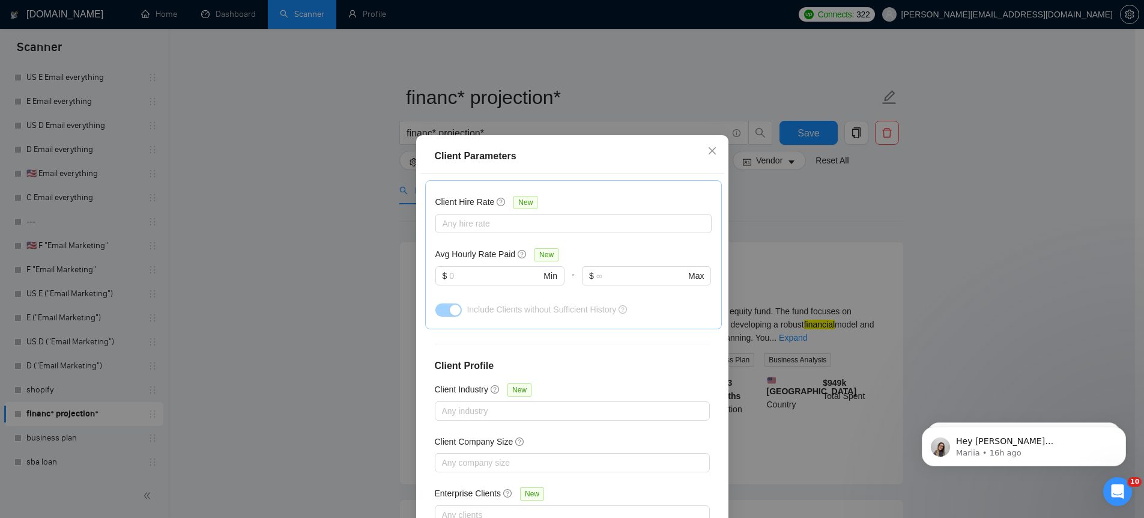
scroll to position [387, 0]
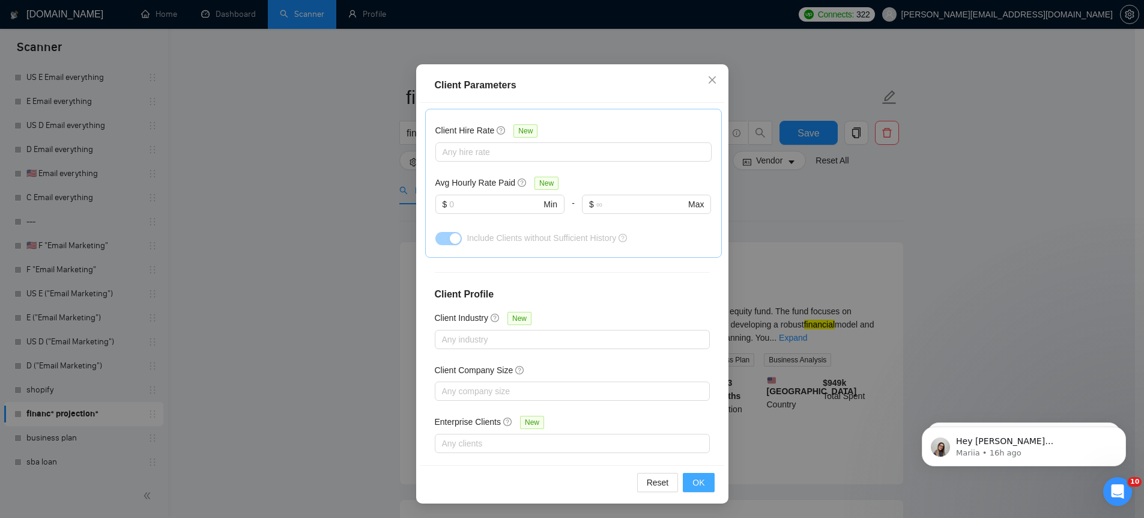
click at [697, 484] on span "OK" at bounding box center [698, 482] width 12 height 13
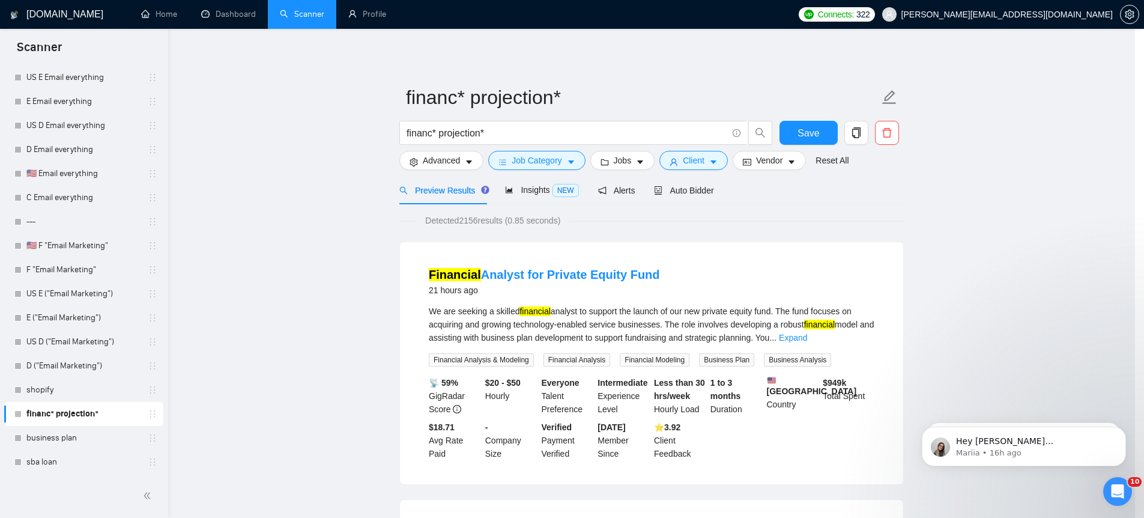
scroll to position [8, 0]
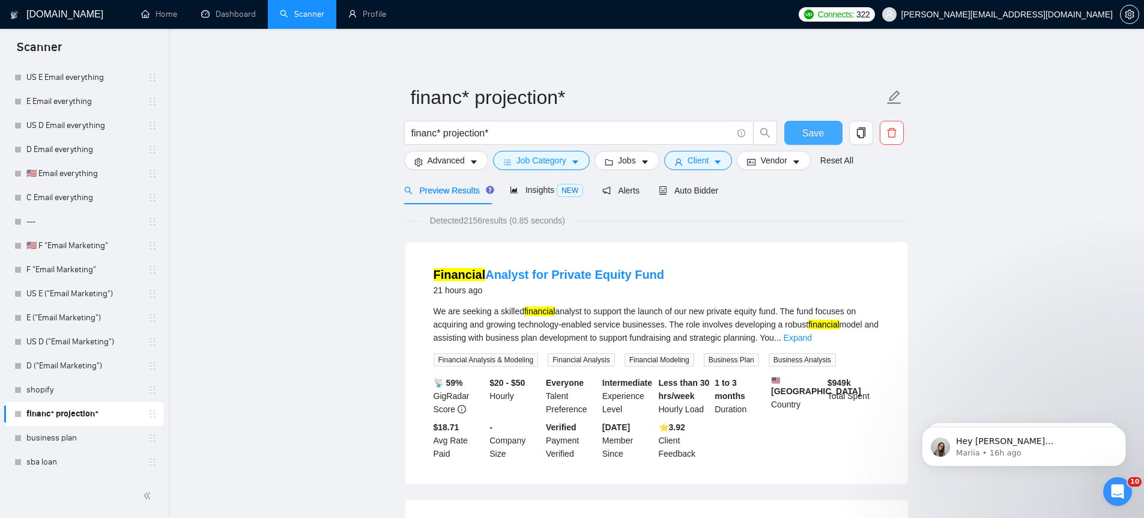
click at [810, 133] on span "Save" at bounding box center [813, 133] width 22 height 15
click at [526, 191] on span "Insights NEW" at bounding box center [546, 190] width 73 height 10
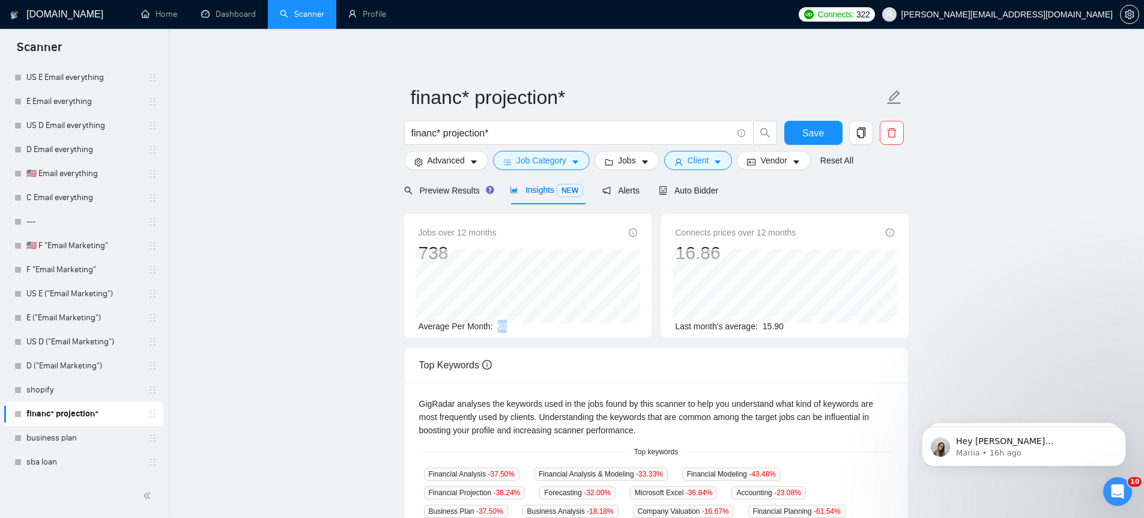
drag, startPoint x: 500, startPoint y: 326, endPoint x: 511, endPoint y: 327, distance: 10.2
click at [511, 327] on div "Average Per Month: 62" at bounding box center [528, 326] width 219 height 13
click at [461, 186] on span "Preview Results" at bounding box center [447, 191] width 86 height 10
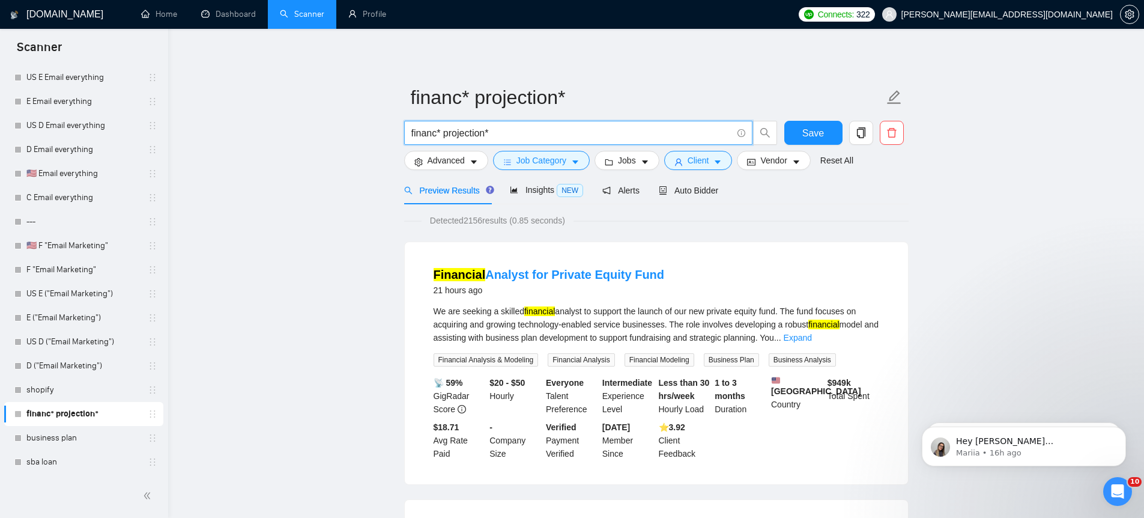
click at [411, 130] on input "financ* projection*" at bounding box center [571, 133] width 321 height 15
click at [503, 130] on input "financ* projection*" at bounding box center [571, 133] width 321 height 15
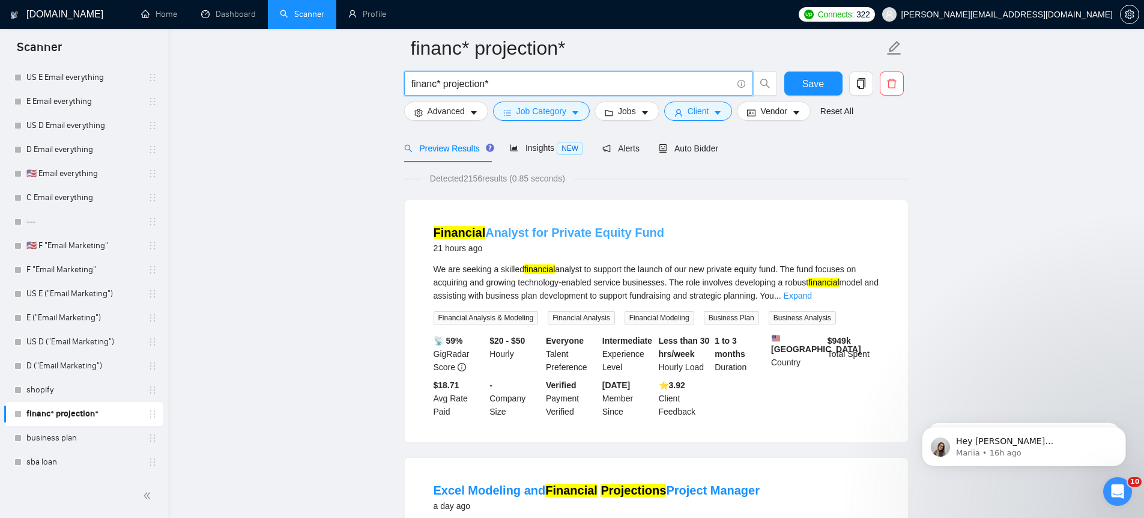
scroll to position [114, 0]
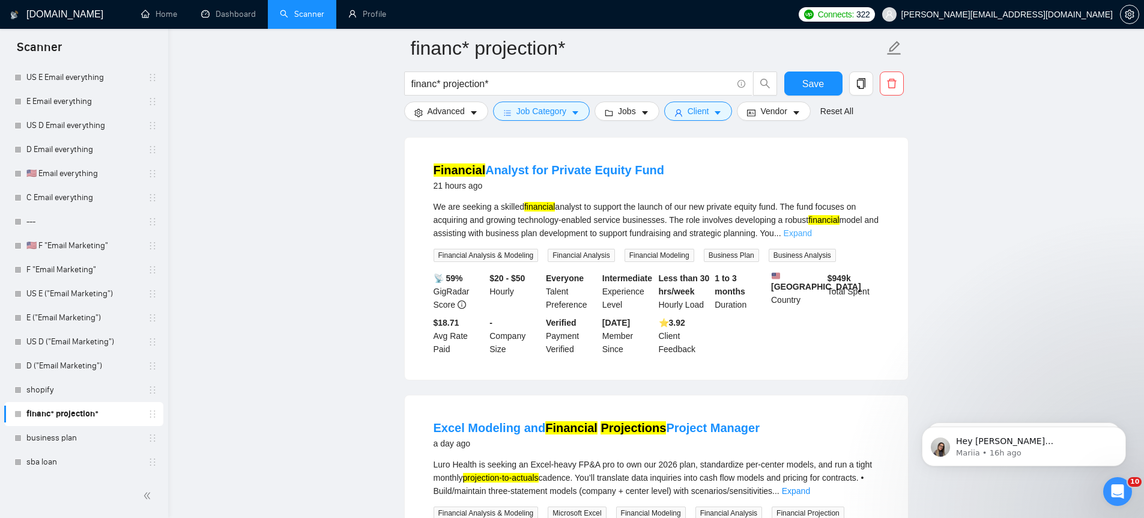
click at [812, 237] on link "Expand" at bounding box center [798, 233] width 28 height 10
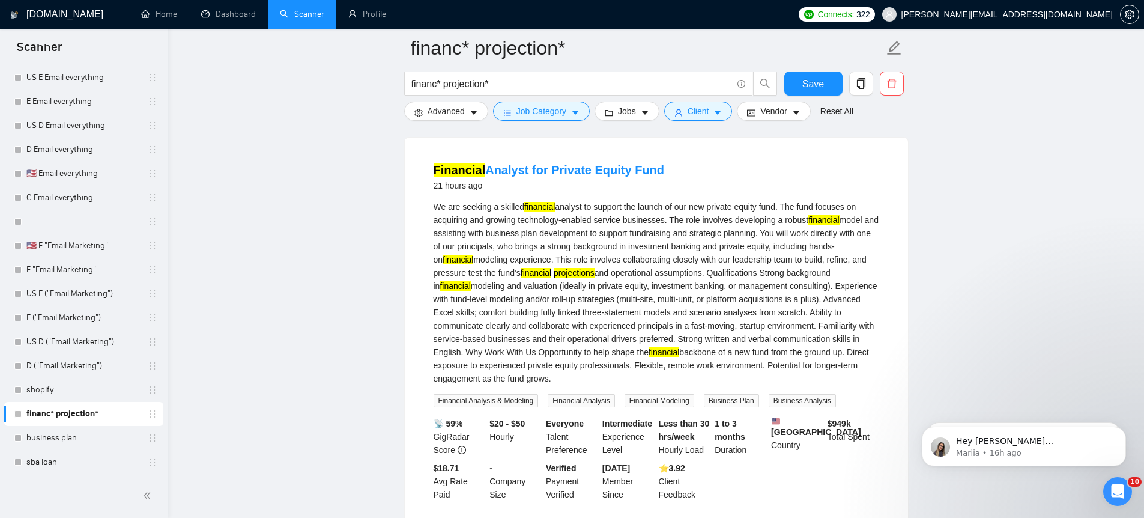
drag, startPoint x: 420, startPoint y: 169, endPoint x: 675, endPoint y: 172, distance: 255.3
click at [675, 172] on li "Financial Analyst for Private Equity Fund 21 hours ago We are seeking a skilled…" at bounding box center [656, 331] width 474 height 359
click at [756, 204] on div "We are seeking a skilled financial analyst to support the launch of our new pri…" at bounding box center [657, 292] width 446 height 185
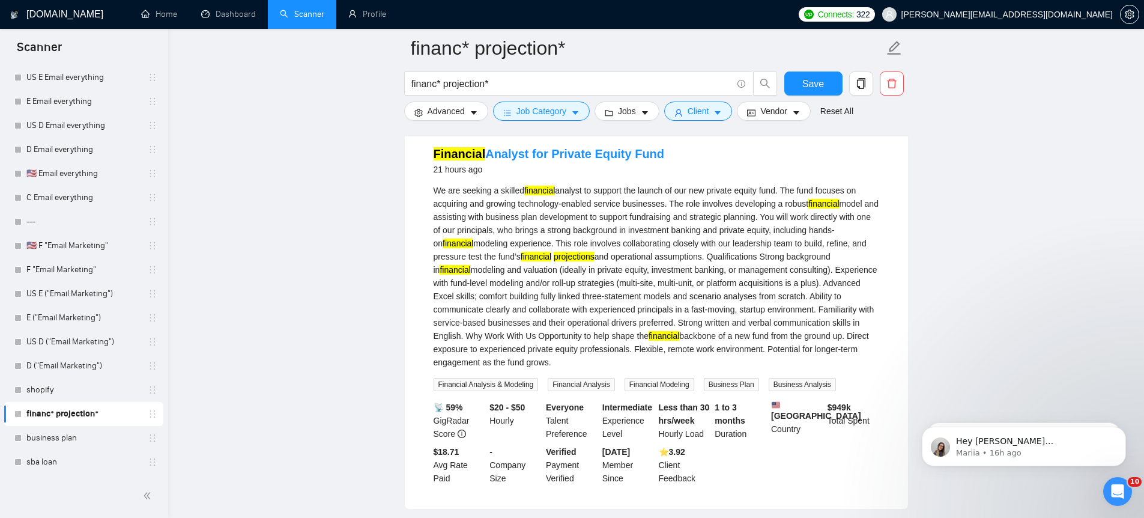
scroll to position [132, 0]
drag, startPoint x: 838, startPoint y: 405, endPoint x: 865, endPoint y: 406, distance: 26.5
click at [865, 406] on div "$ 949k Total Spent" at bounding box center [853, 419] width 56 height 40
drag, startPoint x: 494, startPoint y: 251, endPoint x: 482, endPoint y: 229, distance: 24.7
click at [494, 251] on div "We are seeking a skilled financial analyst to support the launch of our new pri…" at bounding box center [657, 275] width 446 height 185
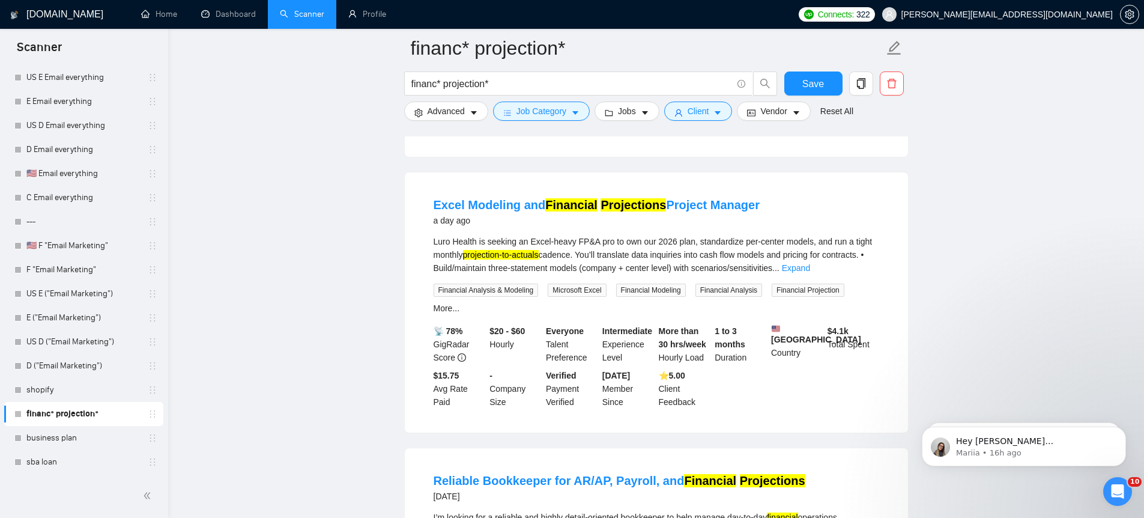
scroll to position [494, 0]
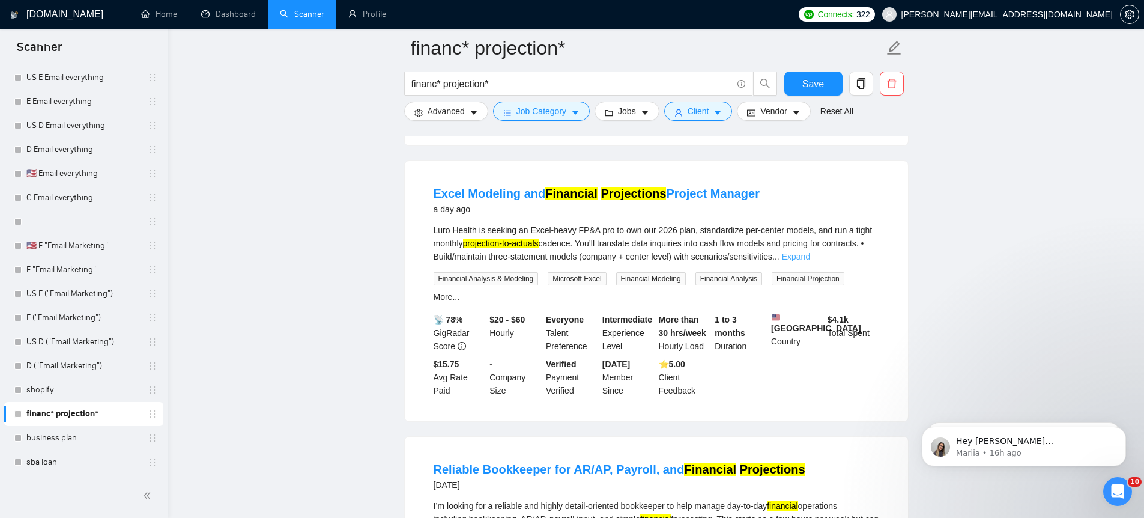
click at [810, 261] on link "Expand" at bounding box center [796, 257] width 28 height 10
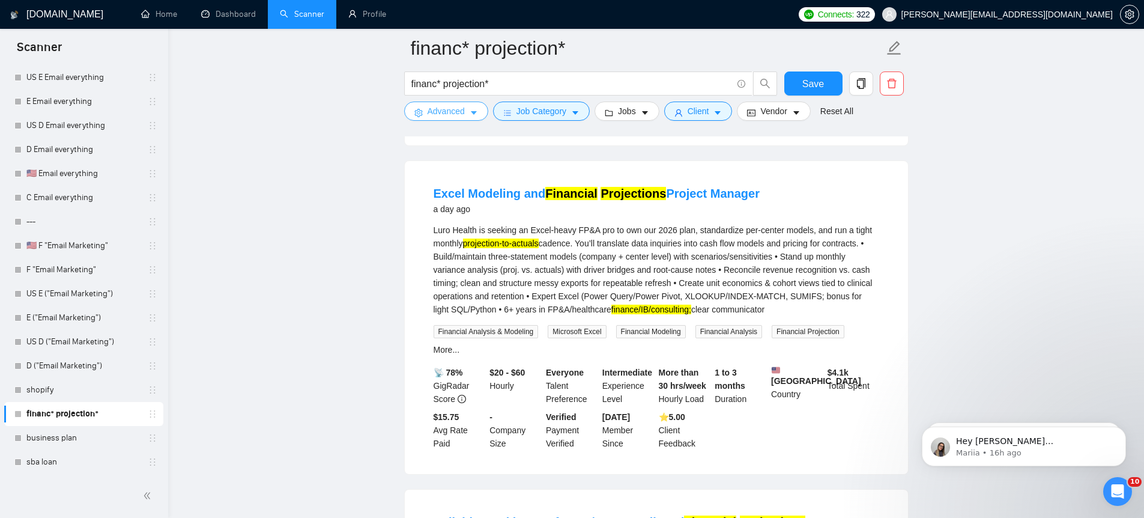
click at [459, 111] on span "Advanced" at bounding box center [446, 111] width 37 height 13
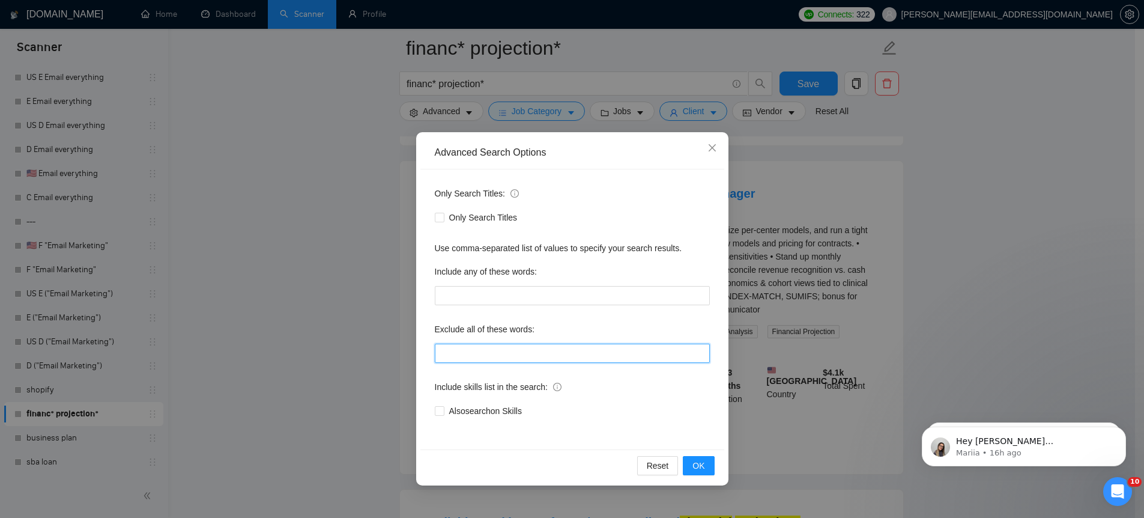
click at [473, 350] on input "text" at bounding box center [572, 353] width 275 height 19
click at [788, 302] on div "Advanced Search Options Only Search Titles: Only Search Titles Use comma-separa…" at bounding box center [572, 259] width 1144 height 518
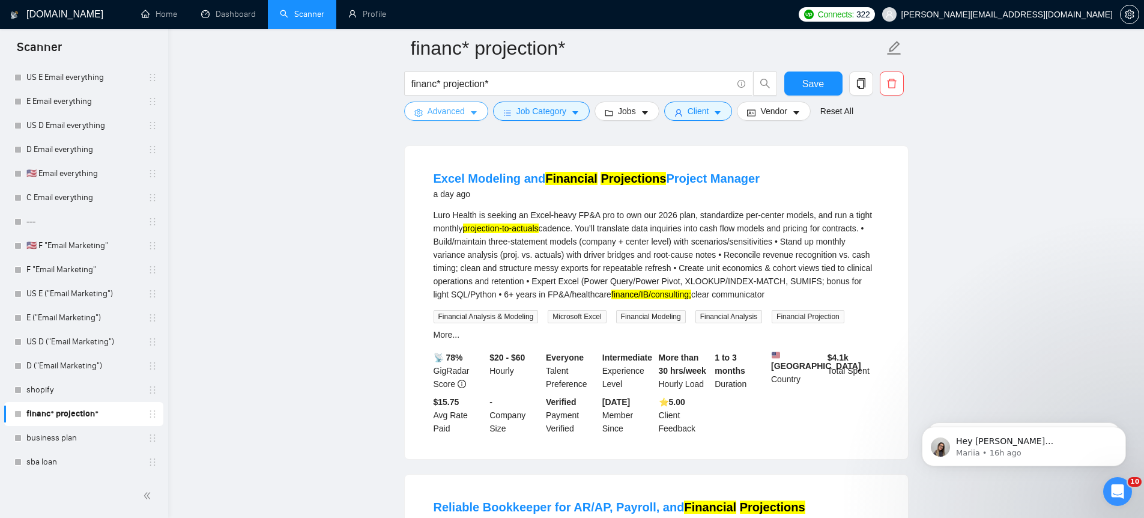
scroll to position [516, 0]
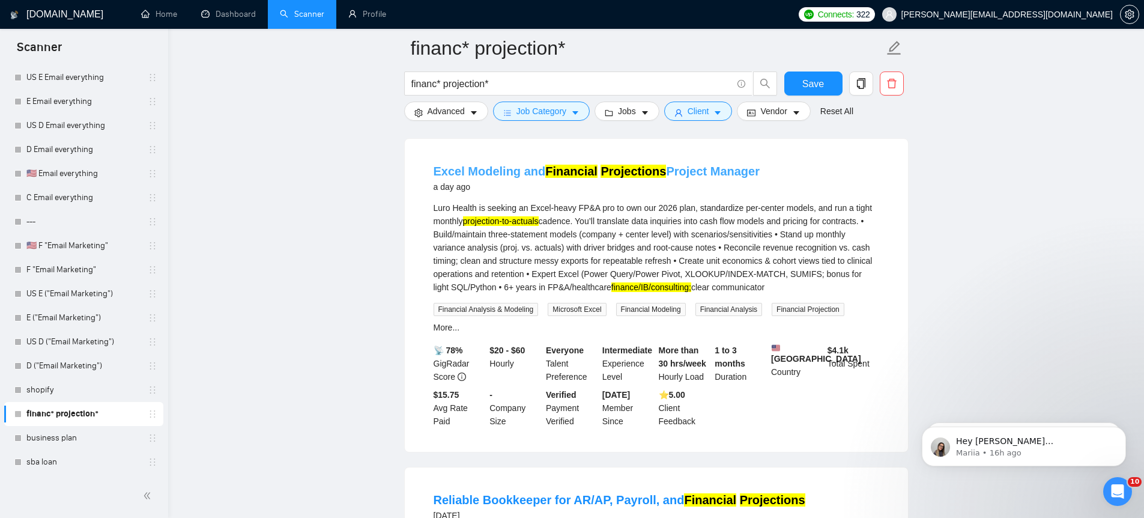
drag, startPoint x: 760, startPoint y: 172, endPoint x: 660, endPoint y: 186, distance: 101.2
click at [659, 186] on div "Excel Modeling and Financial Projections Project Manager a day ago" at bounding box center [657, 178] width 446 height 31
click at [811, 187] on div "Excel Modeling and Financial Projections Project Manager a day ago" at bounding box center [657, 178] width 446 height 31
click at [814, 76] on span "Save" at bounding box center [813, 83] width 22 height 15
click at [83, 435] on link "business plan" at bounding box center [83, 438] width 114 height 24
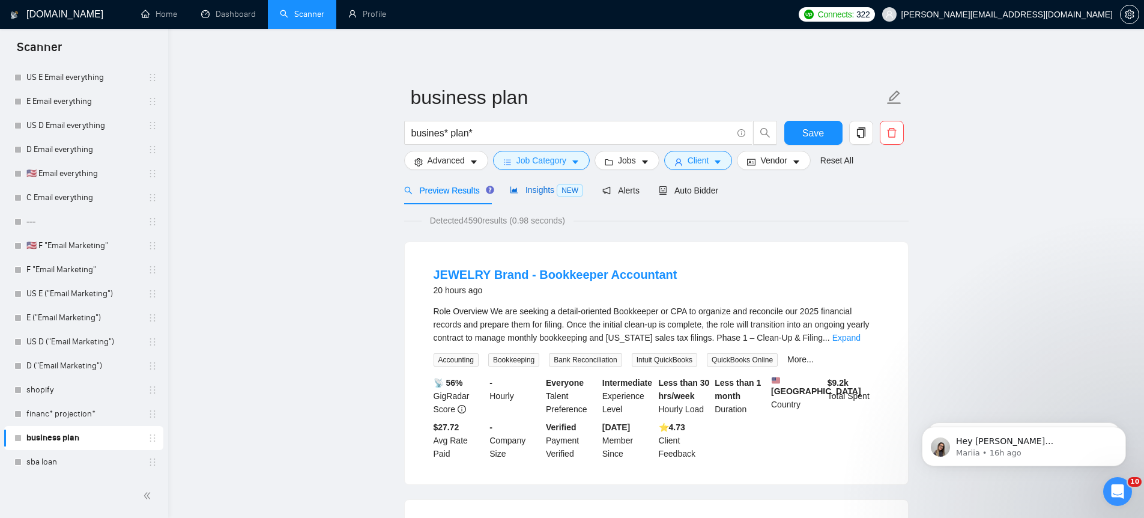
click at [538, 185] on span "Insights NEW" at bounding box center [546, 190] width 73 height 10
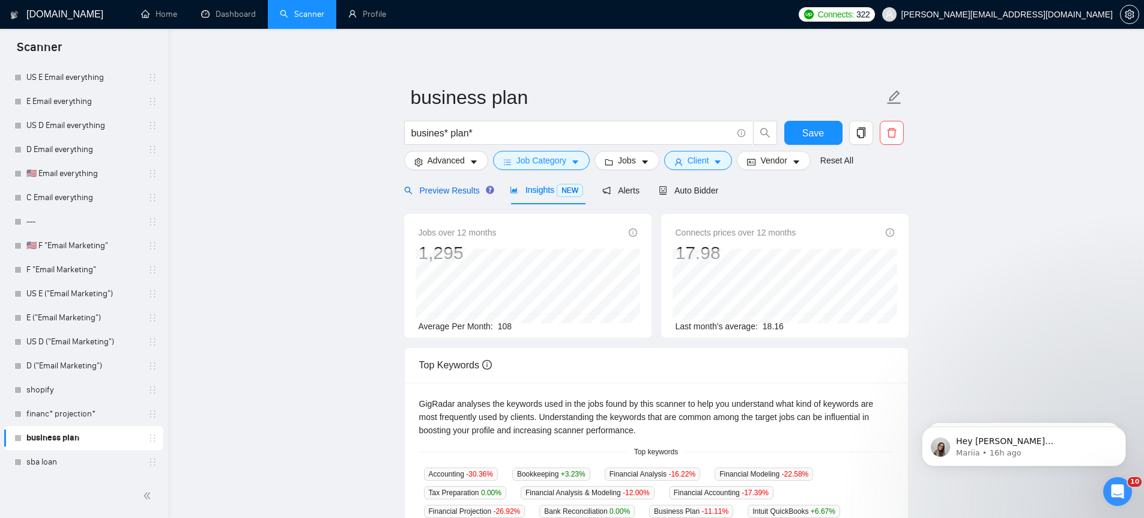
click at [458, 186] on span "Preview Results" at bounding box center [447, 191] width 86 height 10
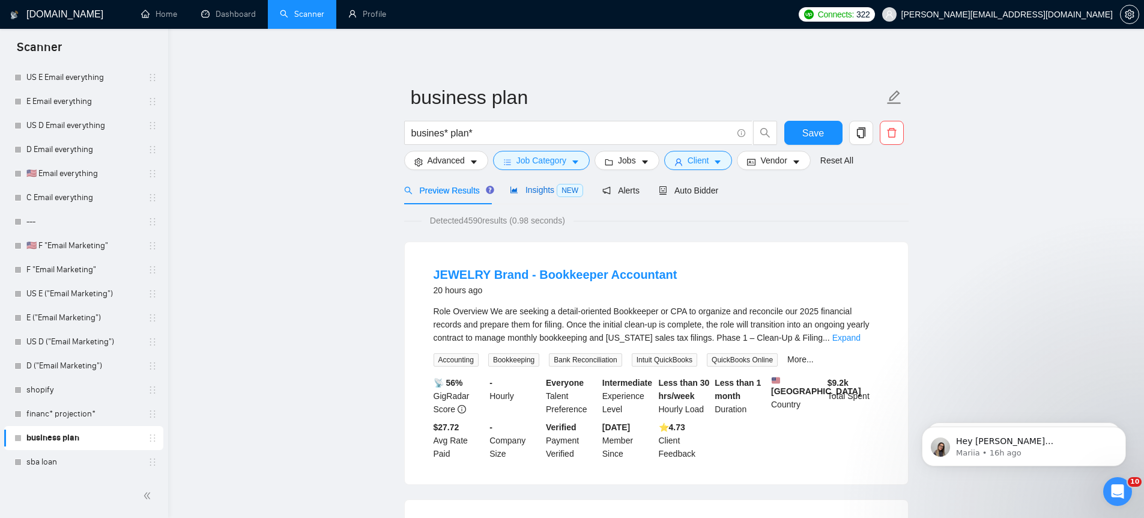
click at [535, 185] on span "Insights NEW" at bounding box center [546, 190] width 73 height 10
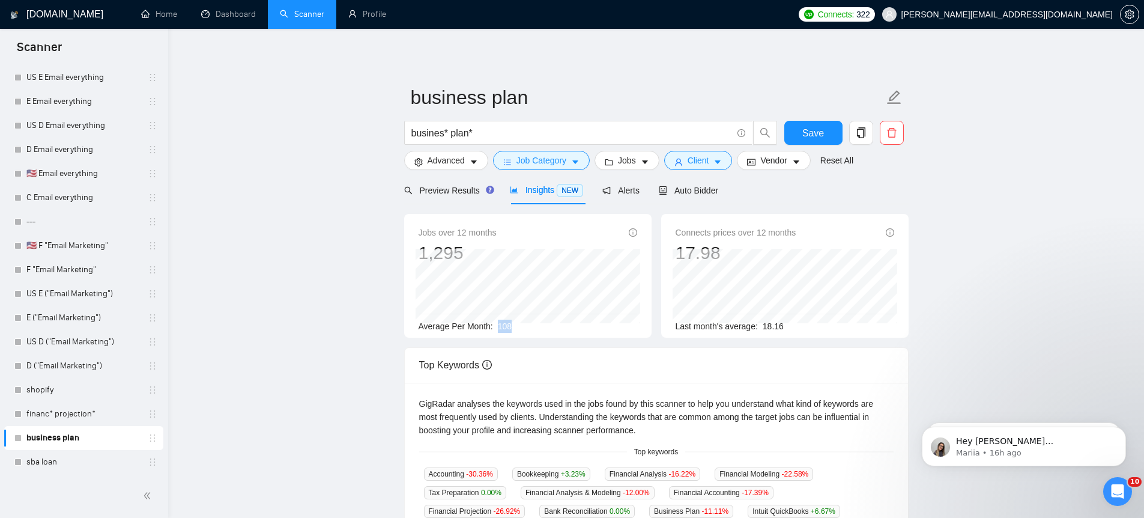
drag, startPoint x: 500, startPoint y: 326, endPoint x: 524, endPoint y: 325, distance: 23.4
click at [524, 325] on div "Average Per Month: 108" at bounding box center [528, 326] width 219 height 13
click at [60, 417] on link "financ* projection*" at bounding box center [83, 414] width 114 height 24
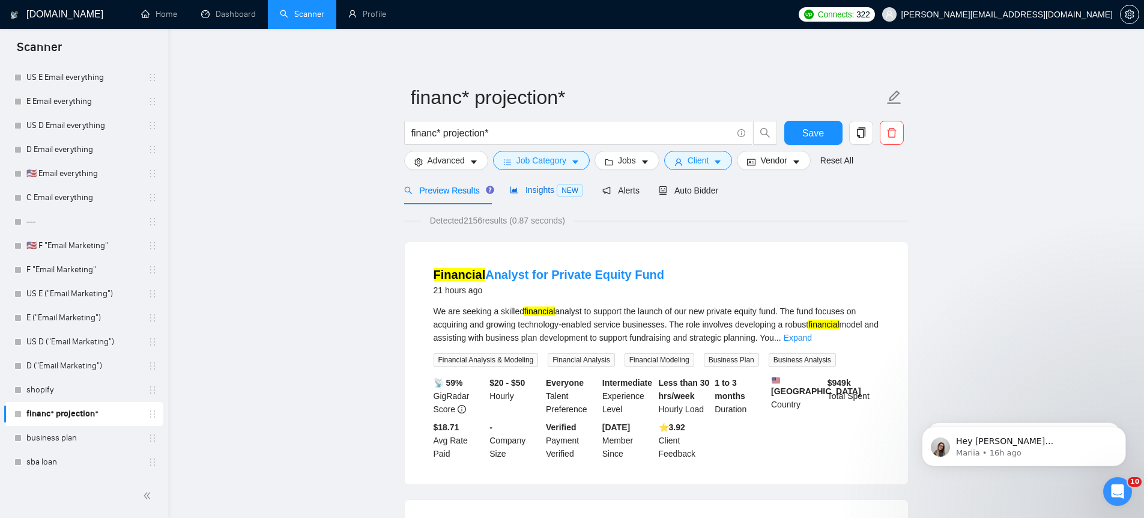
click at [535, 189] on span "Insights NEW" at bounding box center [546, 190] width 73 height 10
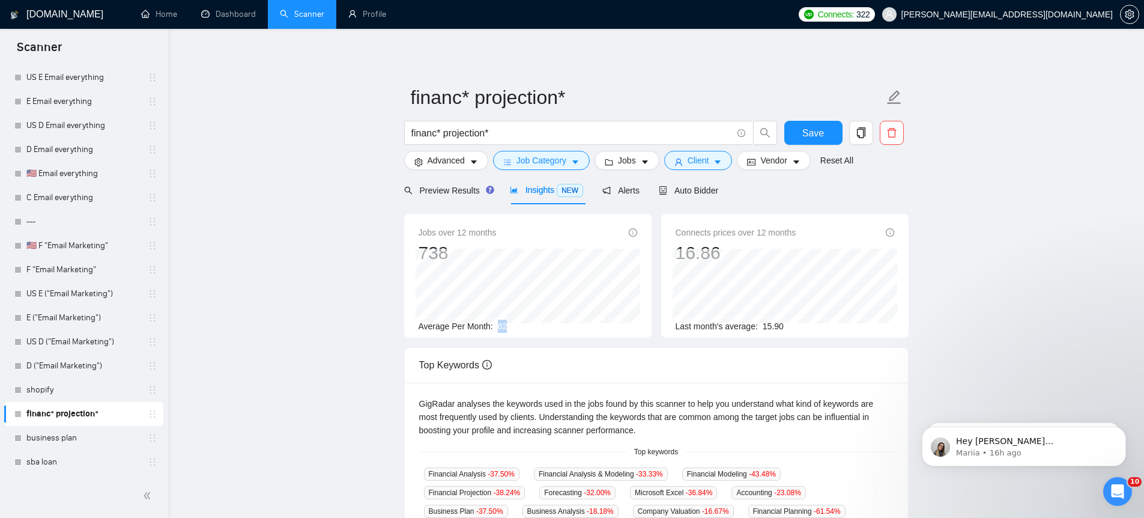
drag, startPoint x: 503, startPoint y: 329, endPoint x: 510, endPoint y: 327, distance: 6.7
click at [510, 327] on div "Average Per Month: 62" at bounding box center [528, 326] width 219 height 13
click at [44, 461] on link "sba loan" at bounding box center [83, 462] width 114 height 24
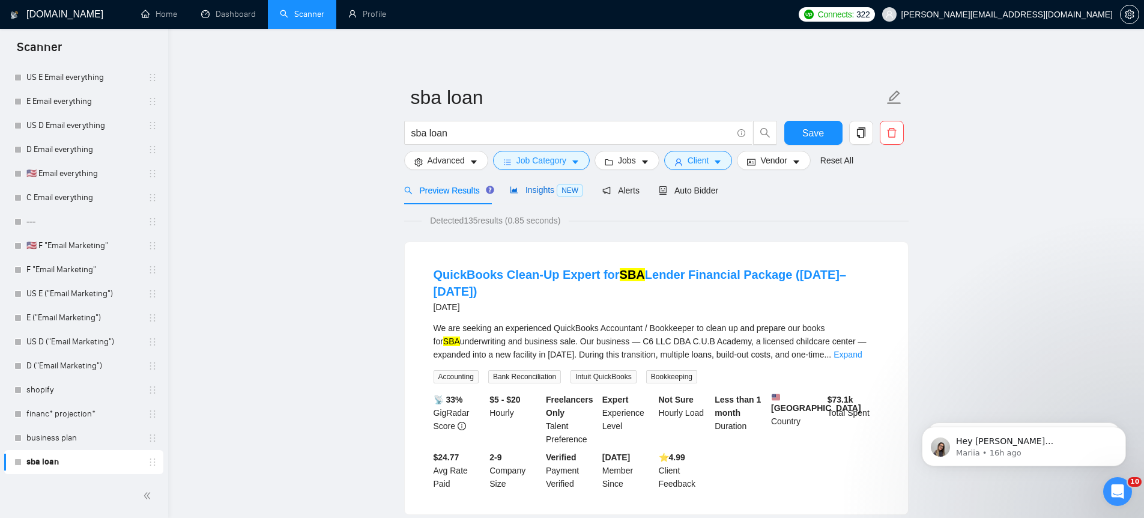
click at [543, 189] on span "Insights NEW" at bounding box center [546, 190] width 73 height 10
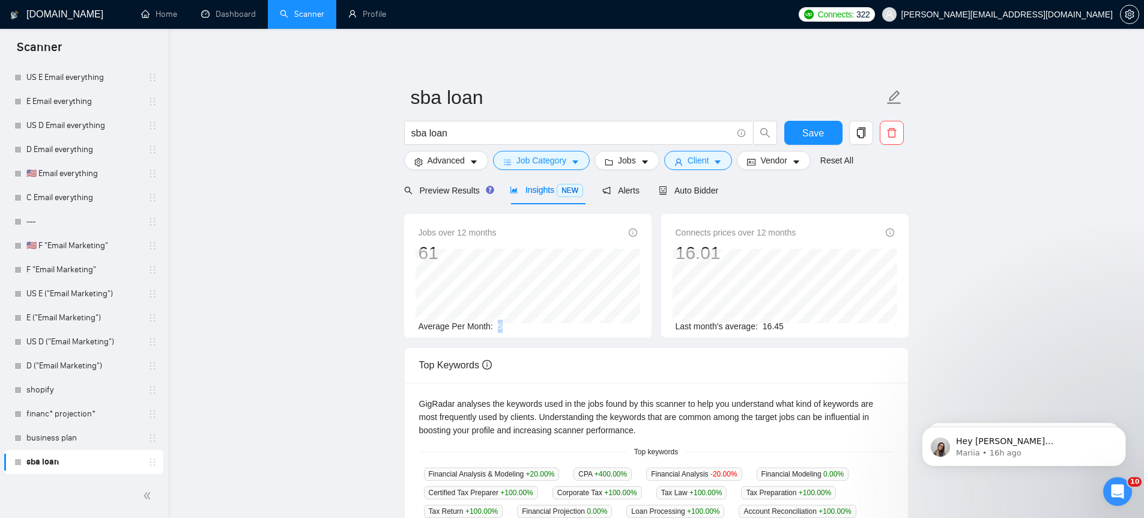
drag, startPoint x: 500, startPoint y: 326, endPoint x: 507, endPoint y: 325, distance: 7.2
click at [507, 326] on div "Average Per Month: 5" at bounding box center [528, 326] width 219 height 13
click at [446, 188] on span "Preview Results" at bounding box center [447, 191] width 86 height 10
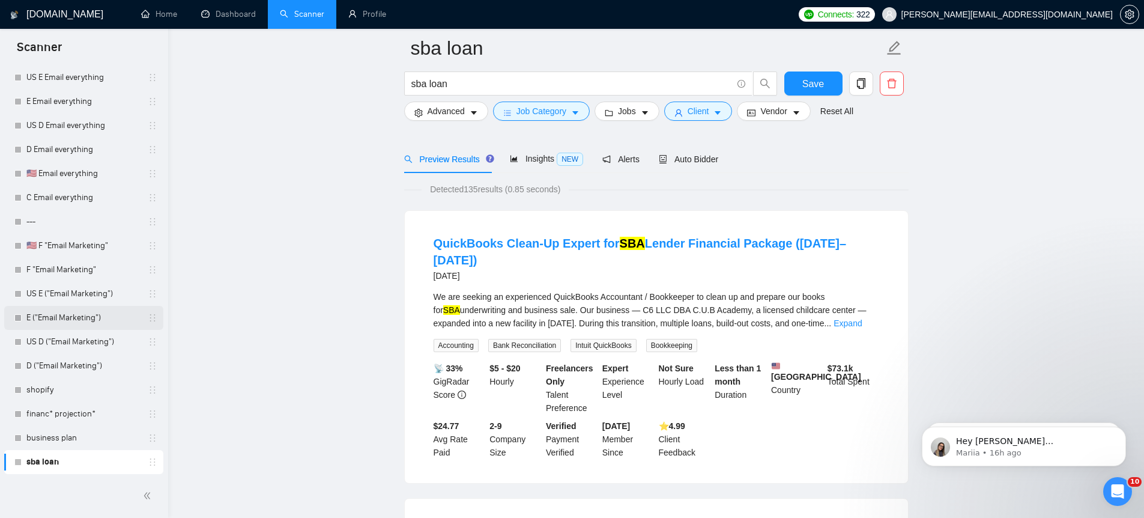
scroll to position [130, 0]
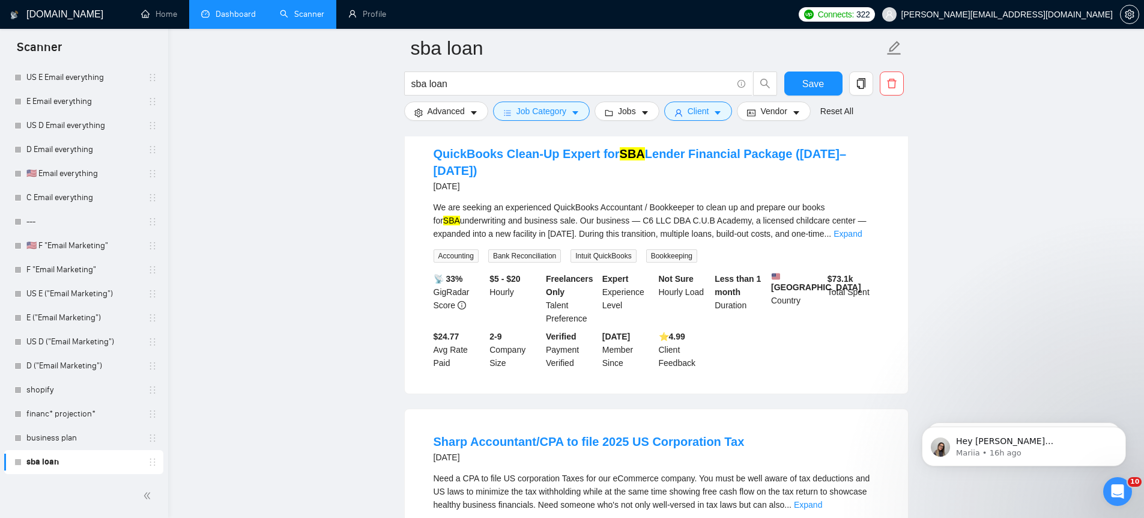
click at [228, 13] on link "Dashboard" at bounding box center [228, 14] width 55 height 10
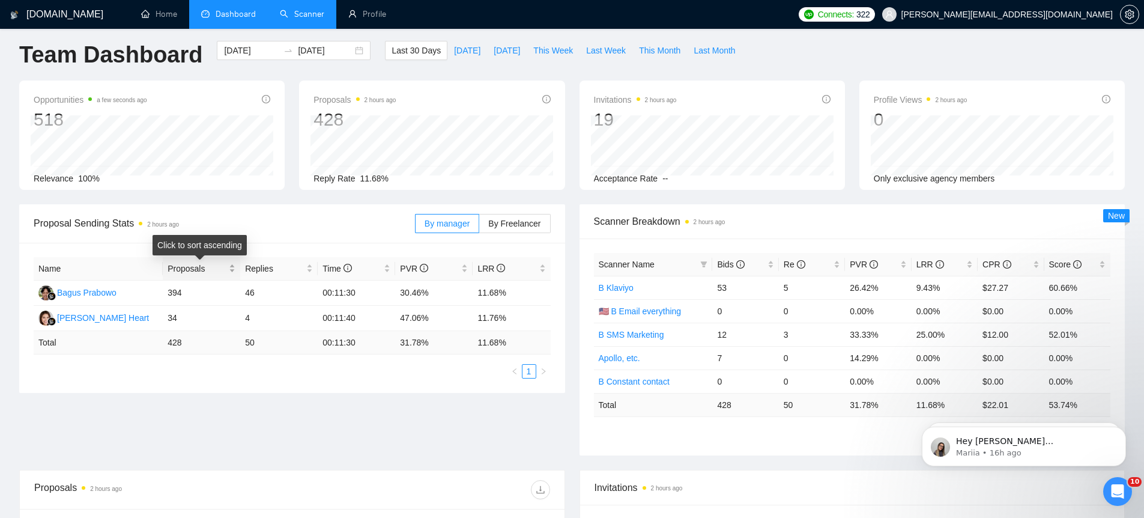
scroll to position [10, 0]
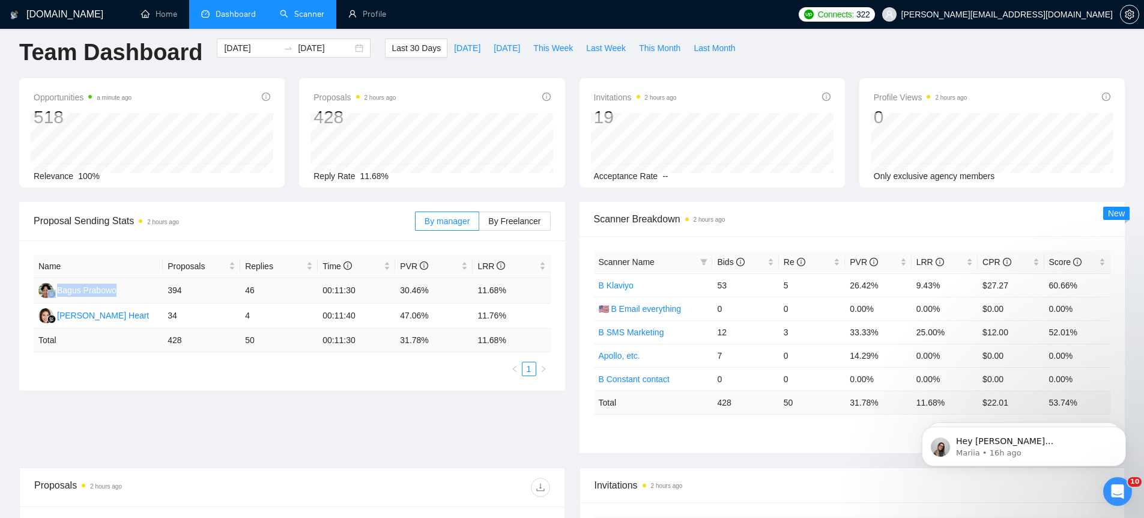
drag, startPoint x: 134, startPoint y: 292, endPoint x: 53, endPoint y: 294, distance: 81.1
click at [52, 294] on td "Bagus Prabowo" at bounding box center [98, 290] width 129 height 25
drag, startPoint x: 105, startPoint y: 319, endPoint x: 47, endPoint y: 321, distance: 57.7
click at [47, 321] on td "[PERSON_NAME] Heart" at bounding box center [98, 315] width 129 height 25
click at [114, 331] on td "Total" at bounding box center [98, 340] width 129 height 23
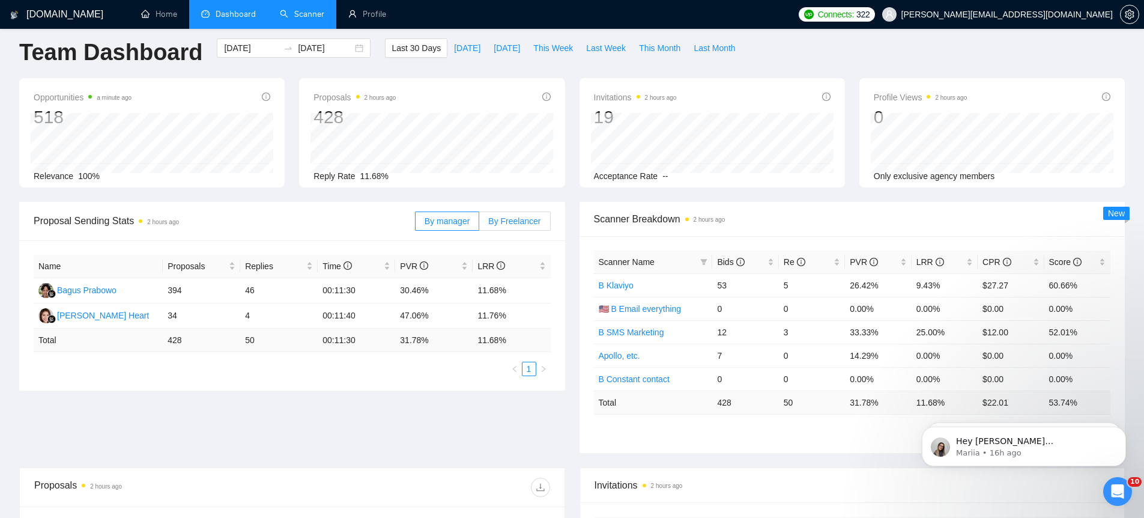
click at [501, 214] on label "By Freelancer" at bounding box center [514, 220] width 71 height 19
click at [479, 224] on input "By Freelancer" at bounding box center [479, 224] width 0 height 0
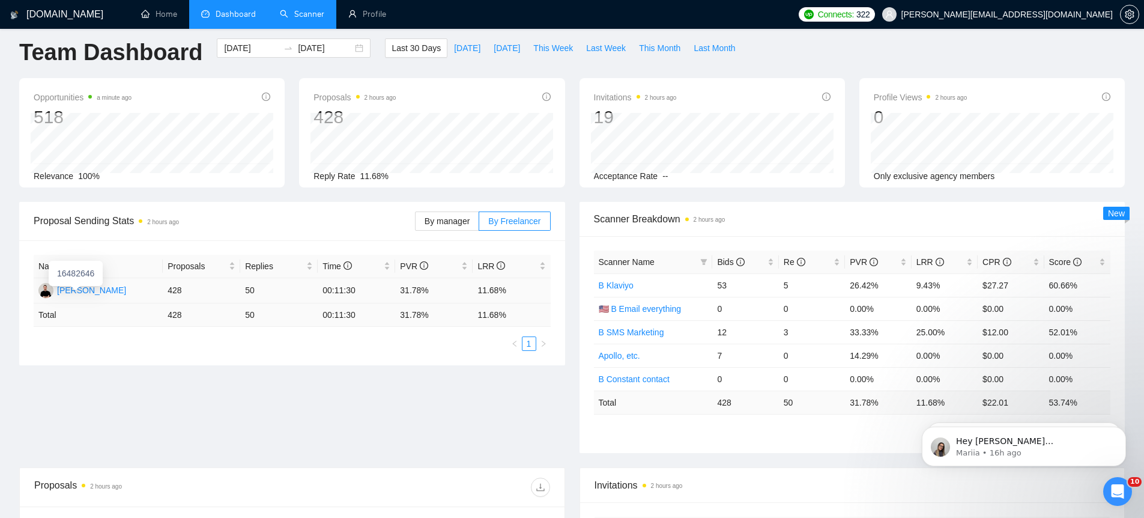
drag, startPoint x: 88, startPoint y: 294, endPoint x: 50, endPoint y: 289, distance: 38.1
click at [50, 289] on td "[PERSON_NAME]" at bounding box center [98, 290] width 129 height 25
click at [438, 218] on span "By manager" at bounding box center [447, 221] width 45 height 10
click at [416, 224] on input "By manager" at bounding box center [416, 224] width 0 height 0
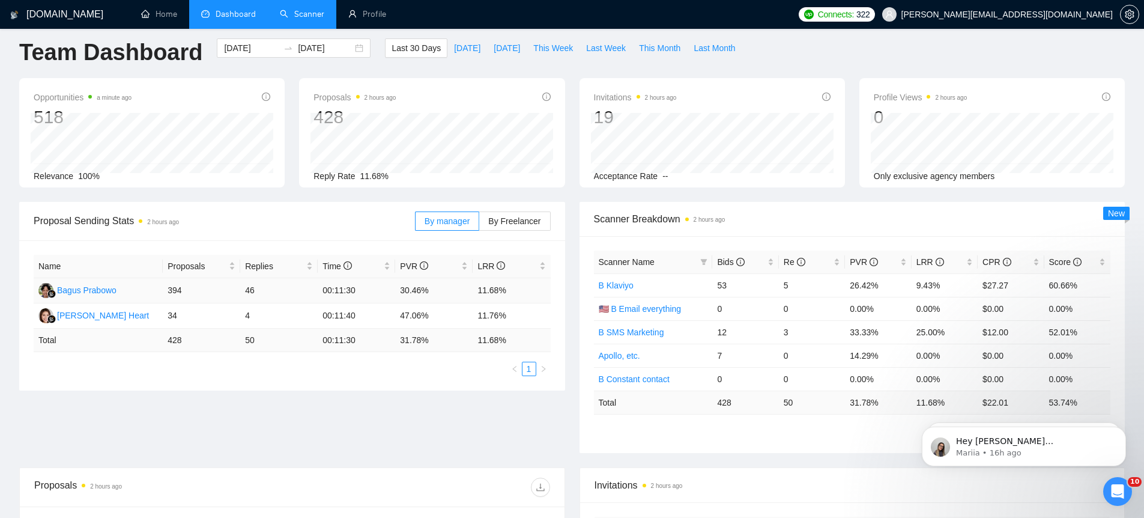
click at [136, 291] on td "Bagus Prabowo" at bounding box center [98, 290] width 129 height 25
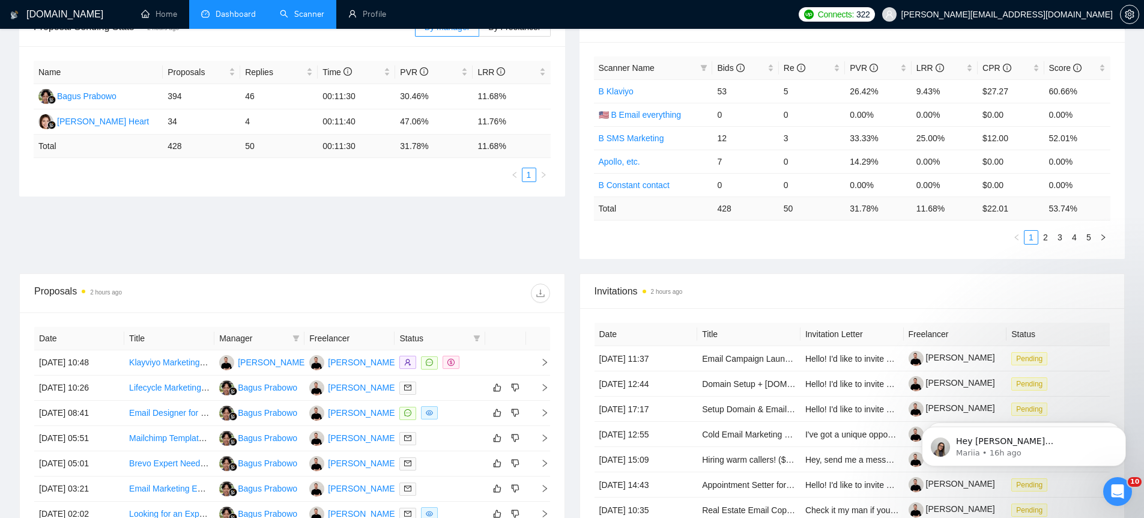
scroll to position [222, 0]
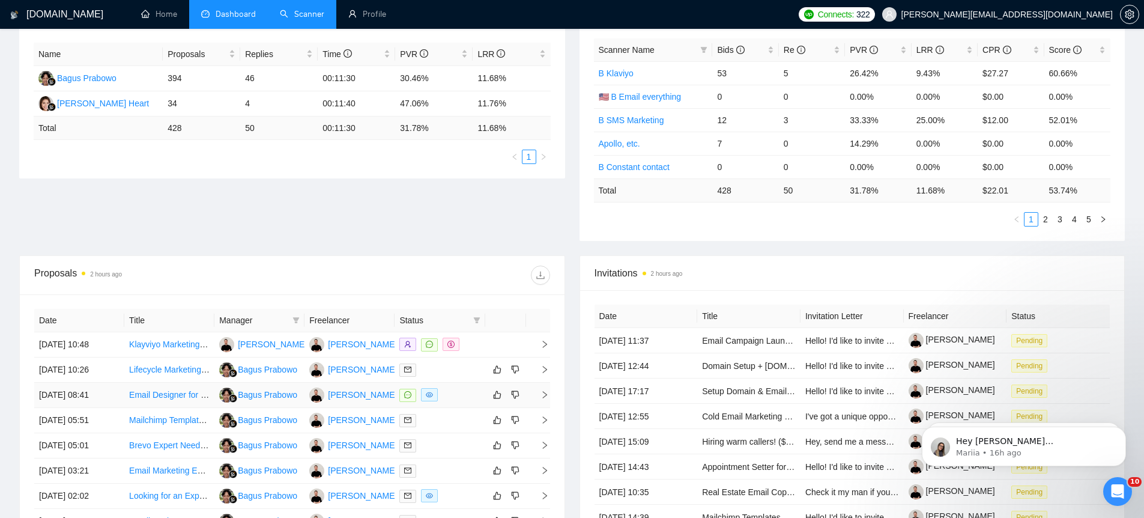
click at [98, 393] on td "[DATE] 08:41" at bounding box center [79, 395] width 90 height 25
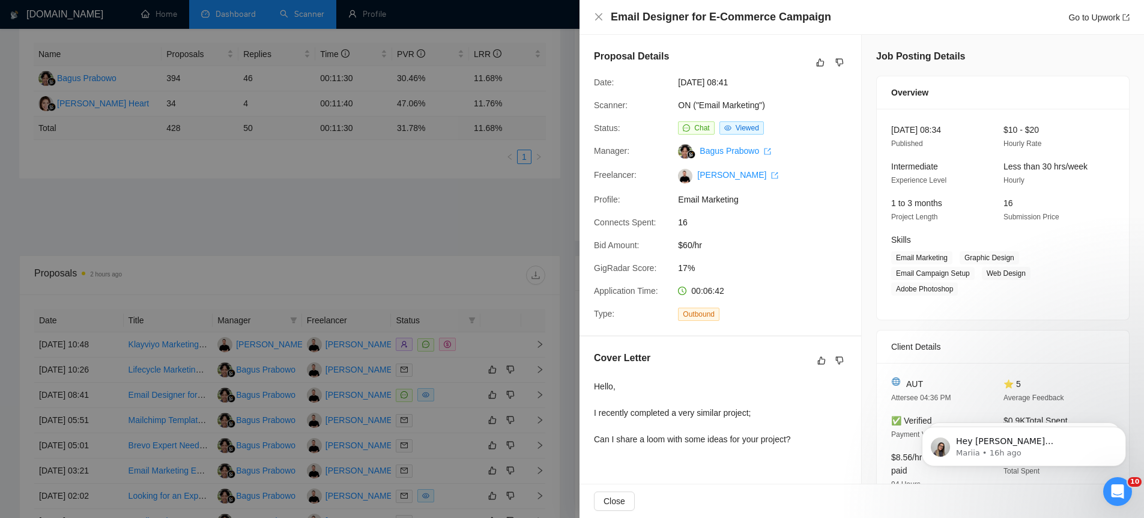
click at [489, 50] on div at bounding box center [572, 259] width 1144 height 518
